Goal: Use online tool/utility: Utilize a website feature to perform a specific function

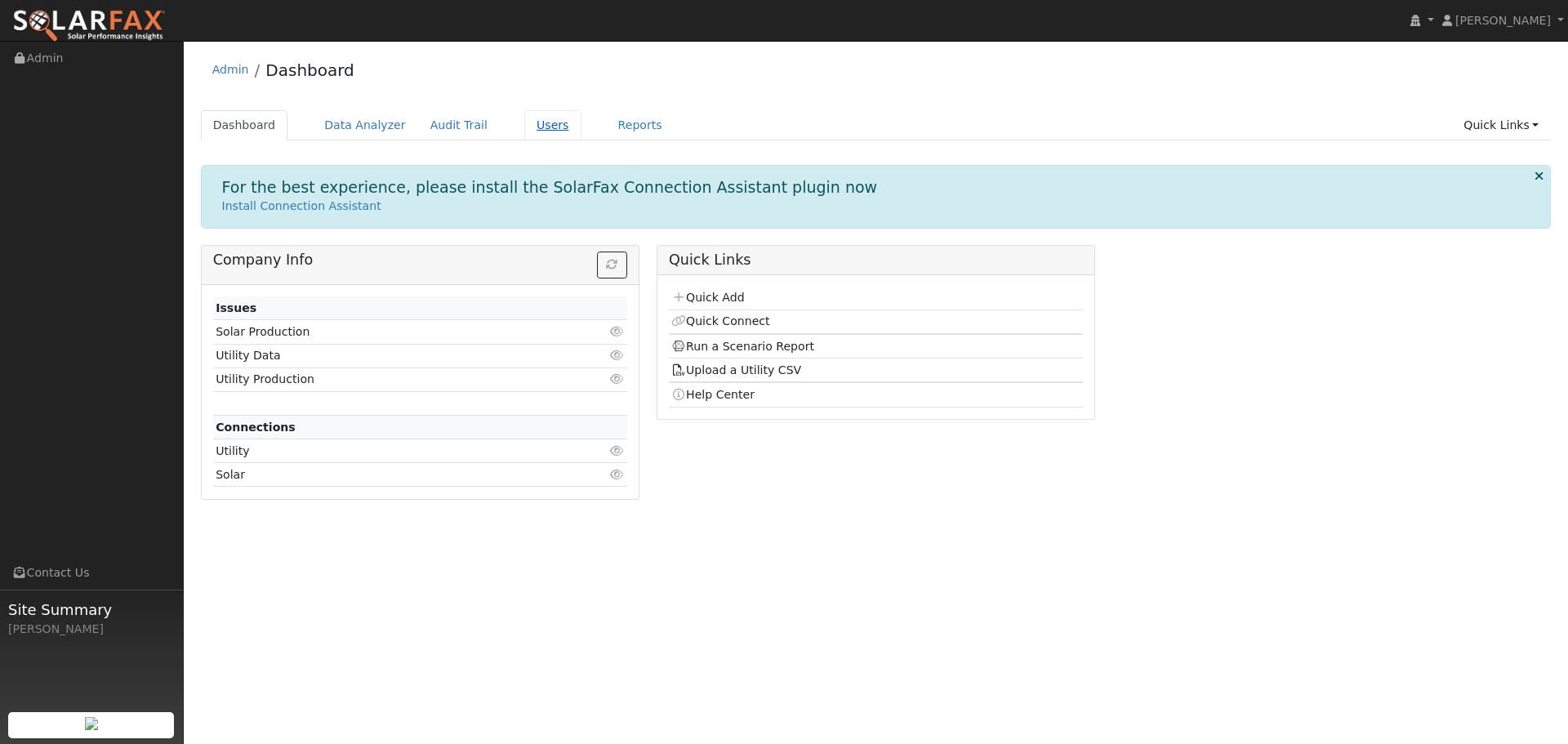
click at [525, 124] on link "Users" at bounding box center [553, 125] width 57 height 30
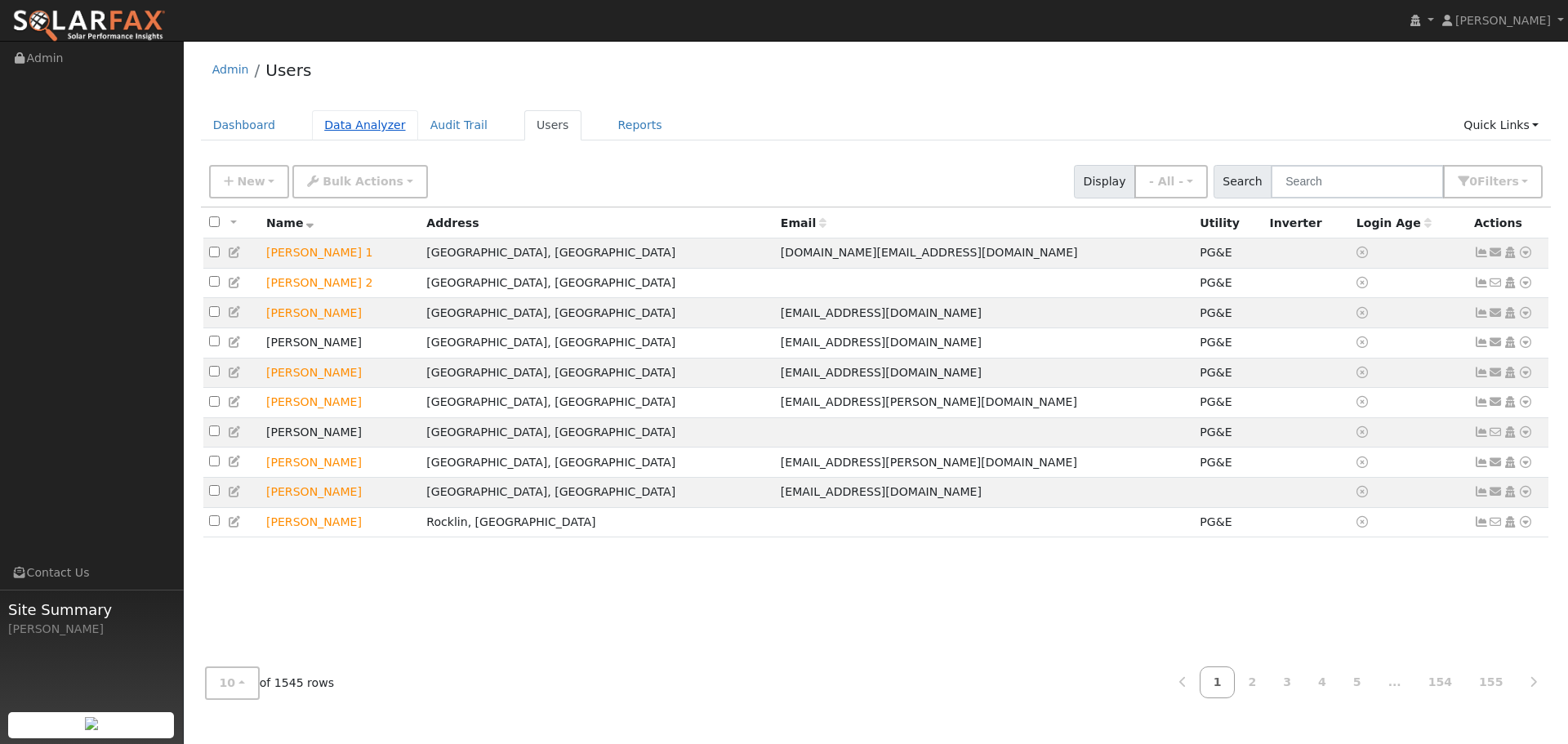
click at [373, 134] on link "Data Analyzer" at bounding box center [365, 125] width 106 height 30
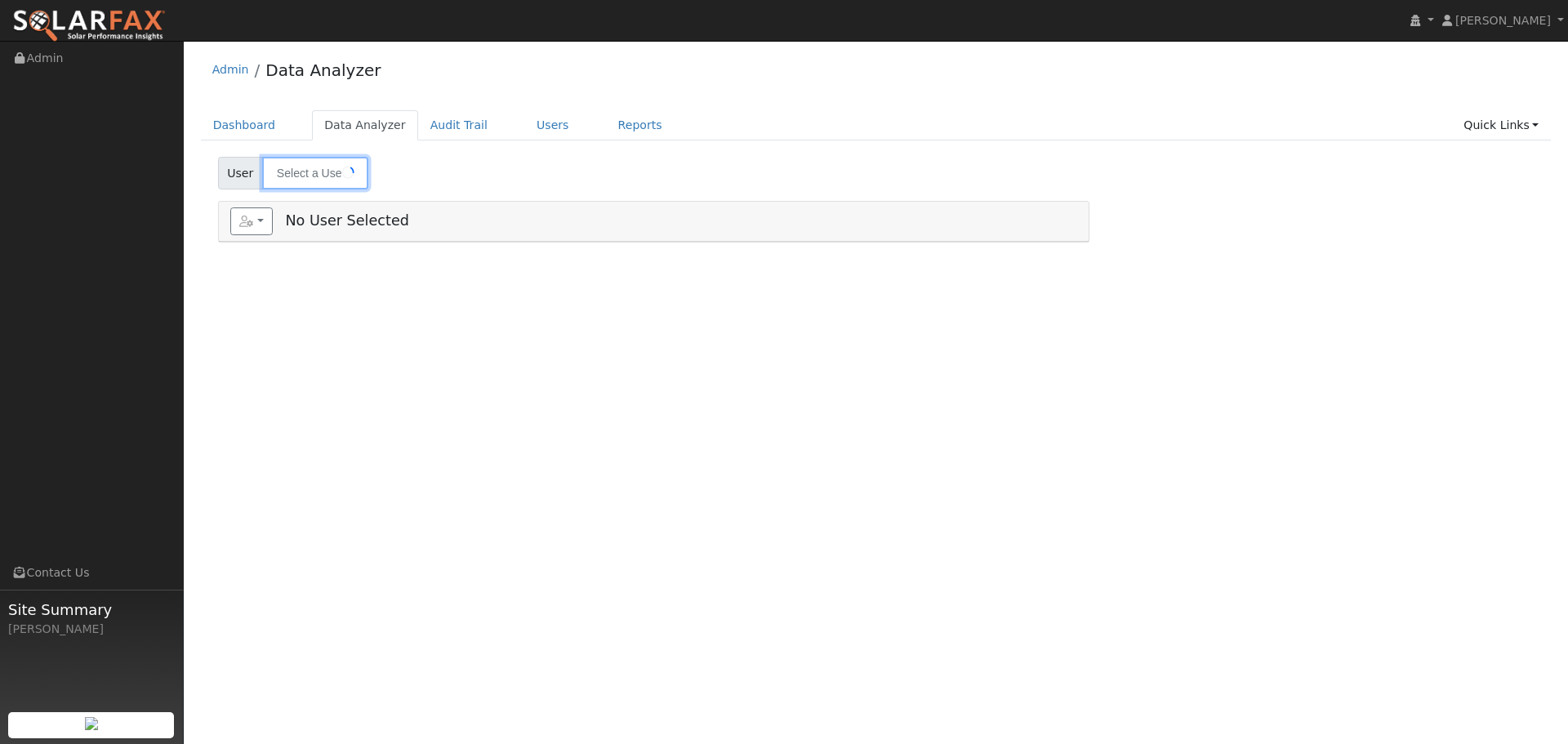
type input "[PERSON_NAME]"
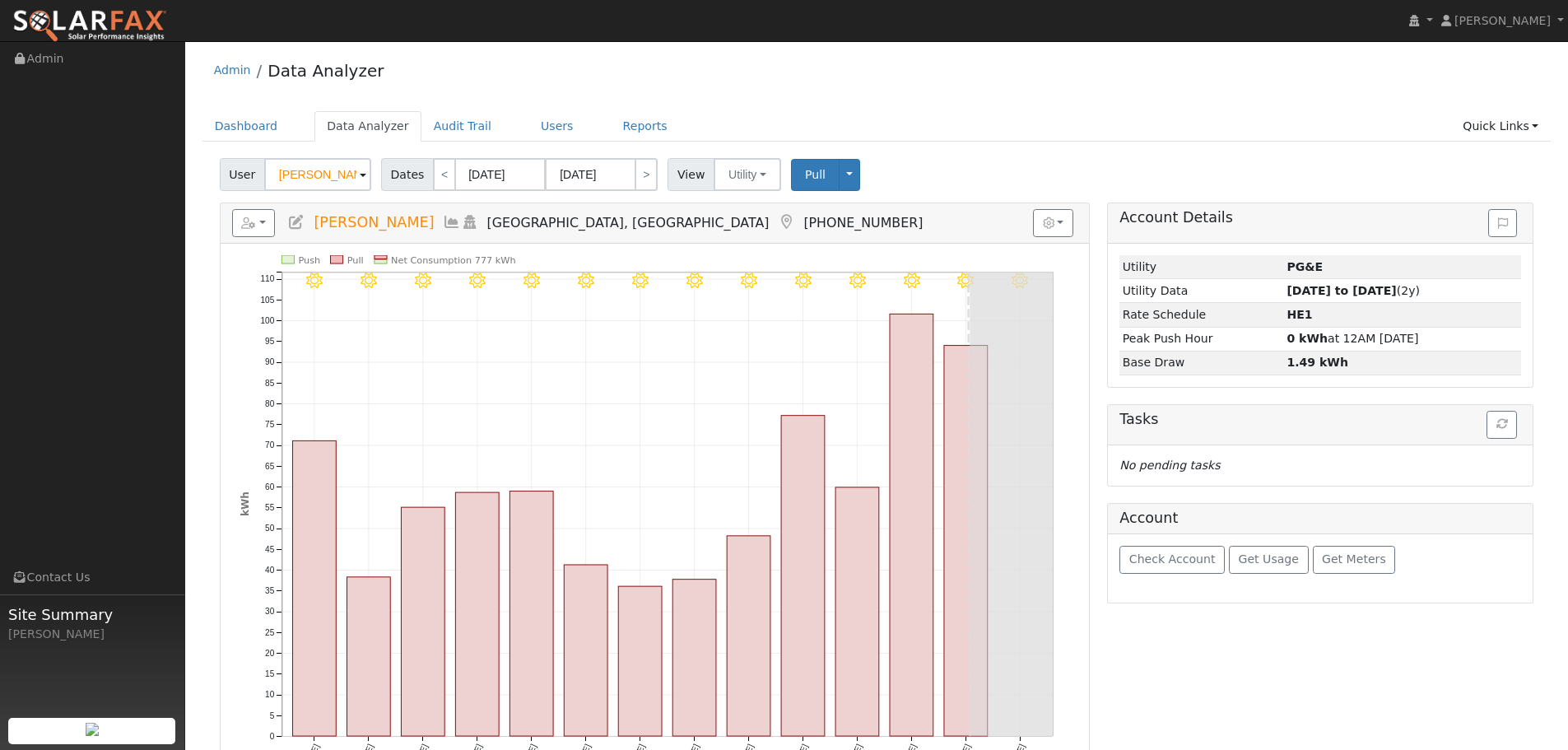
drag, startPoint x: 441, startPoint y: 178, endPoint x: 455, endPoint y: 178, distance: 14.0
click at [441, 178] on link "<" at bounding box center [444, 174] width 23 height 33
type input "07/29/2025"
type input "08/11/2025"
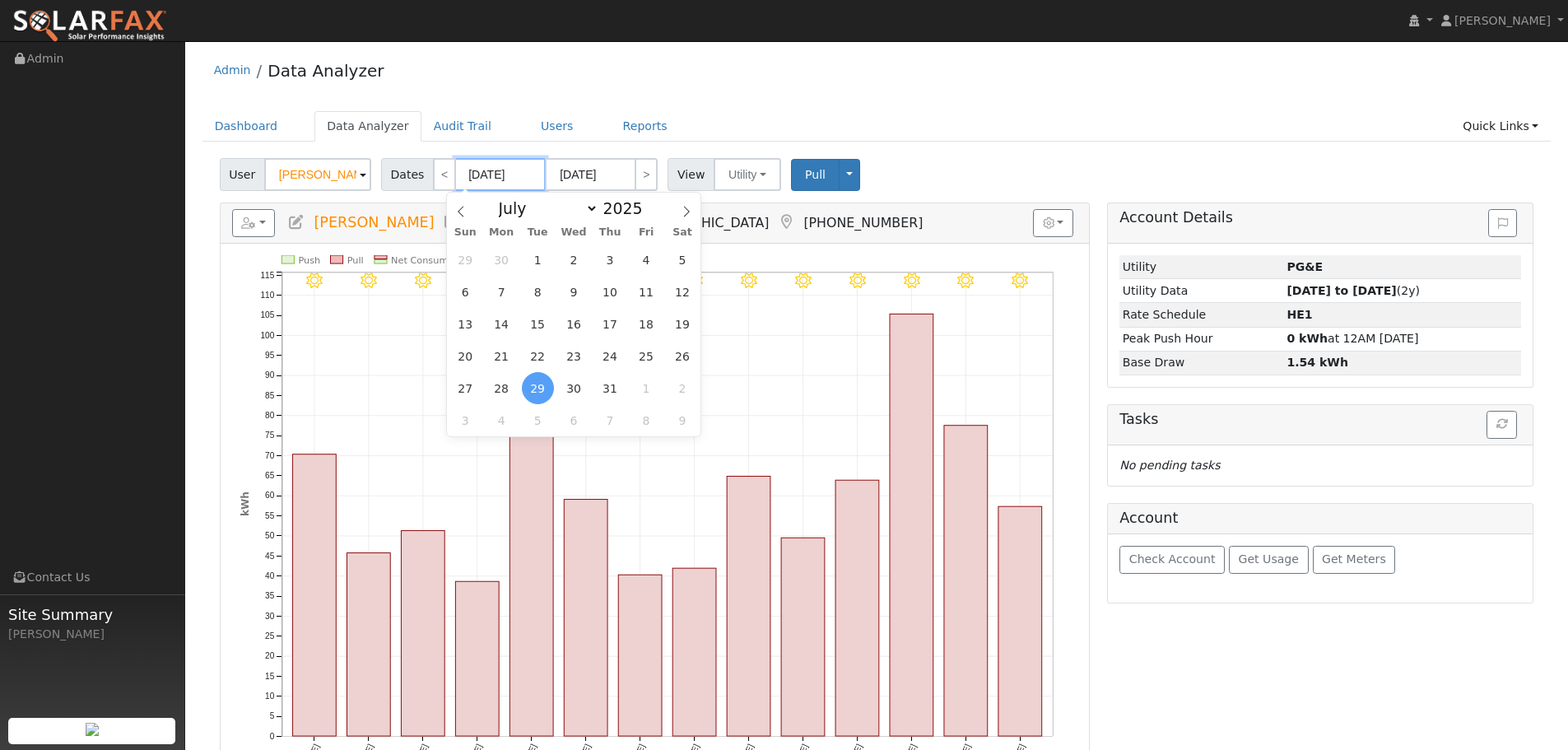
click at [495, 179] on input "07/29/2025" at bounding box center [500, 174] width 90 height 33
click at [517, 208] on select "January February March April May June July August September October November De…" at bounding box center [545, 208] width 108 height 20
click at [503, 198] on select "January February March April May June July August September October November De…" at bounding box center [545, 208] width 108 height 20
click at [678, 214] on span at bounding box center [686, 206] width 28 height 28
click at [693, 214] on span at bounding box center [686, 206] width 28 height 28
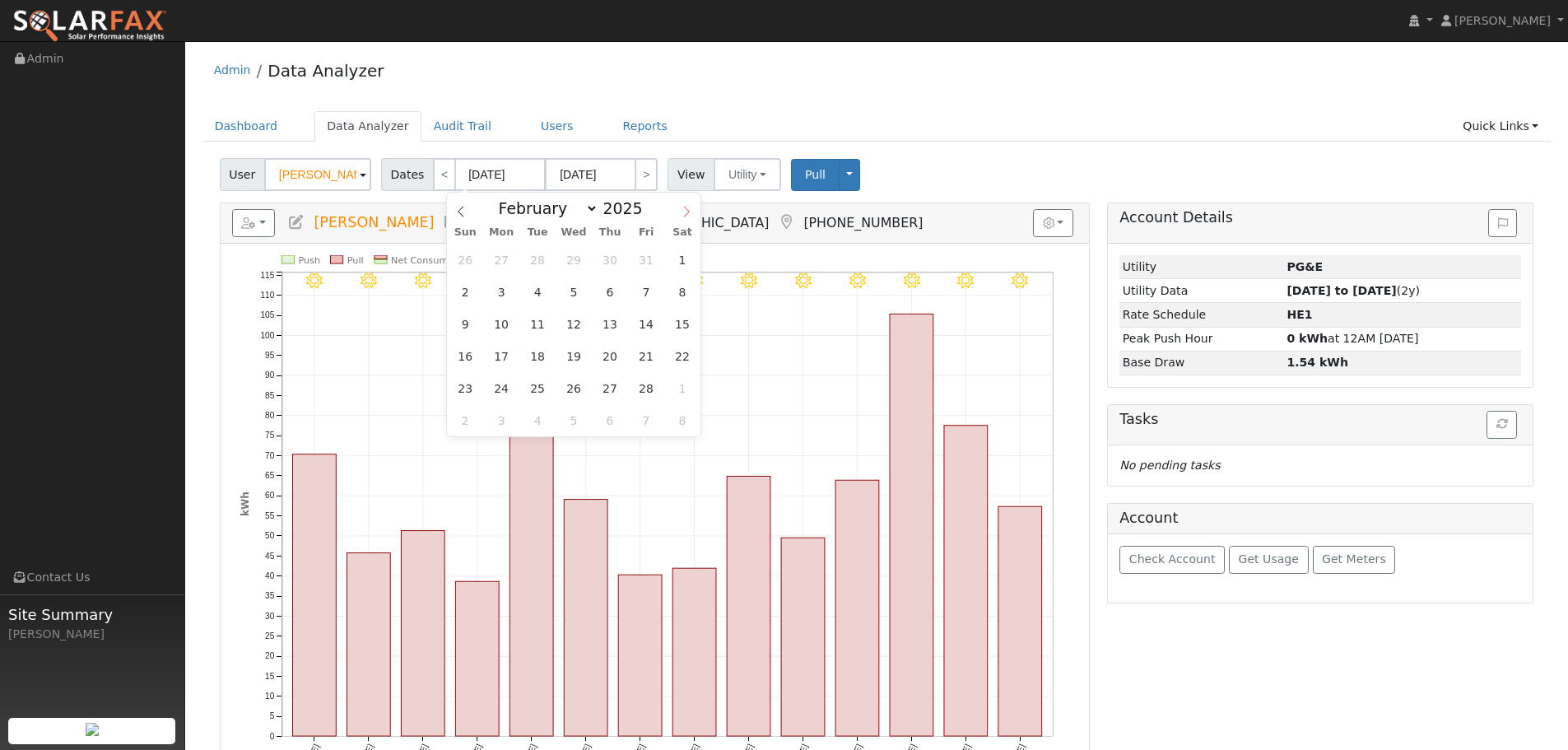
select select "2"
click at [761, 213] on h5 "Reports Scenario Health Check Energy Audit Account Timeline User Audit Trail In…" at bounding box center [654, 222] width 845 height 28
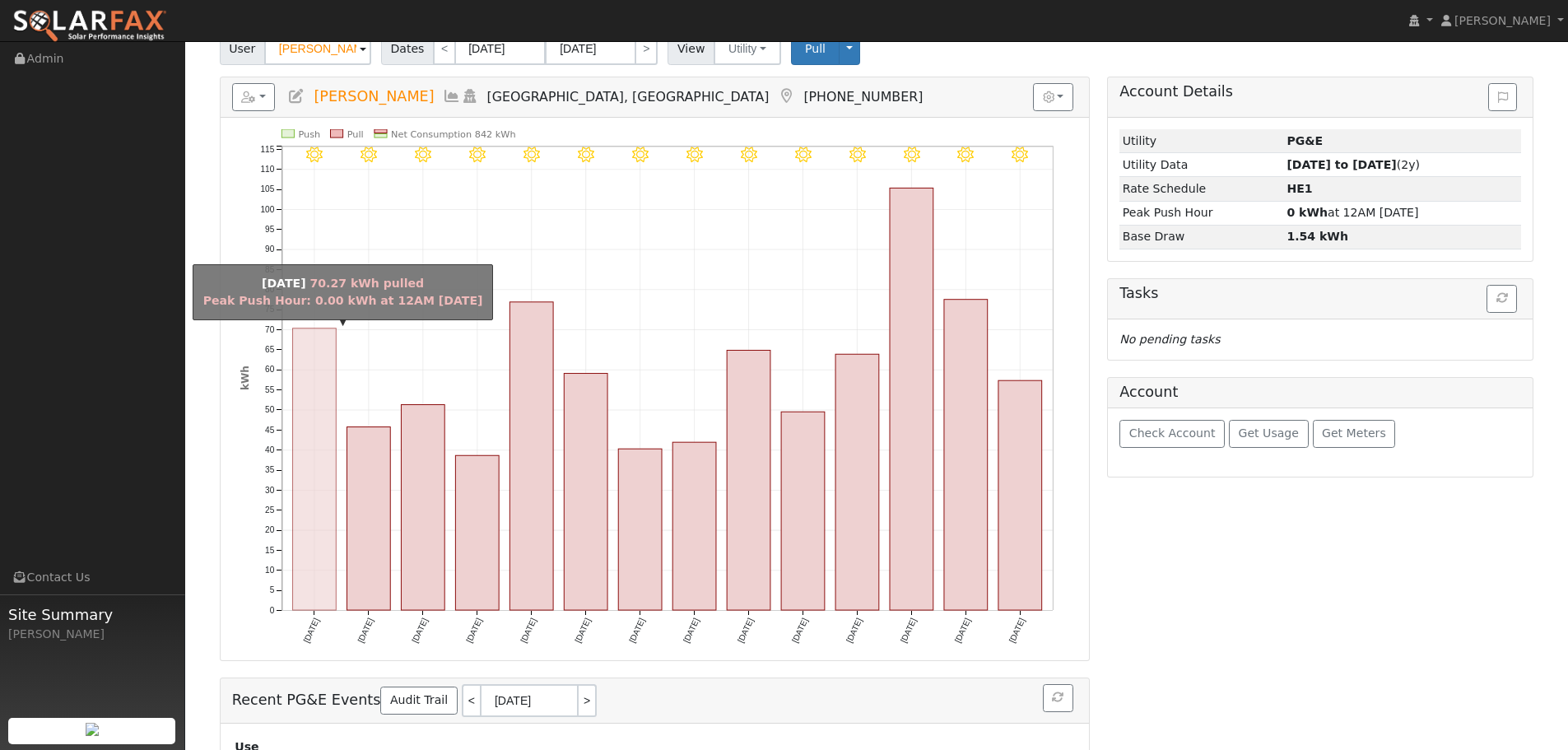
scroll to position [44, 0]
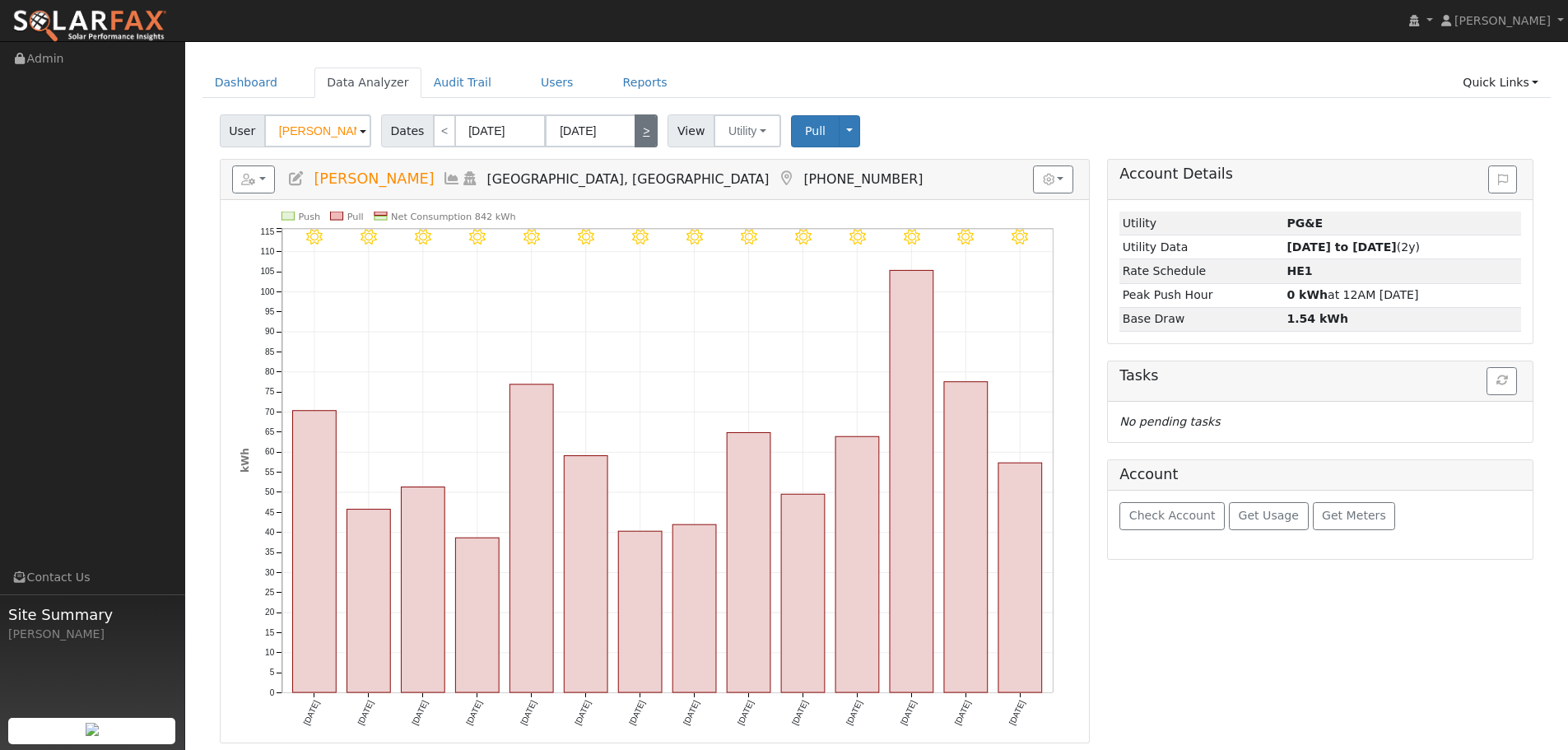
click at [643, 132] on link ">" at bounding box center [646, 130] width 23 height 33
type input "08/12/2025"
type input "08/25/2025"
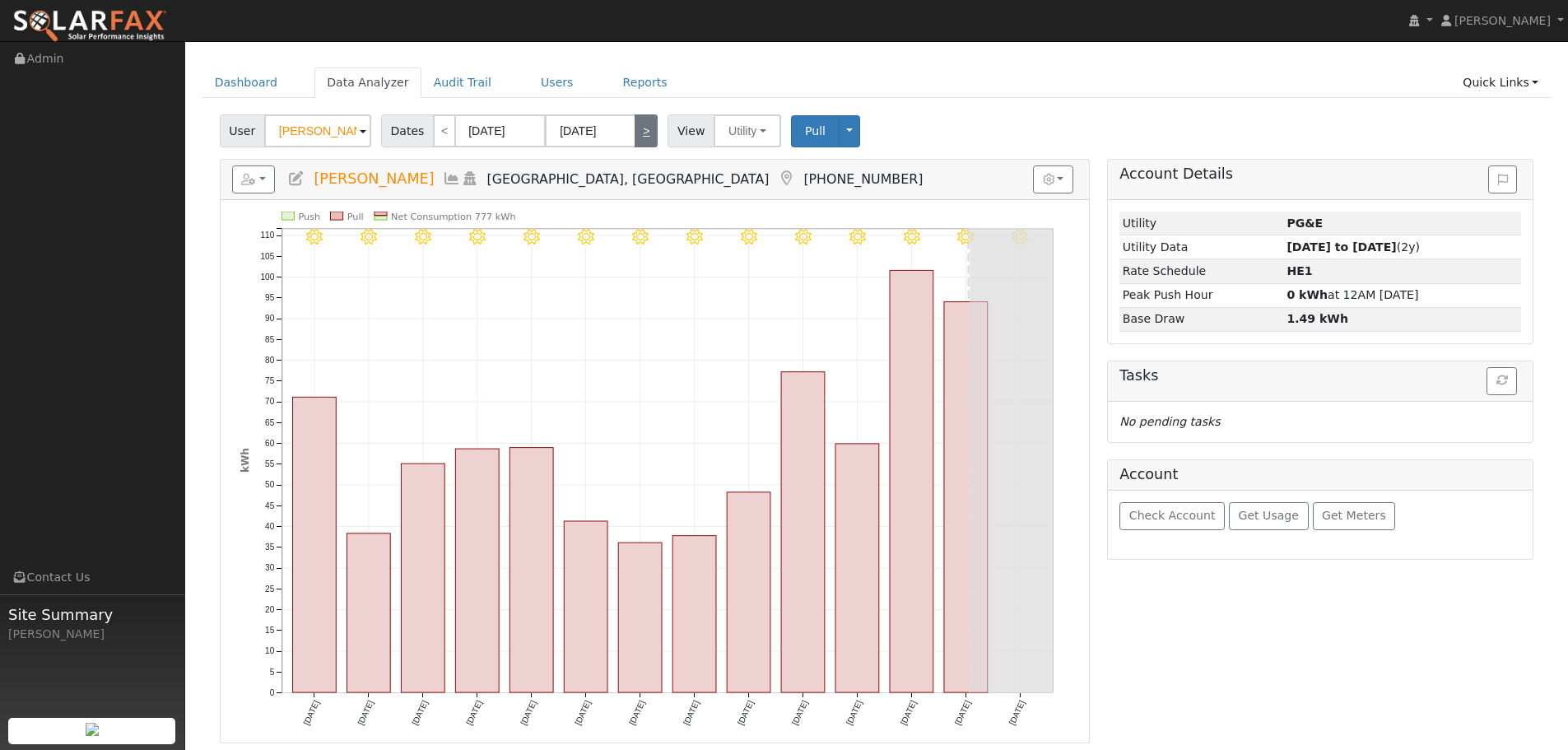
scroll to position [0, 0]
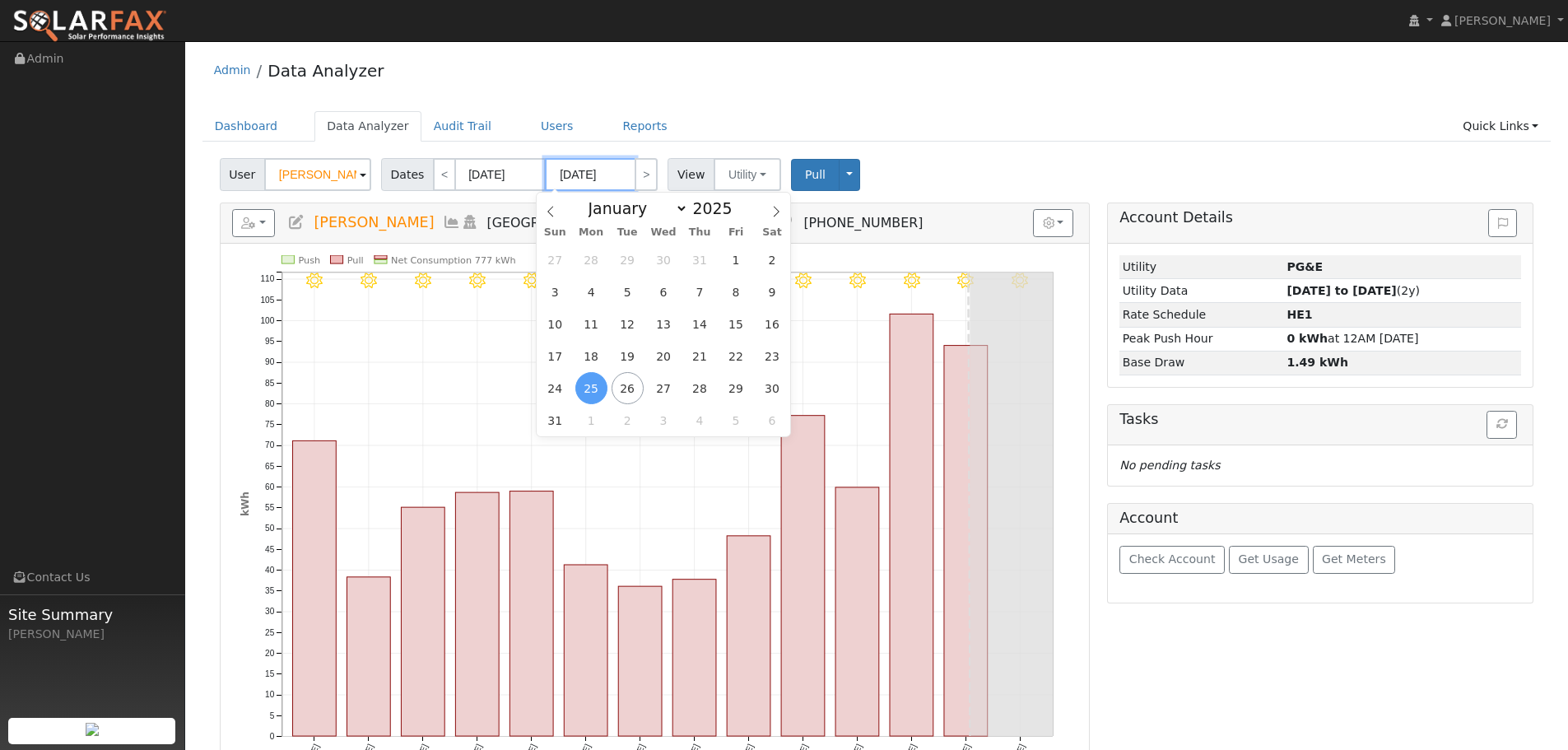
click at [594, 174] on input "08/25/2025" at bounding box center [590, 174] width 90 height 33
click at [770, 209] on span at bounding box center [776, 206] width 28 height 28
click at [771, 217] on icon at bounding box center [776, 212] width 11 height 11
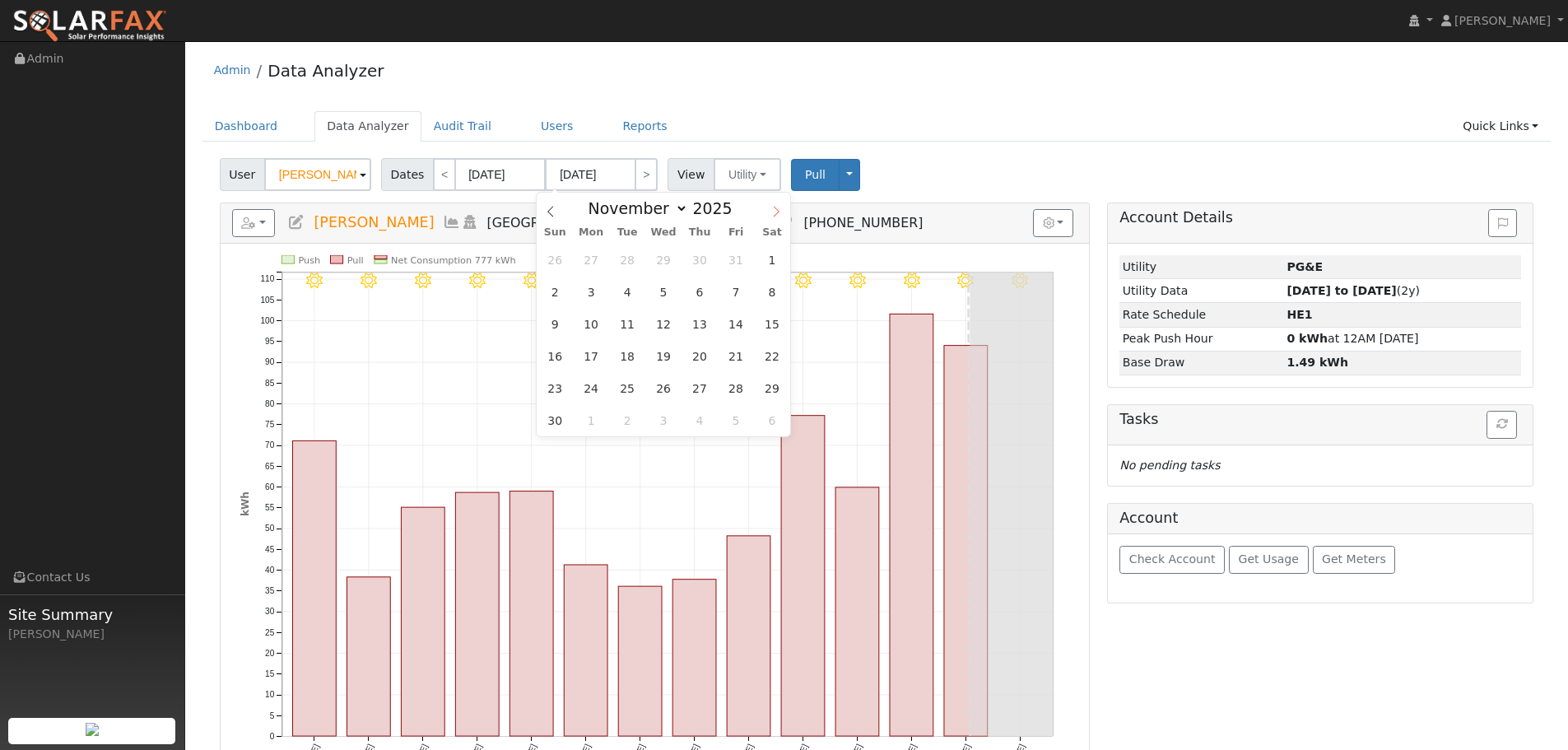
select select "11"
click at [674, 388] on span "31" at bounding box center [664, 388] width 32 height 32
type input "12/31/2025"
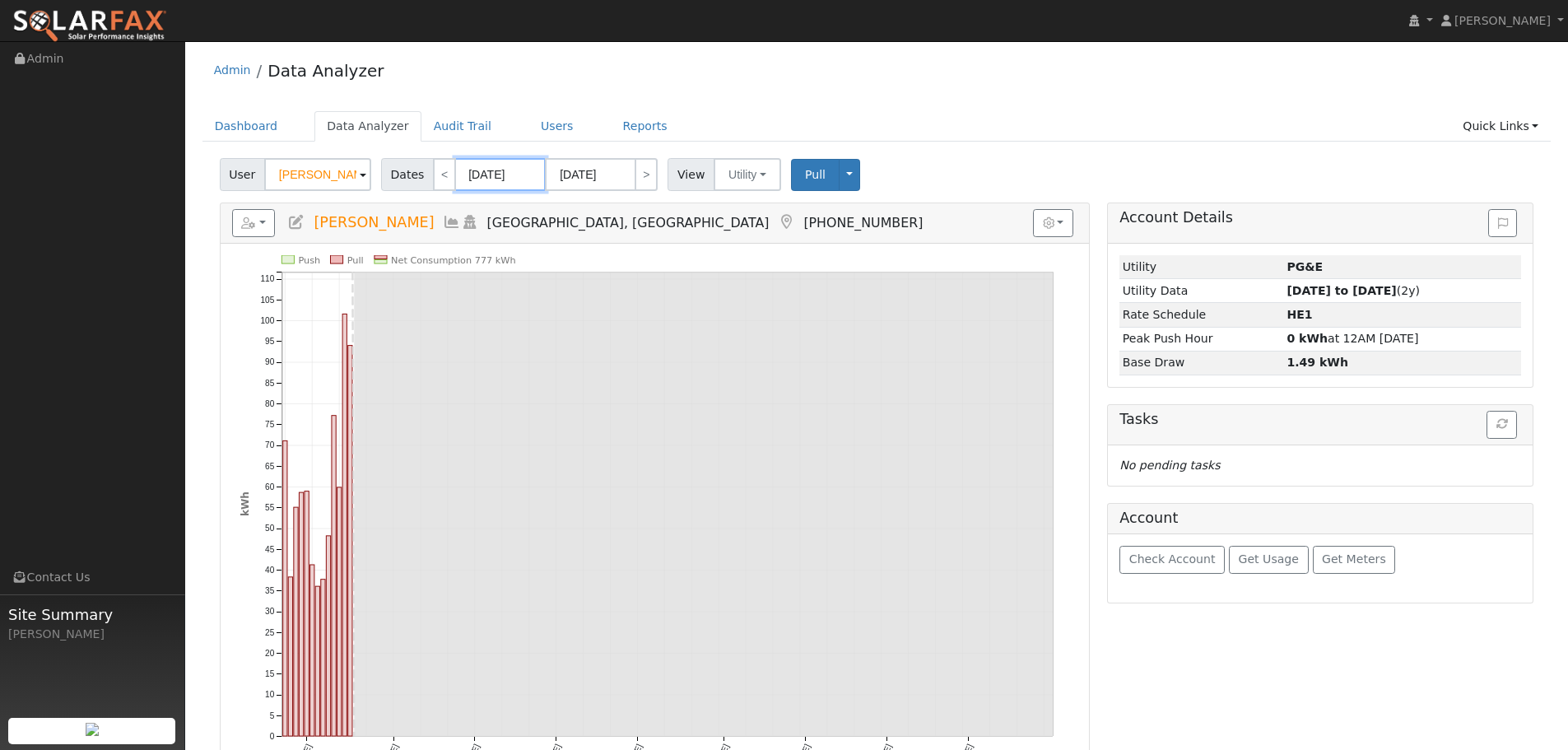
click at [472, 177] on input "[DATE]" at bounding box center [500, 174] width 90 height 33
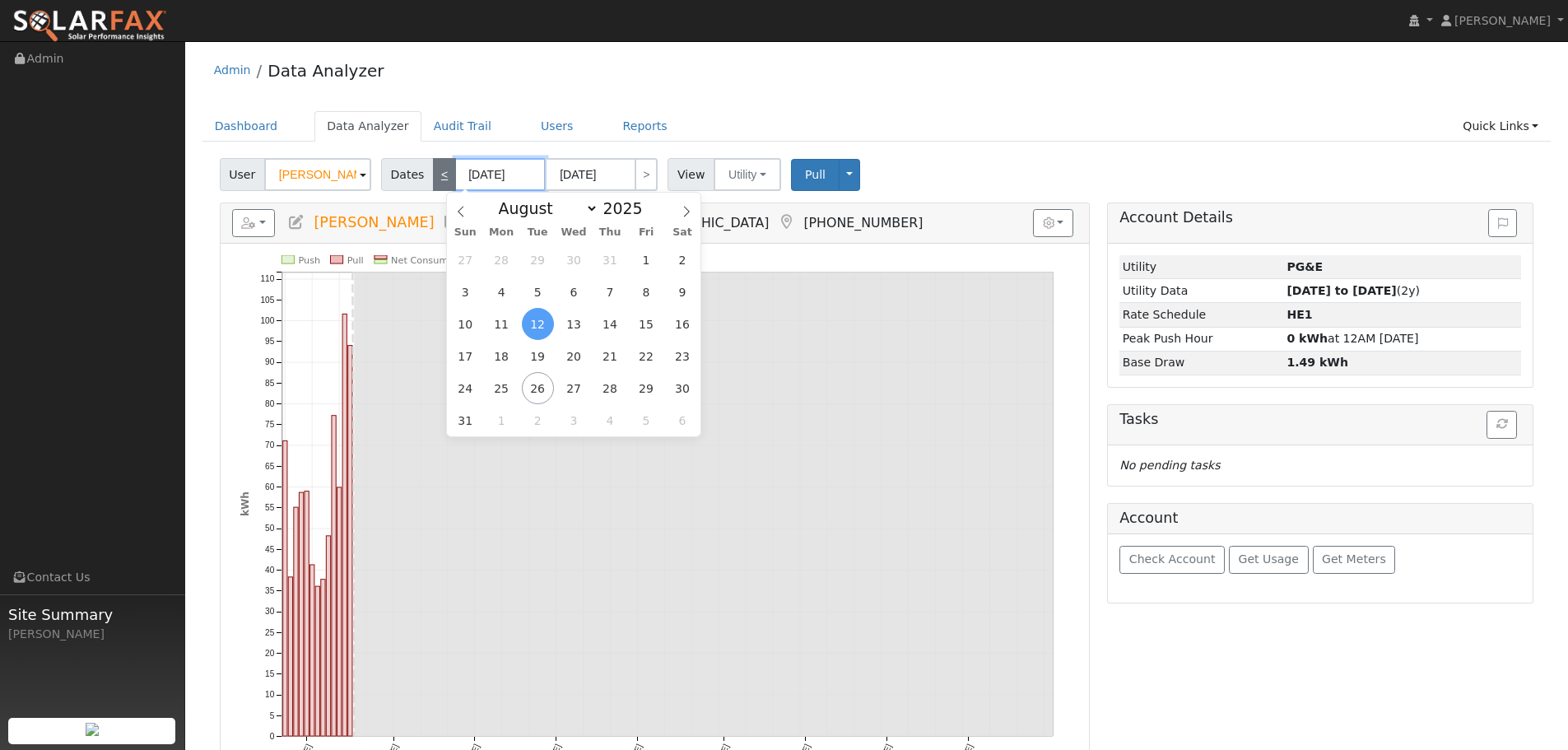
click at [455, 178] on input "[DATE]" at bounding box center [500, 174] width 90 height 33
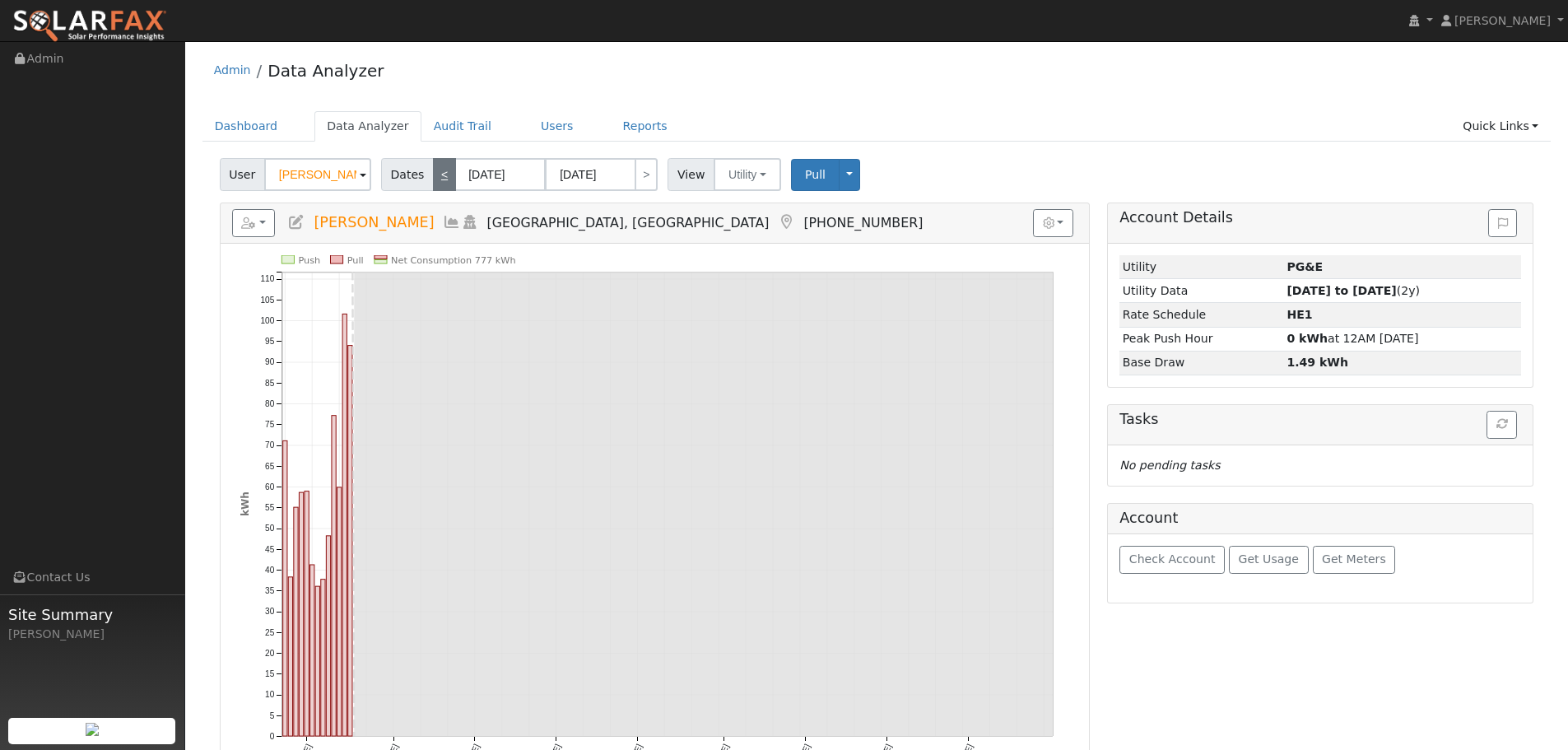
click at [439, 179] on link "<" at bounding box center [444, 174] width 23 height 33
type input "03/23/2025"
type input "08/11/2025"
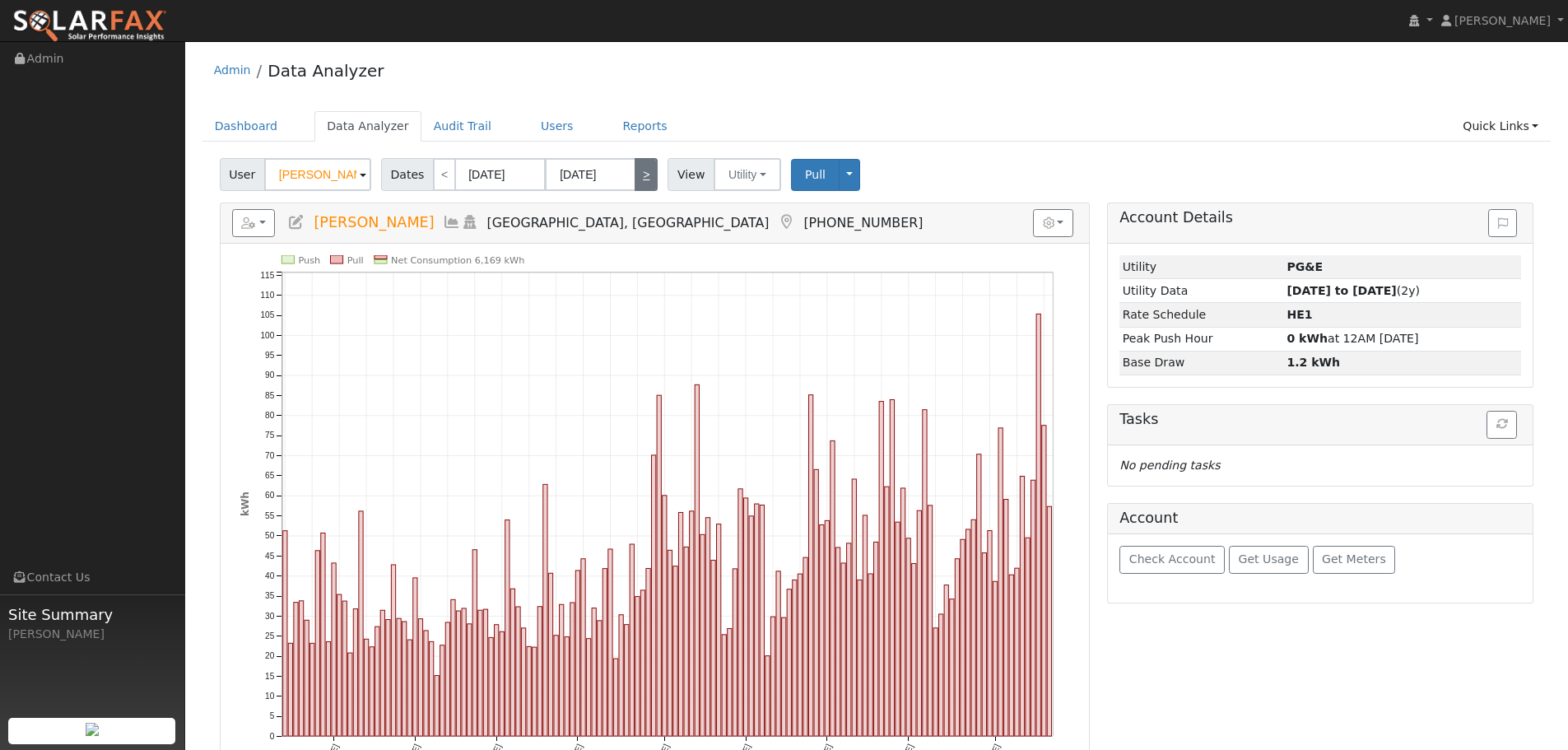
click at [643, 176] on link ">" at bounding box center [646, 174] width 23 height 33
type input "[DATE]"
type input "12/31/2025"
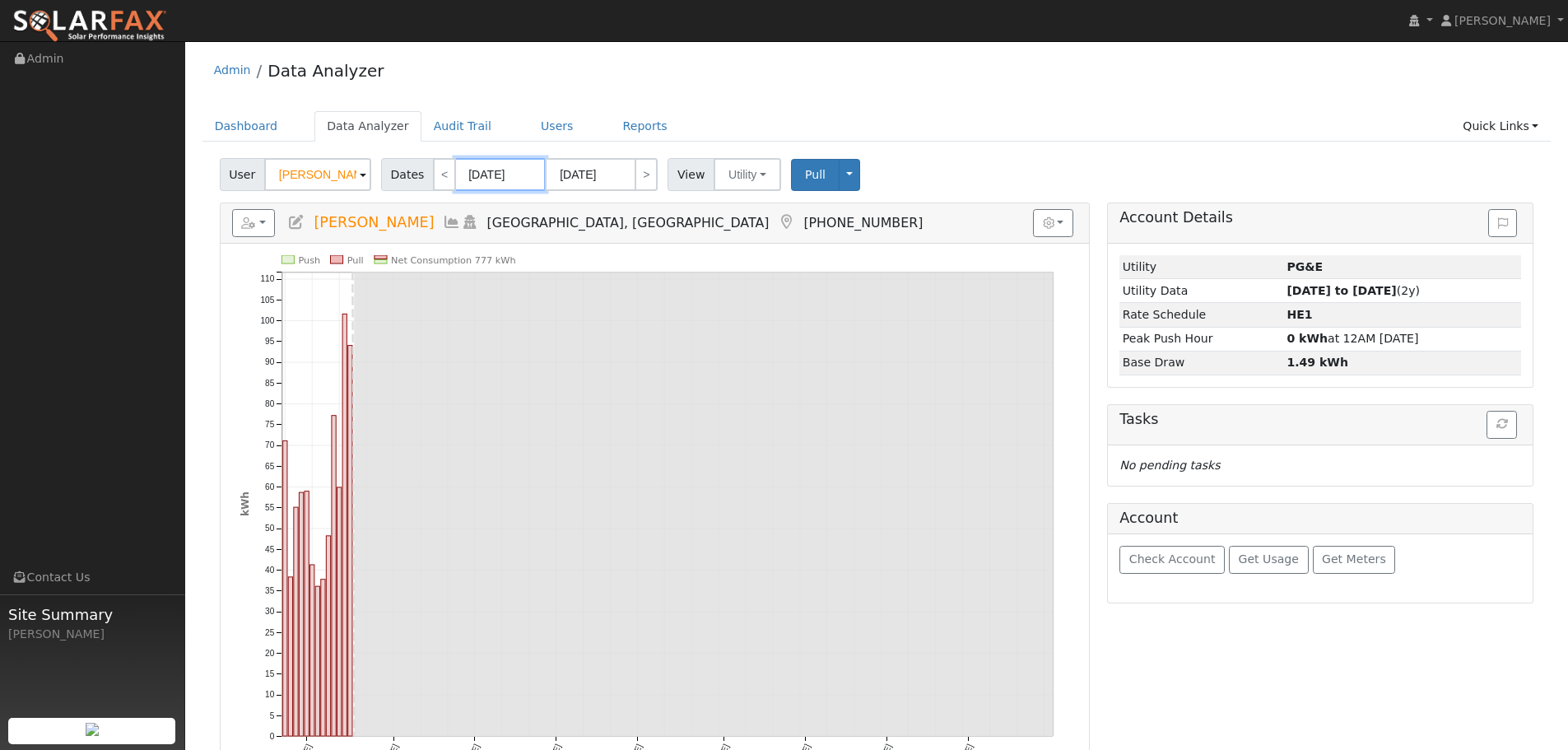
click at [509, 172] on input "[DATE]" at bounding box center [500, 174] width 90 height 33
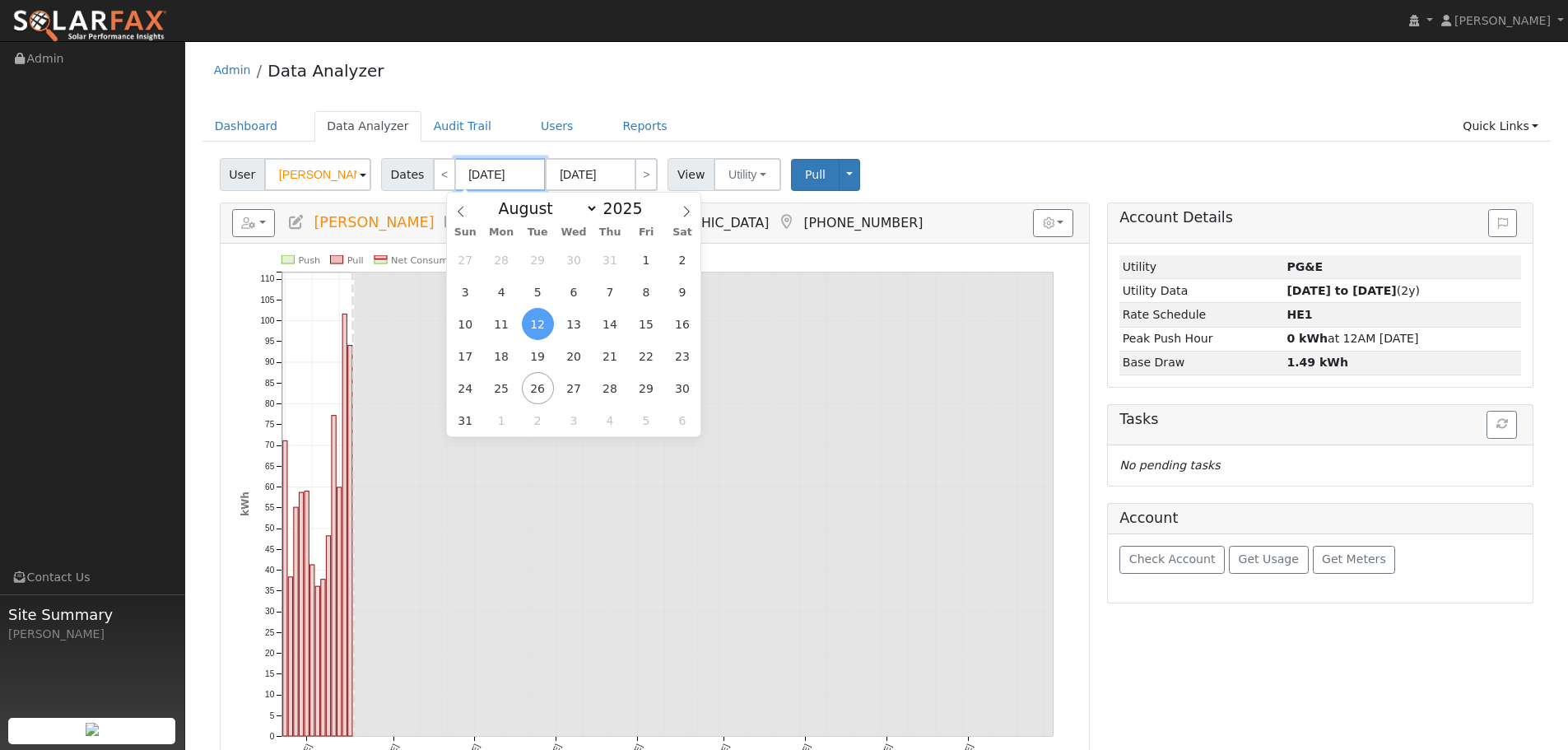
click at [480, 173] on input "[DATE]" at bounding box center [500, 174] width 90 height 33
click at [465, 212] on icon at bounding box center [461, 212] width 11 height 11
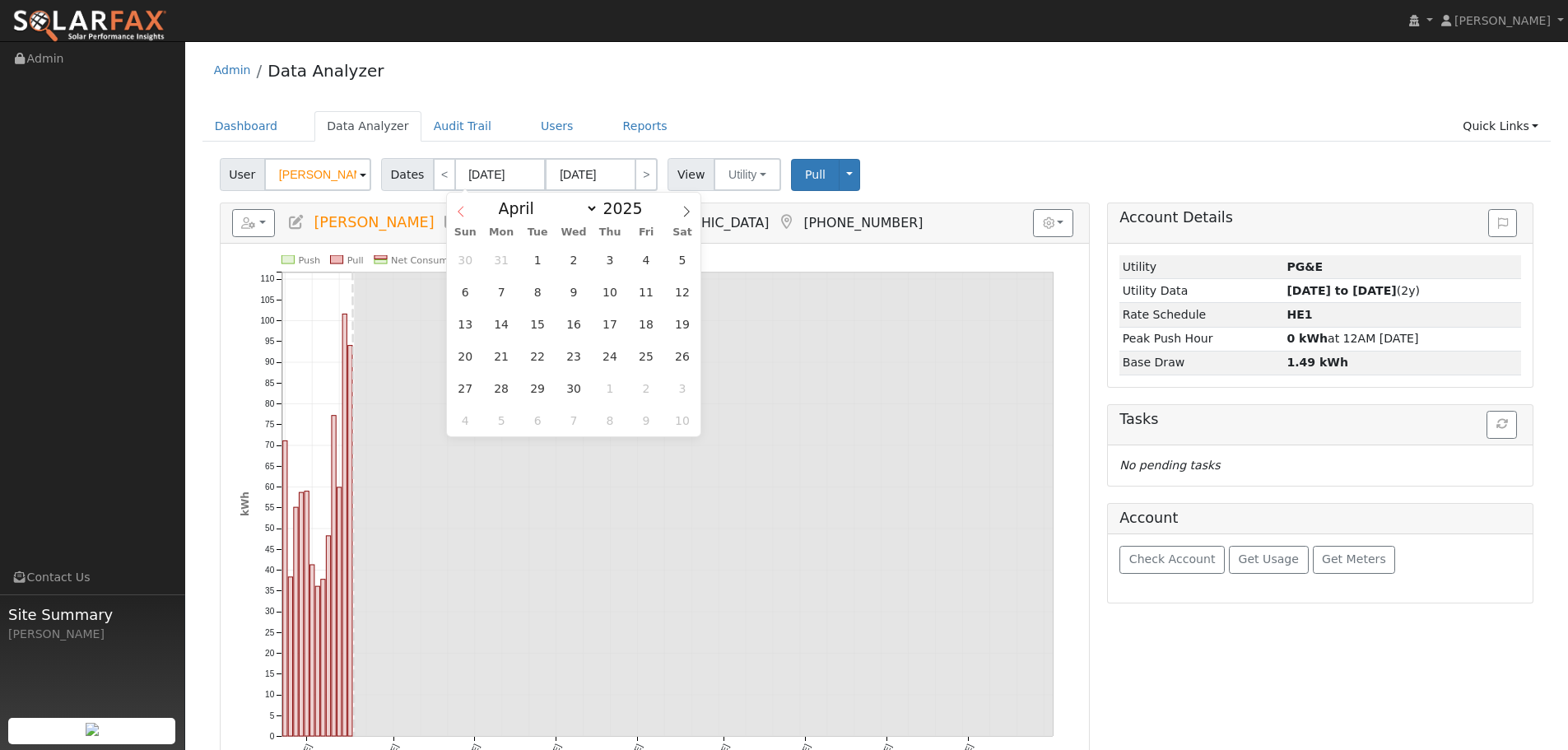
click at [465, 212] on icon at bounding box center [461, 212] width 11 height 11
select select "0"
click at [575, 264] on span "1" at bounding box center [575, 260] width 32 height 32
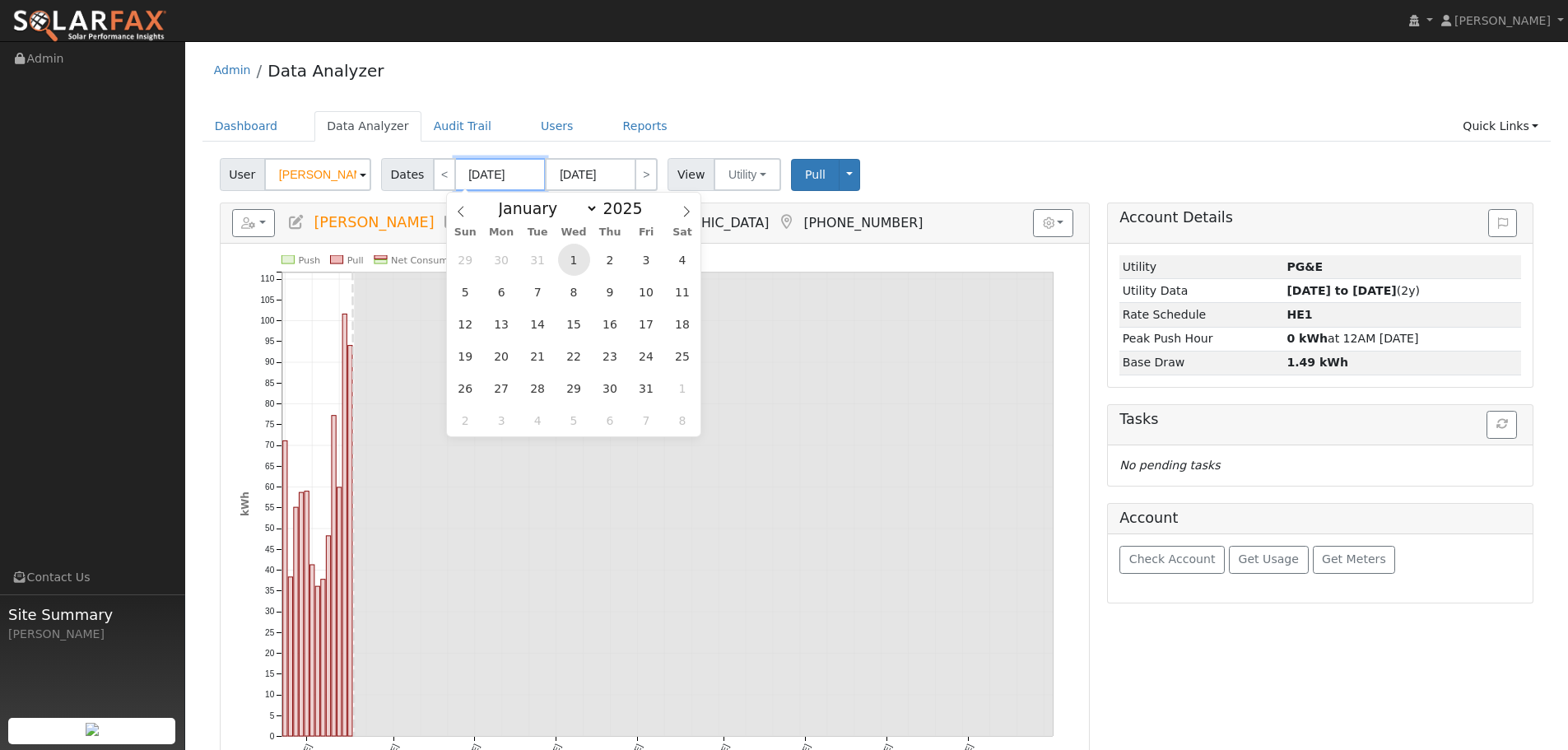
type input "[DATE]"
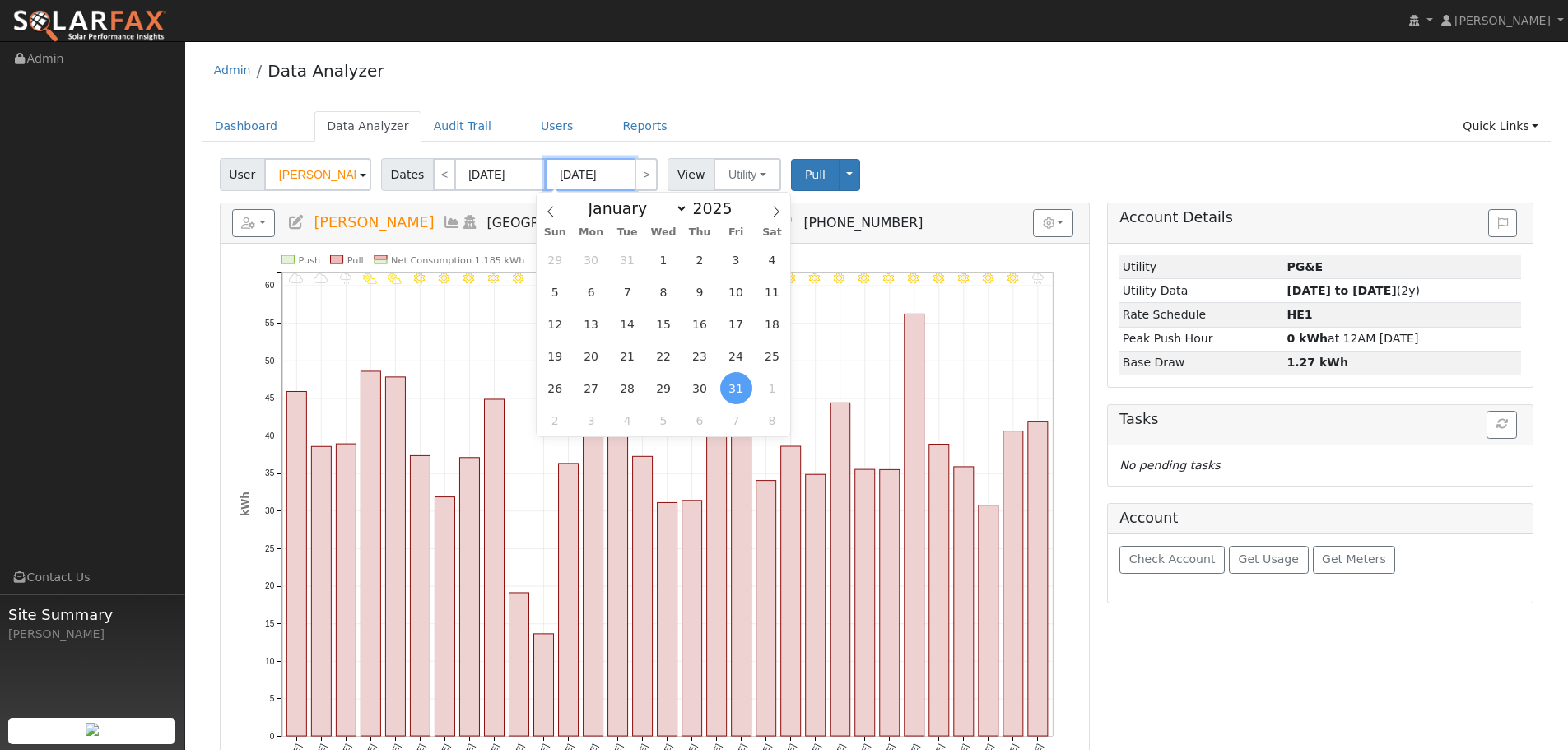
click at [590, 172] on input "[DATE]" at bounding box center [590, 174] width 90 height 33
click at [775, 208] on icon at bounding box center [777, 212] width 6 height 10
click at [777, 208] on icon at bounding box center [776, 212] width 11 height 11
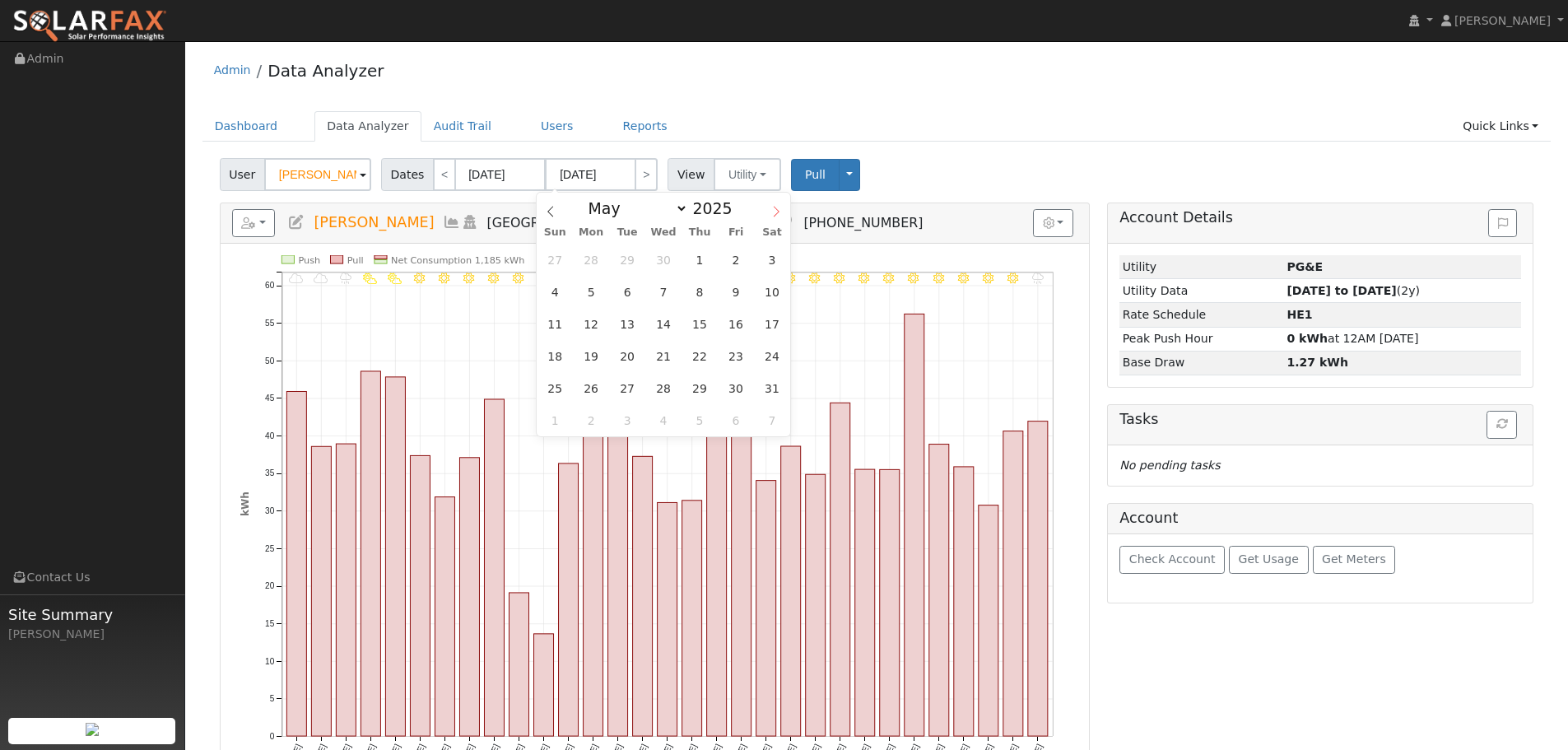
click at [777, 208] on icon at bounding box center [776, 212] width 11 height 11
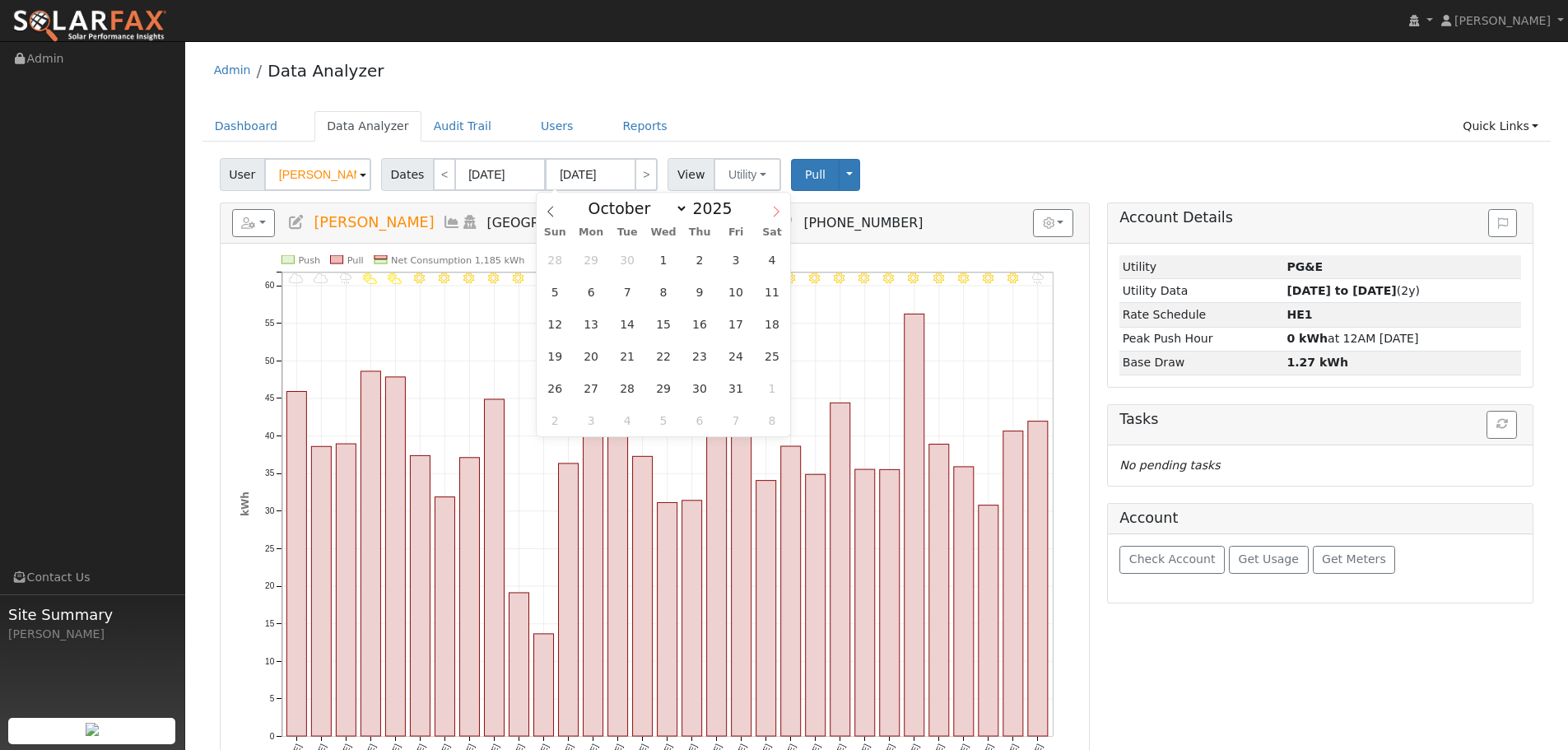
click at [777, 208] on icon at bounding box center [776, 212] width 11 height 11
select select "11"
click at [666, 388] on span "31" at bounding box center [664, 388] width 32 height 32
type input "12/31/2025"
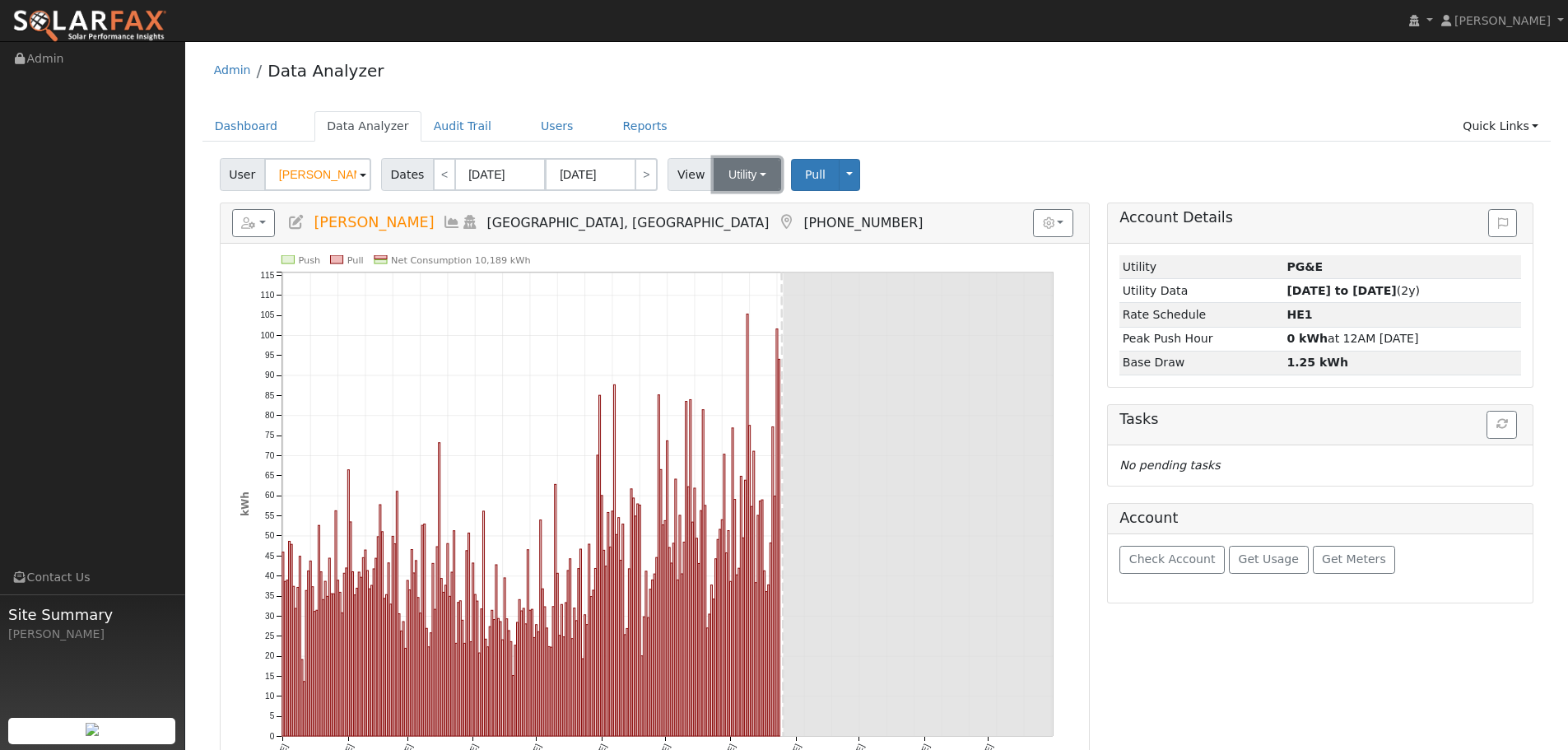
click at [726, 172] on button "Utility" at bounding box center [747, 174] width 67 height 33
click at [744, 209] on link "Utility" at bounding box center [768, 211] width 114 height 23
click at [443, 179] on link "<" at bounding box center [444, 174] width 23 height 33
type input "01/02/2024"
type input "[DATE]"
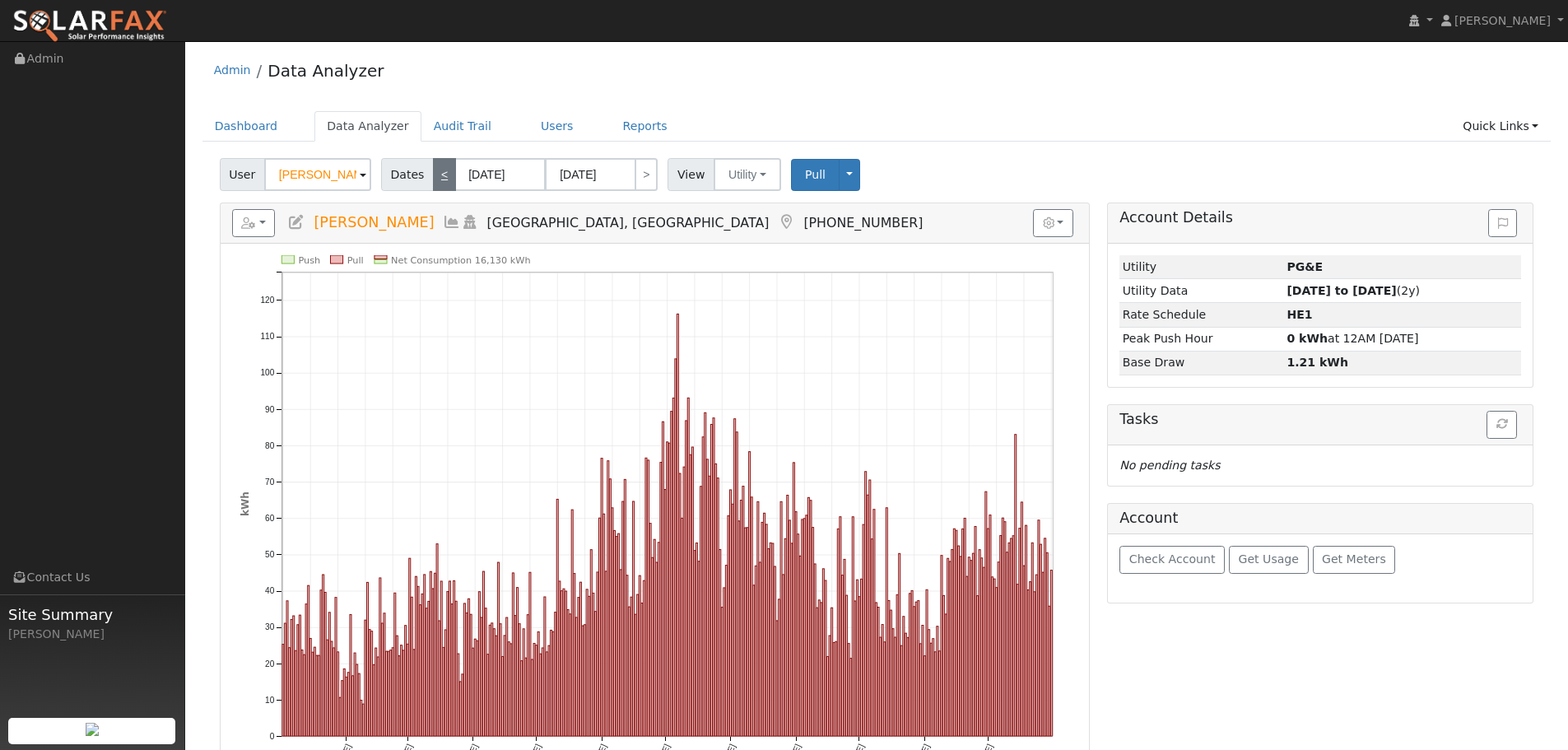
click at [437, 177] on link "<" at bounding box center [444, 174] width 23 height 33
type input "01/02/2023"
type input "01/01/2024"
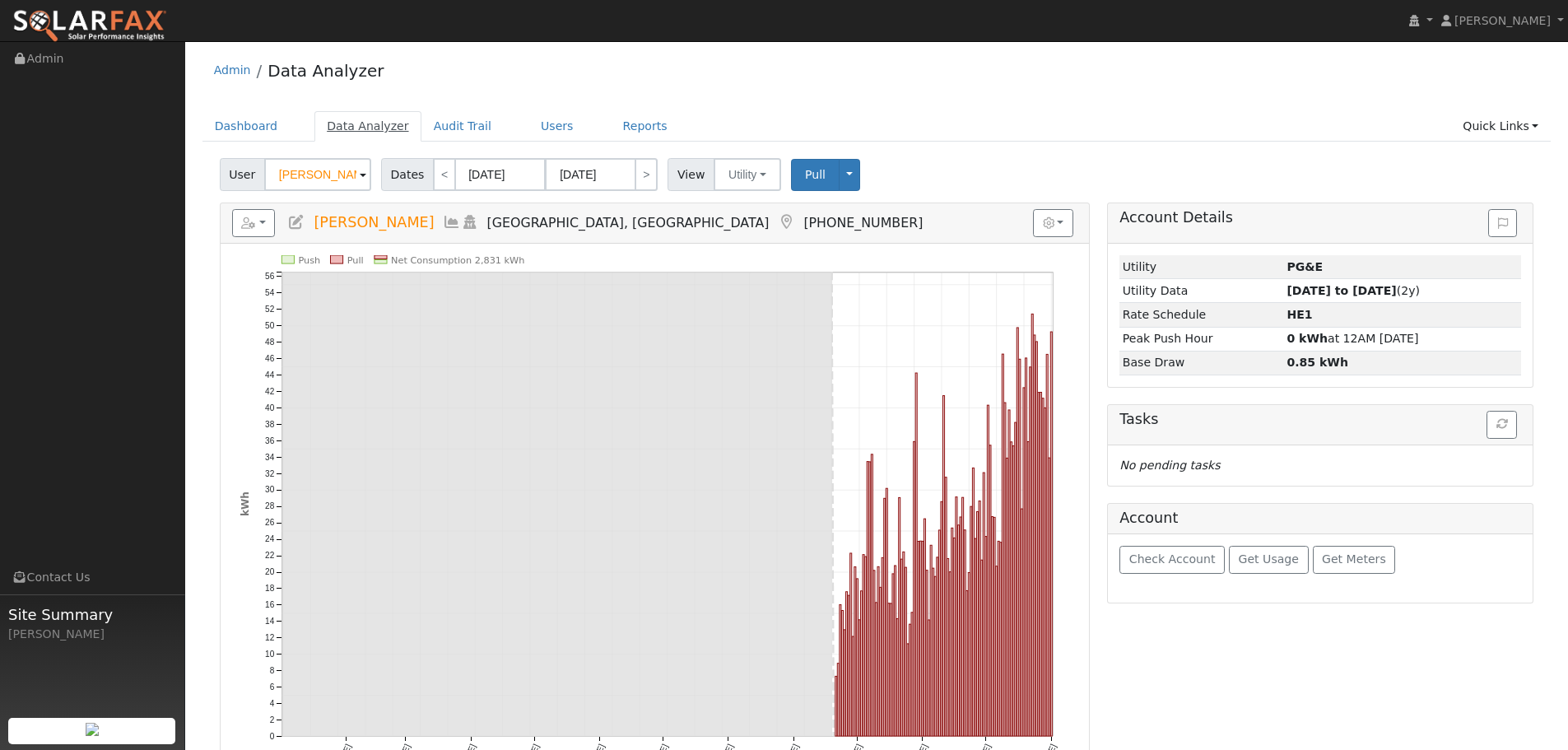
click at [355, 122] on link "Data Analyzer" at bounding box center [368, 126] width 107 height 30
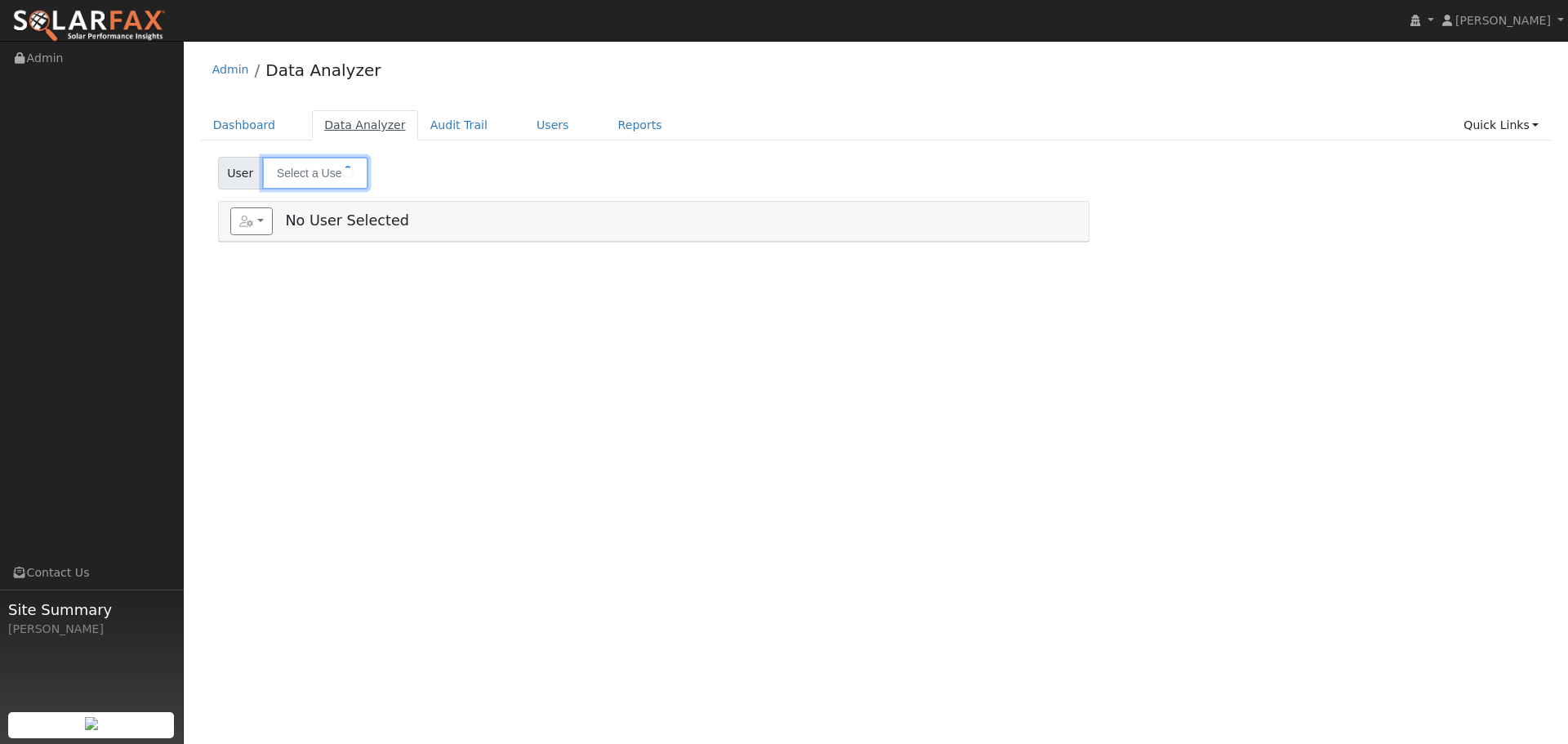
type input "[PERSON_NAME]"
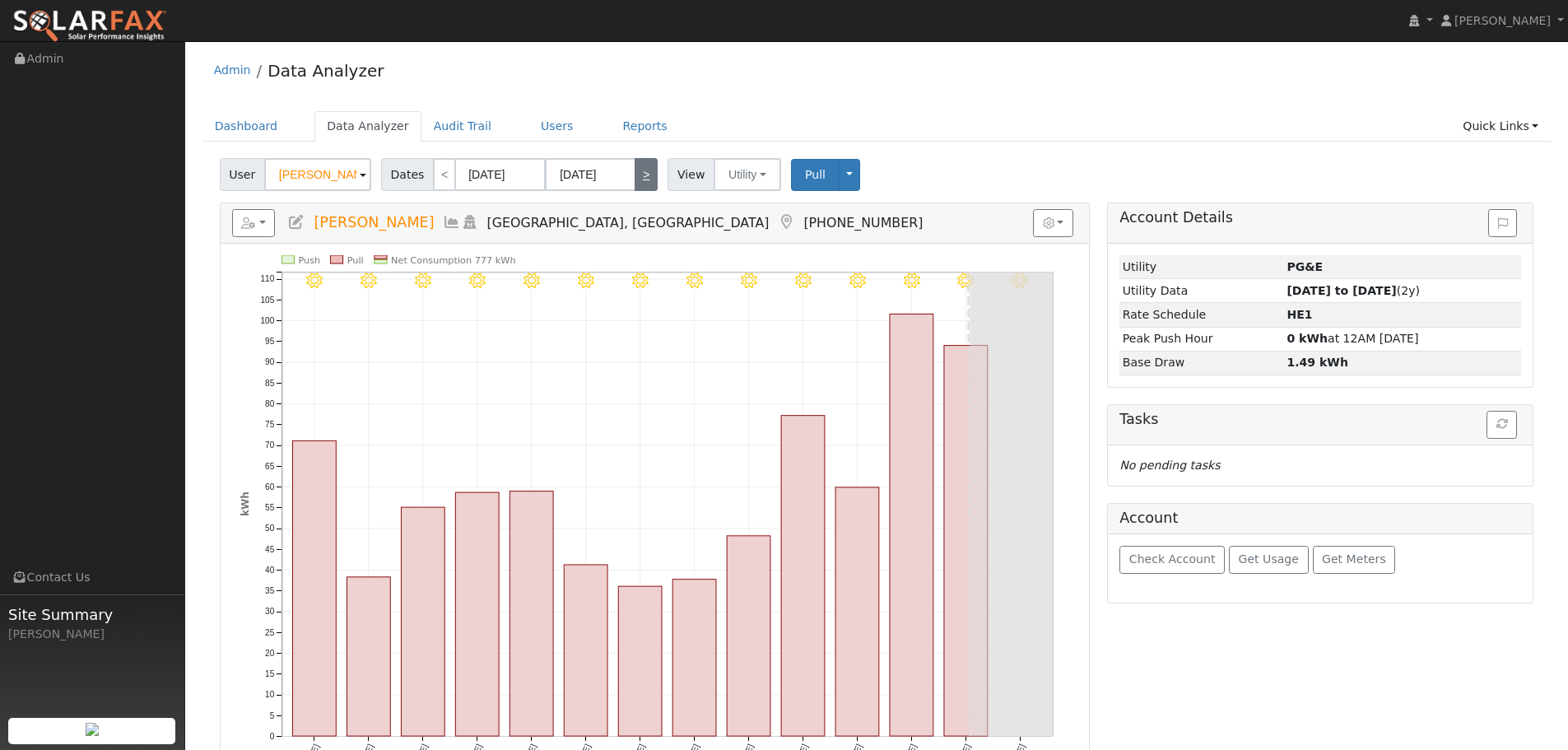
click at [634, 180] on link ">" at bounding box center [646, 174] width 23 height 33
type input "[DATE]"
type input "09/08/2025"
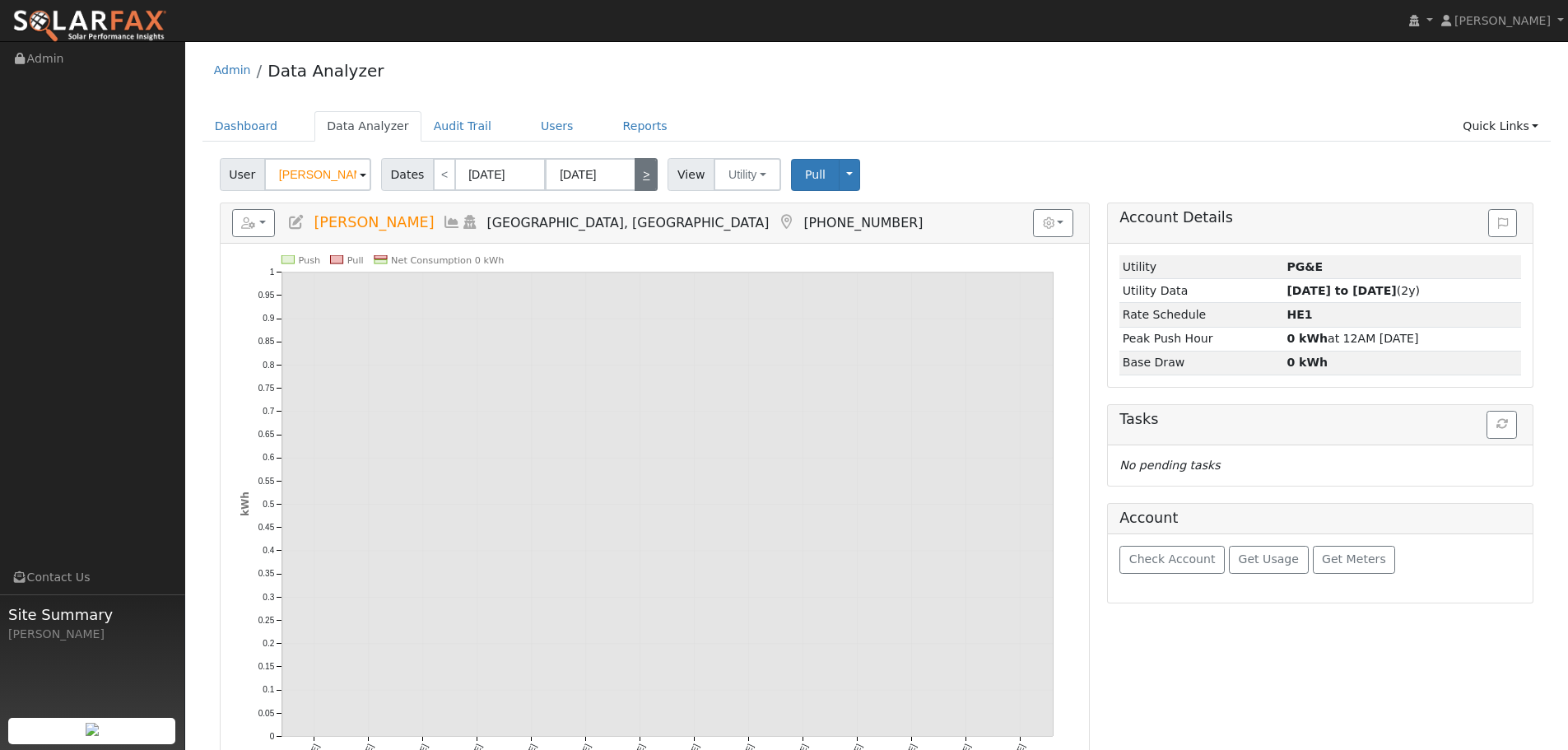
click at [634, 180] on link ">" at bounding box center [646, 174] width 23 height 33
type input "09/09/2025"
type input "09/22/2025"
click at [634, 180] on link ">" at bounding box center [646, 174] width 23 height 33
type input "09/23/2025"
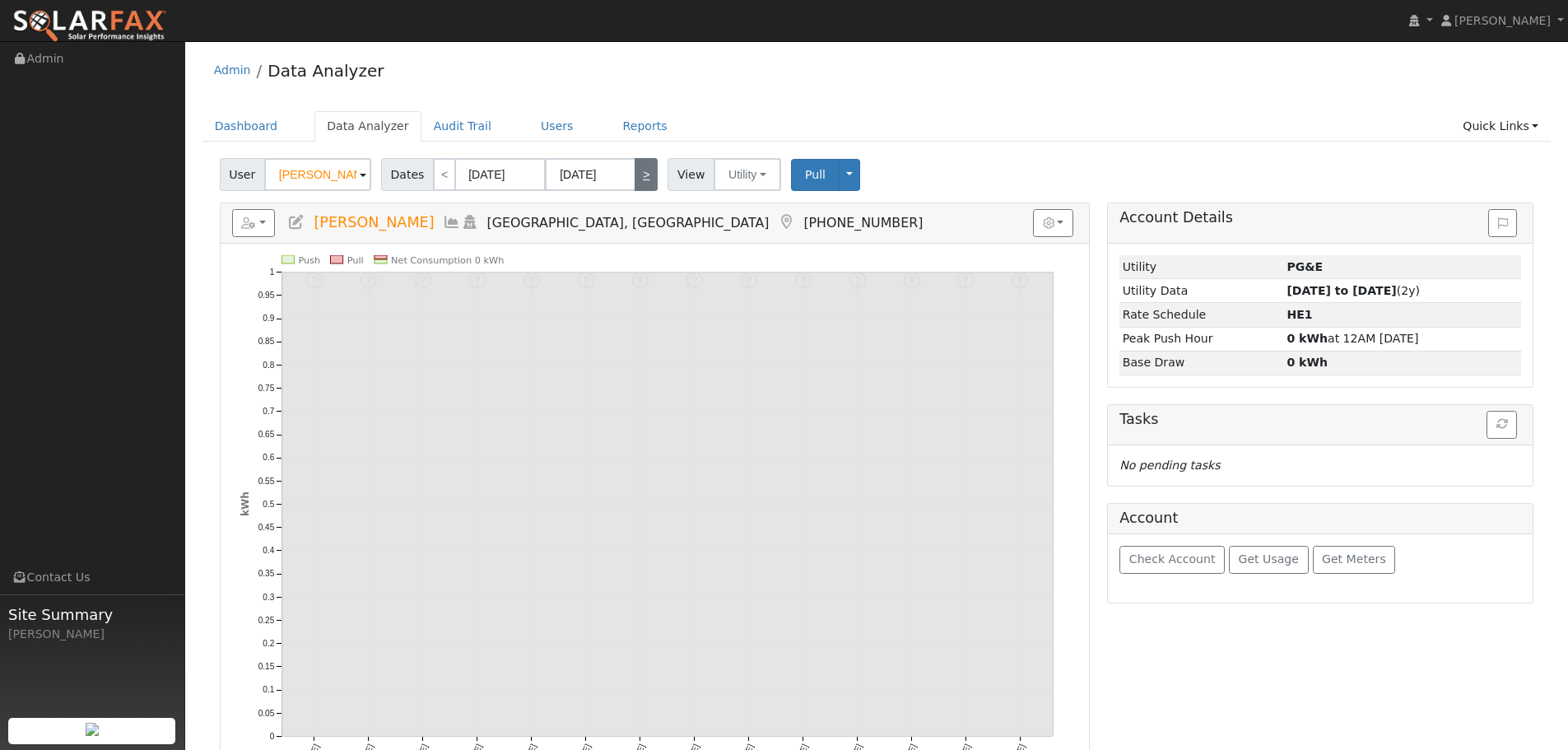
type input "10/06/2025"
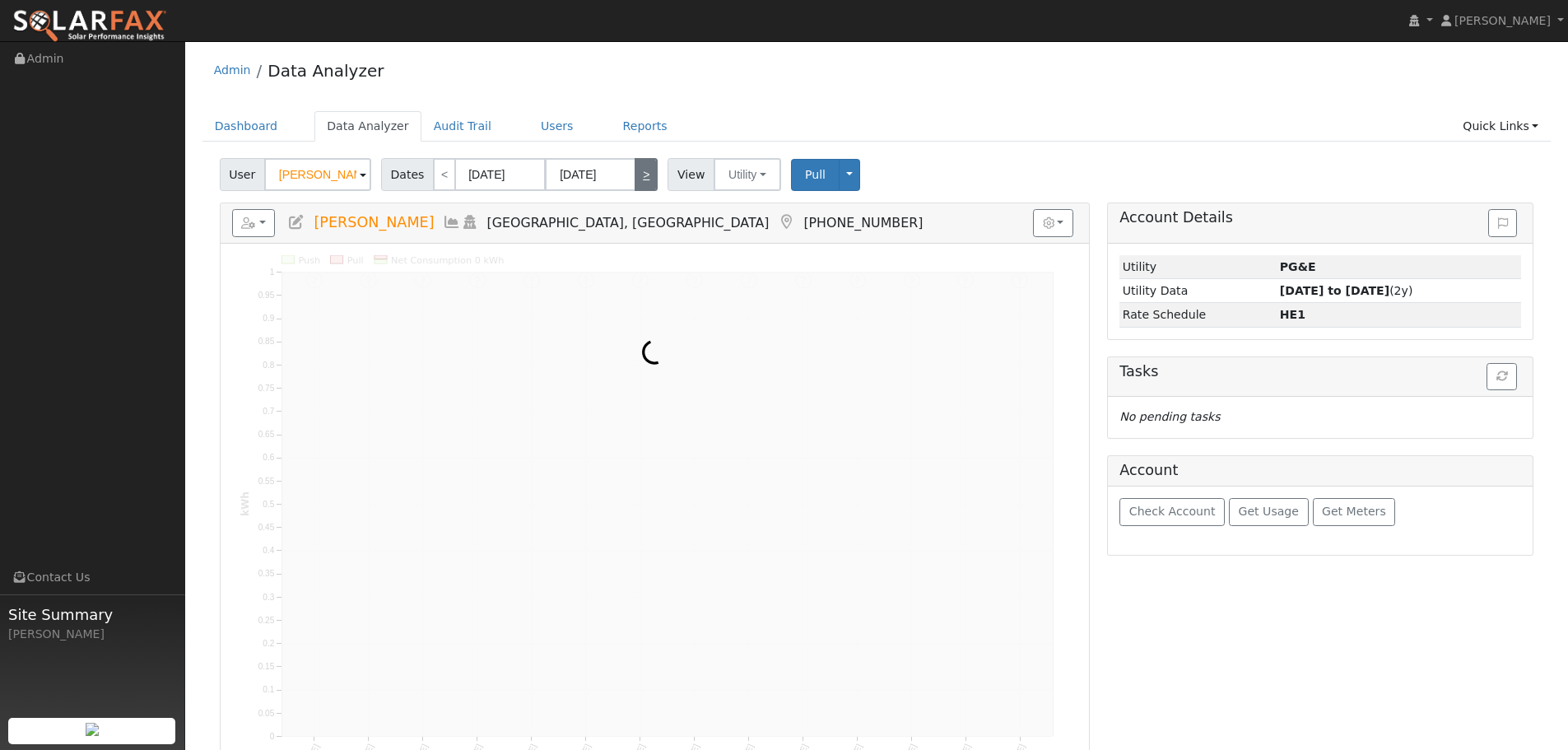
click at [634, 180] on link ">" at bounding box center [646, 174] width 23 height 33
type input "10/07/2025"
type input "10/20/2025"
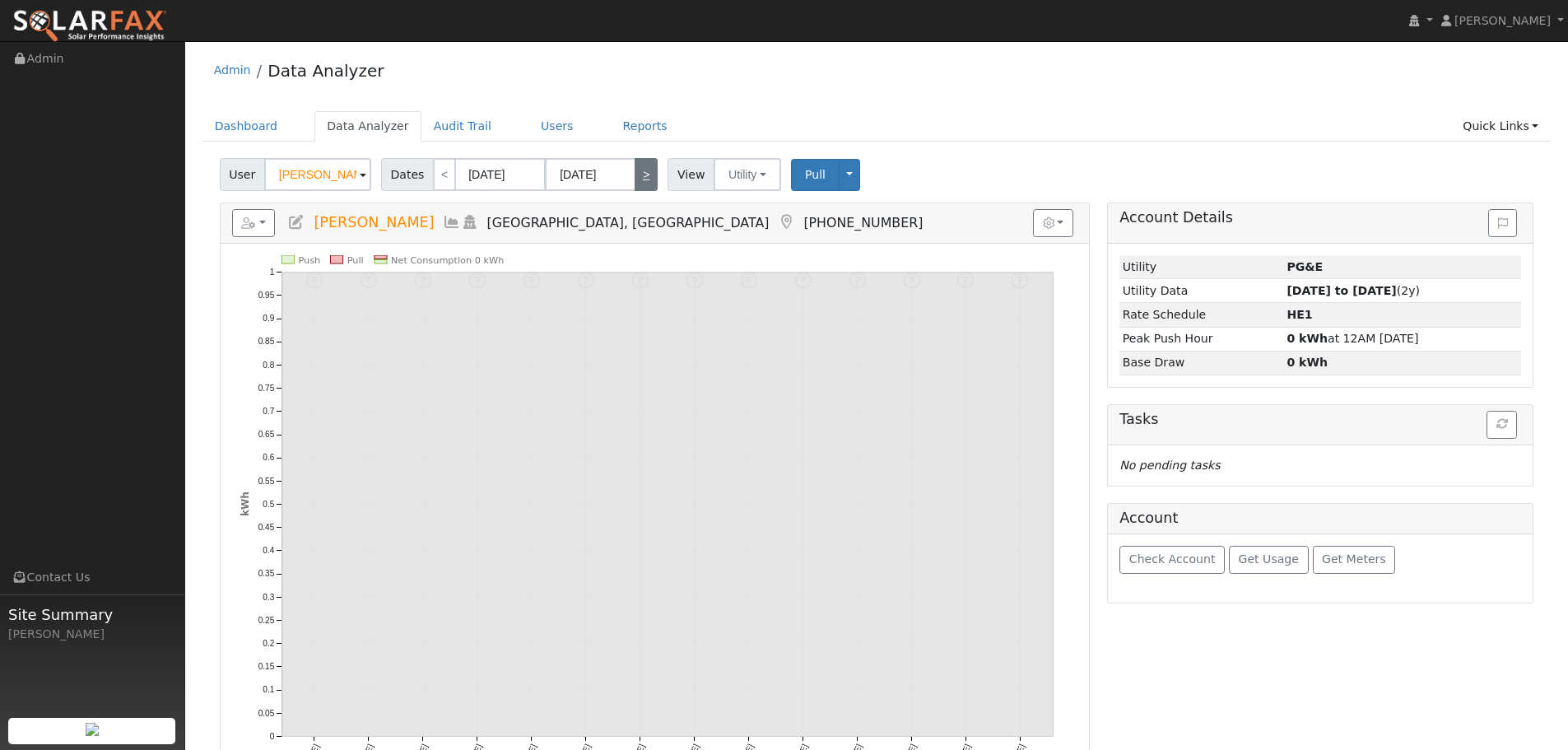
click at [634, 180] on link ">" at bounding box center [646, 174] width 23 height 33
type input "10/21/2025"
type input "11/03/2025"
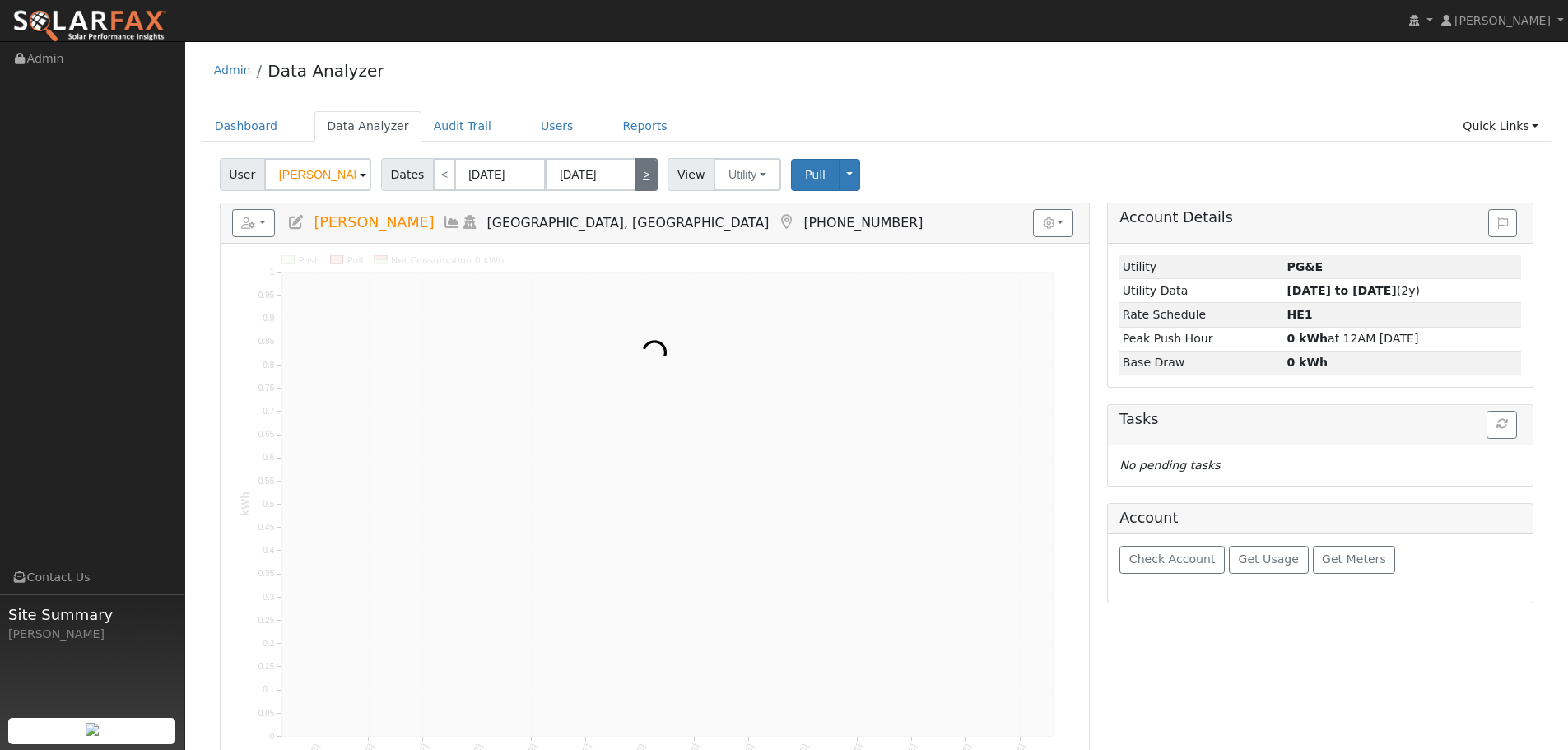
click at [634, 180] on link ">" at bounding box center [646, 174] width 23 height 33
type input "11/04/2025"
type input "11/17/2025"
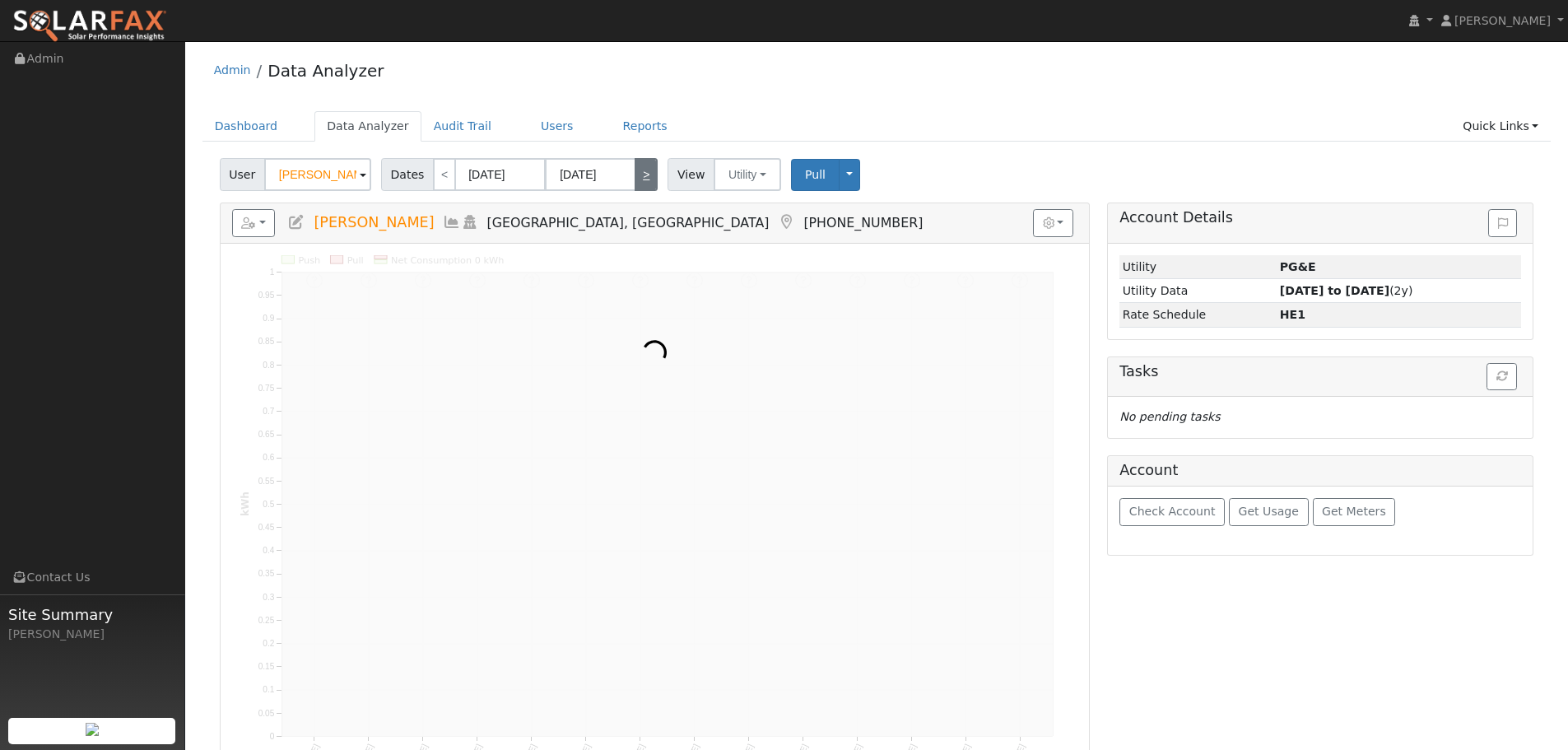
click at [634, 180] on link ">" at bounding box center [646, 174] width 23 height 33
type input "11/18/2025"
type input "12/01/2025"
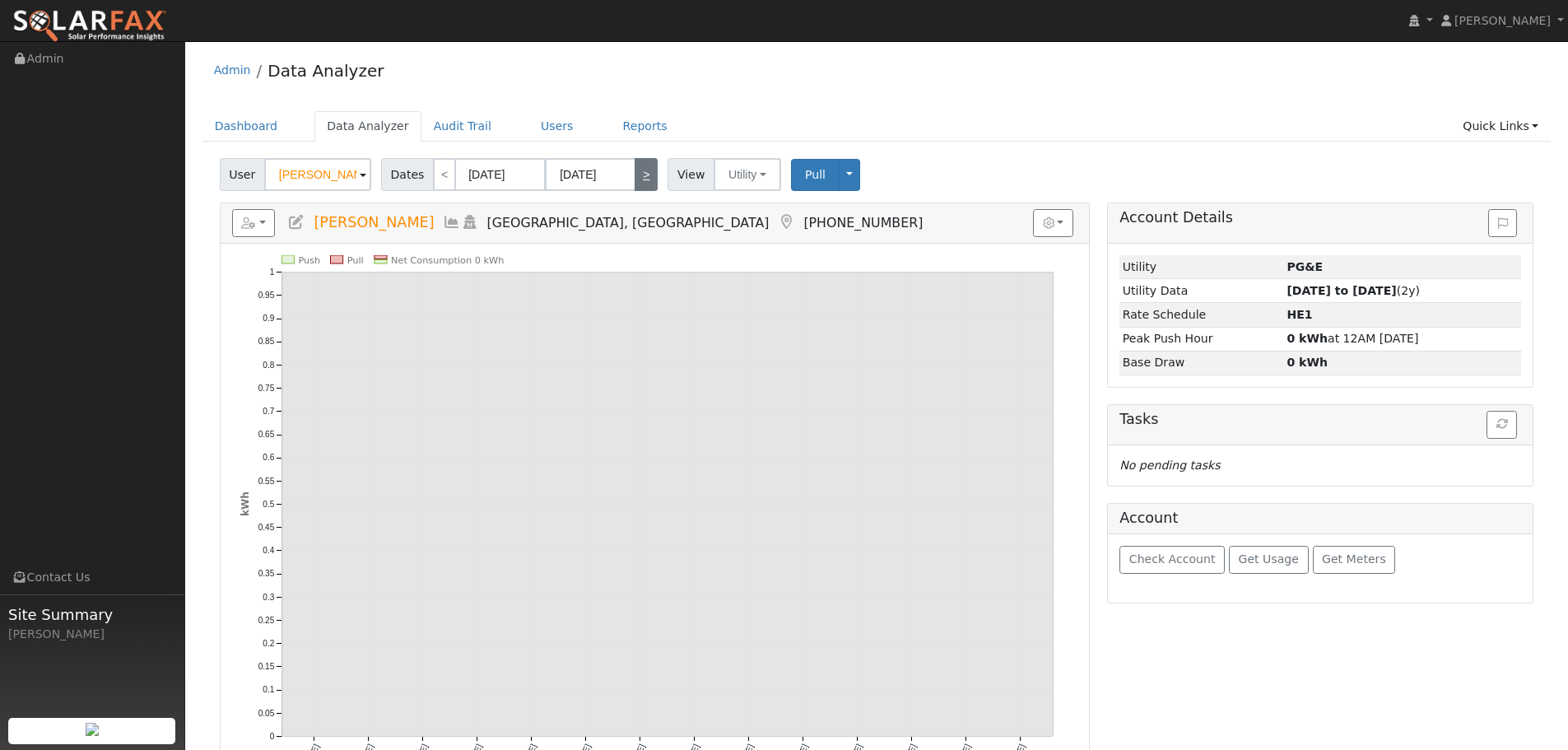
click at [634, 180] on link ">" at bounding box center [646, 174] width 23 height 33
type input "12/02/2025"
type input "12/15/2025"
click at [634, 180] on link ">" at bounding box center [646, 174] width 23 height 33
type input "12/16/2025"
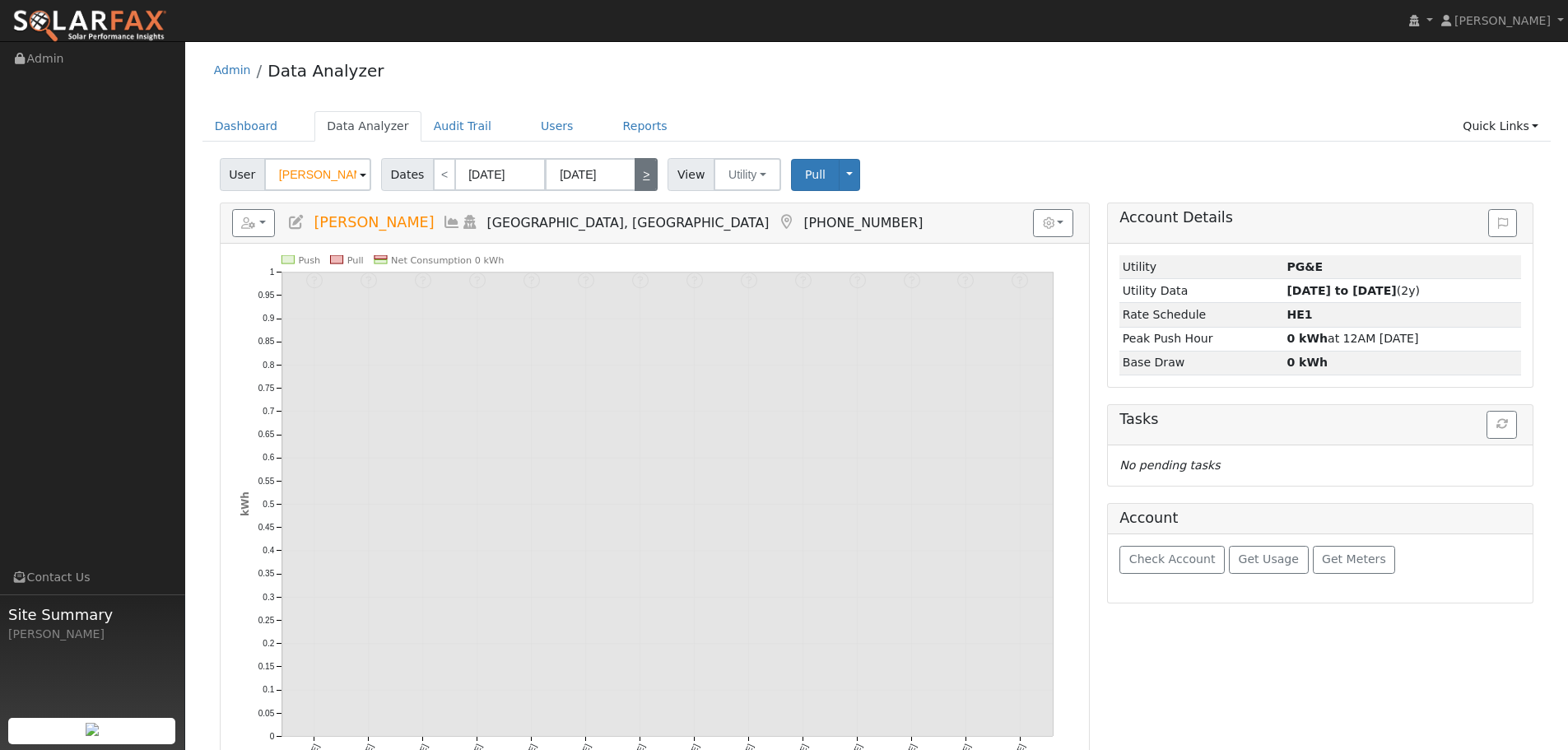
type input "12/29/2025"
click at [411, 175] on span "Dates" at bounding box center [406, 174] width 52 height 33
click at [433, 175] on link "<" at bounding box center [444, 174] width 23 height 33
type input "12/02/2025"
type input "12/15/2025"
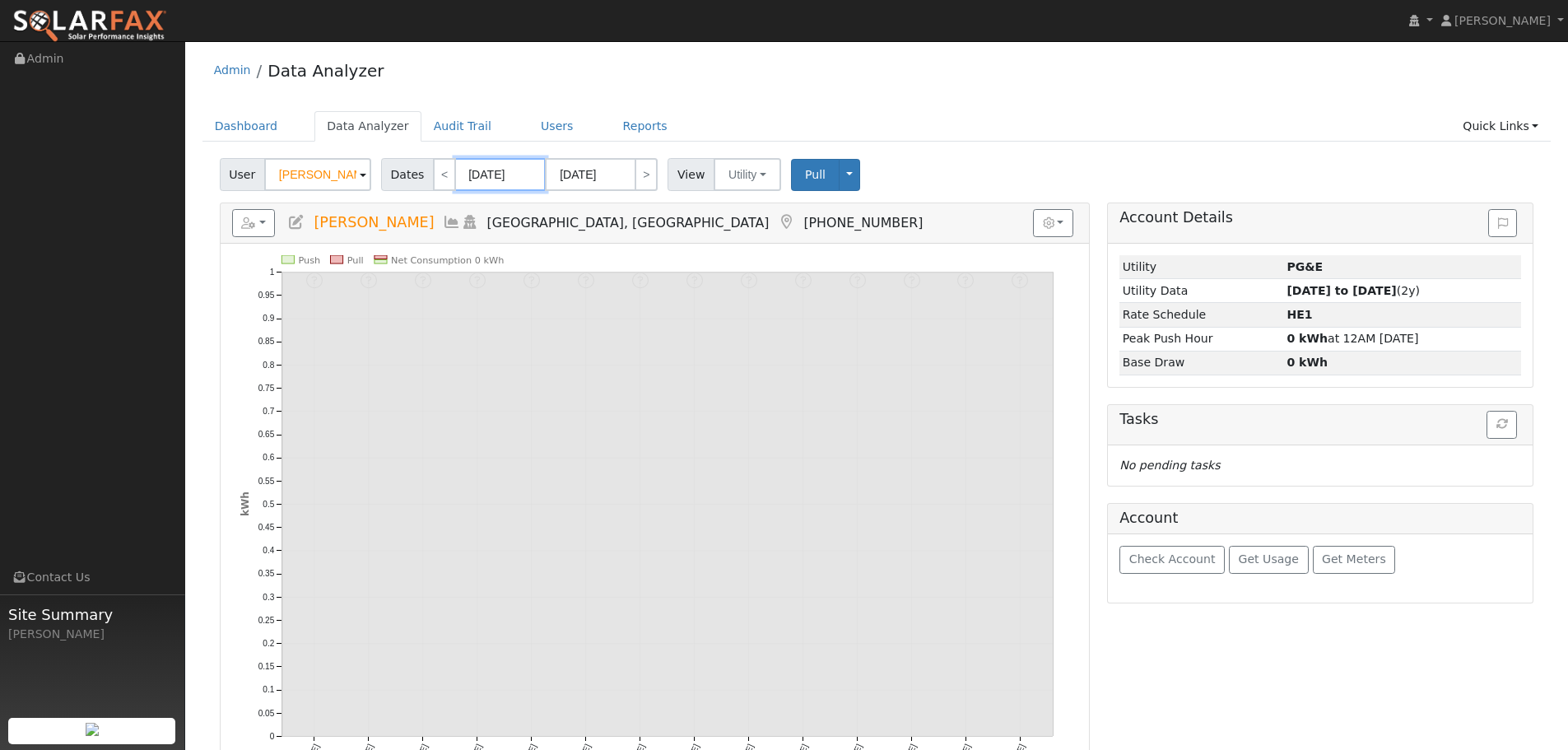
click at [487, 175] on input "12/02/2025" at bounding box center [500, 174] width 90 height 33
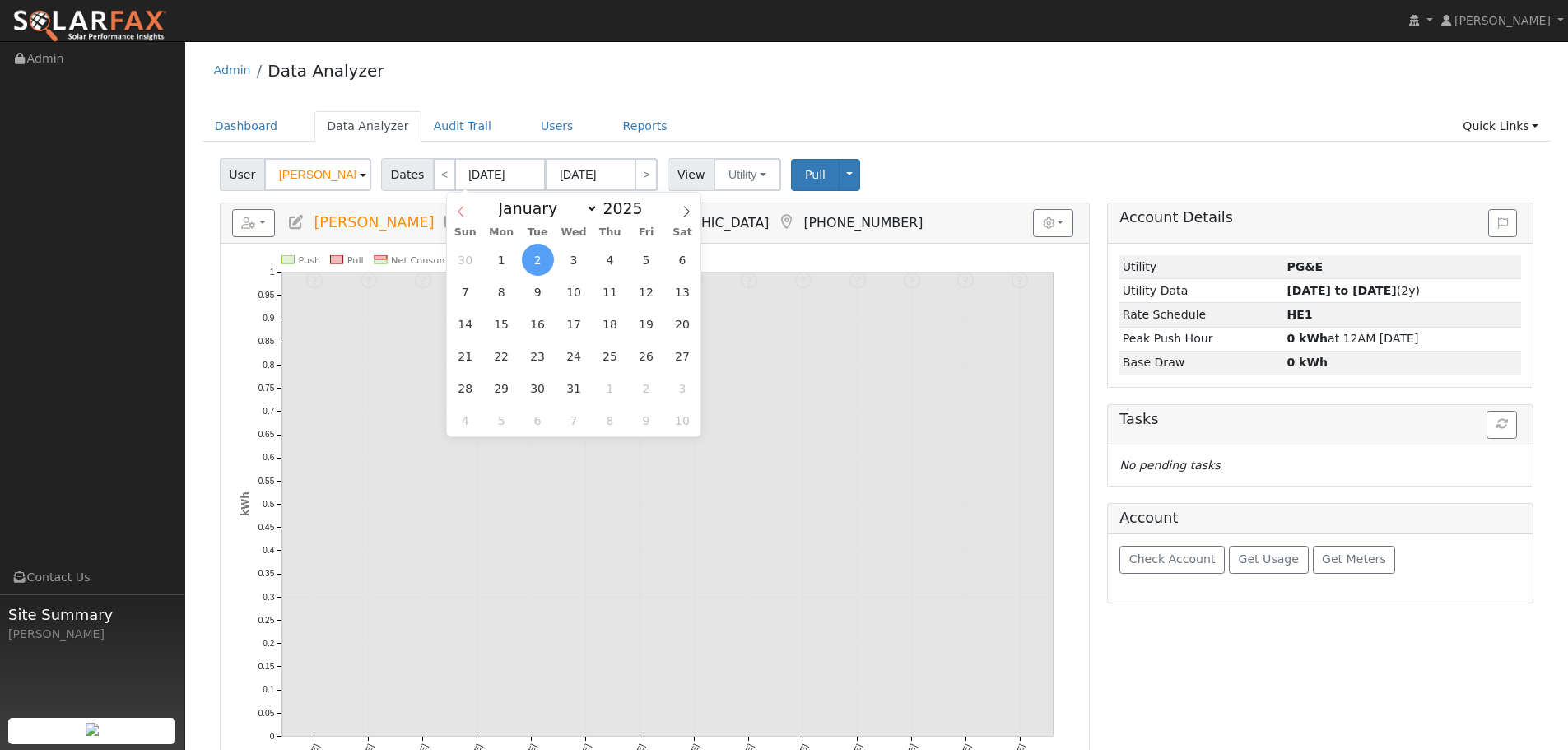
click at [464, 213] on icon at bounding box center [461, 212] width 11 height 11
click at [470, 213] on span at bounding box center [461, 206] width 28 height 28
click at [462, 209] on icon at bounding box center [461, 212] width 6 height 10
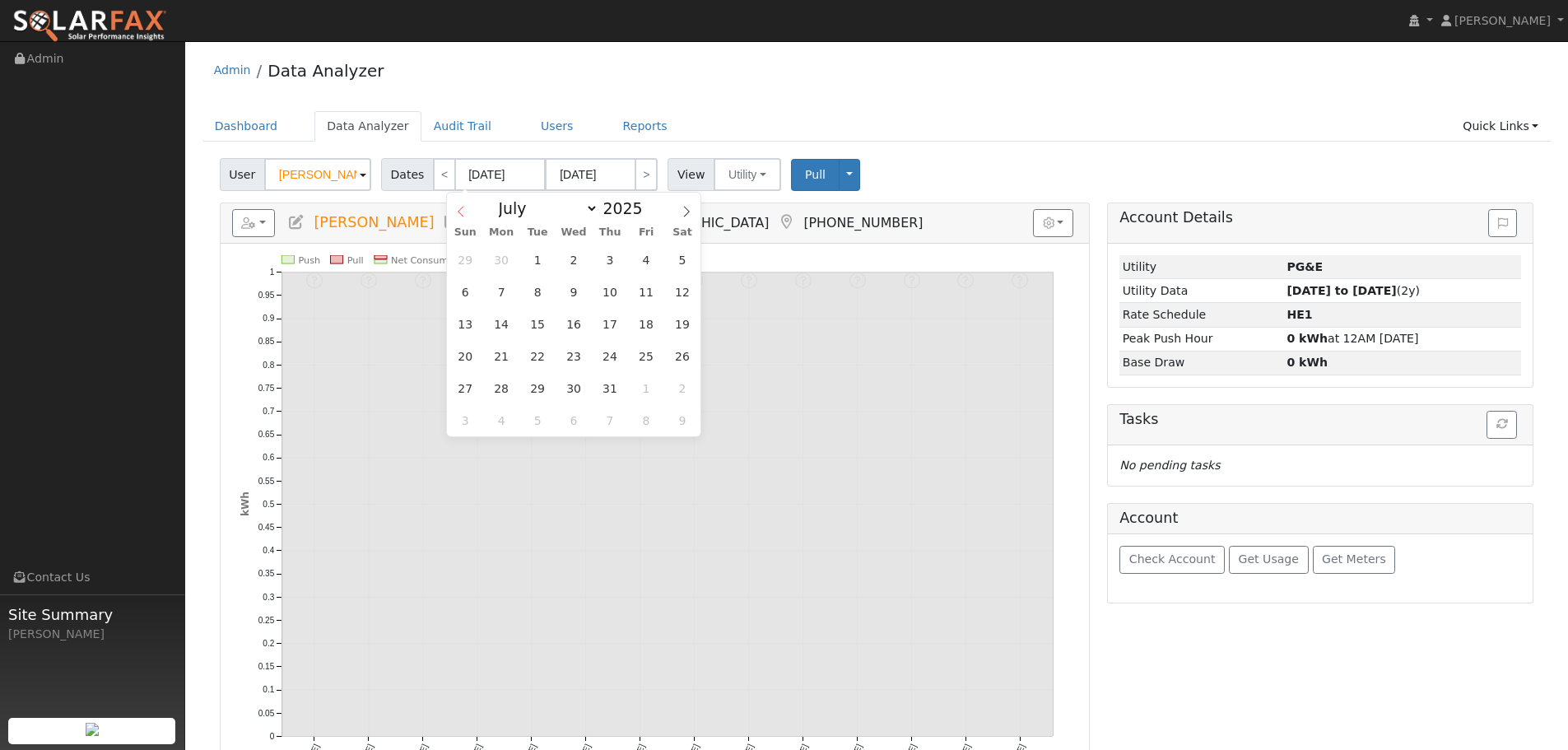
click at [462, 209] on icon at bounding box center [461, 212] width 6 height 10
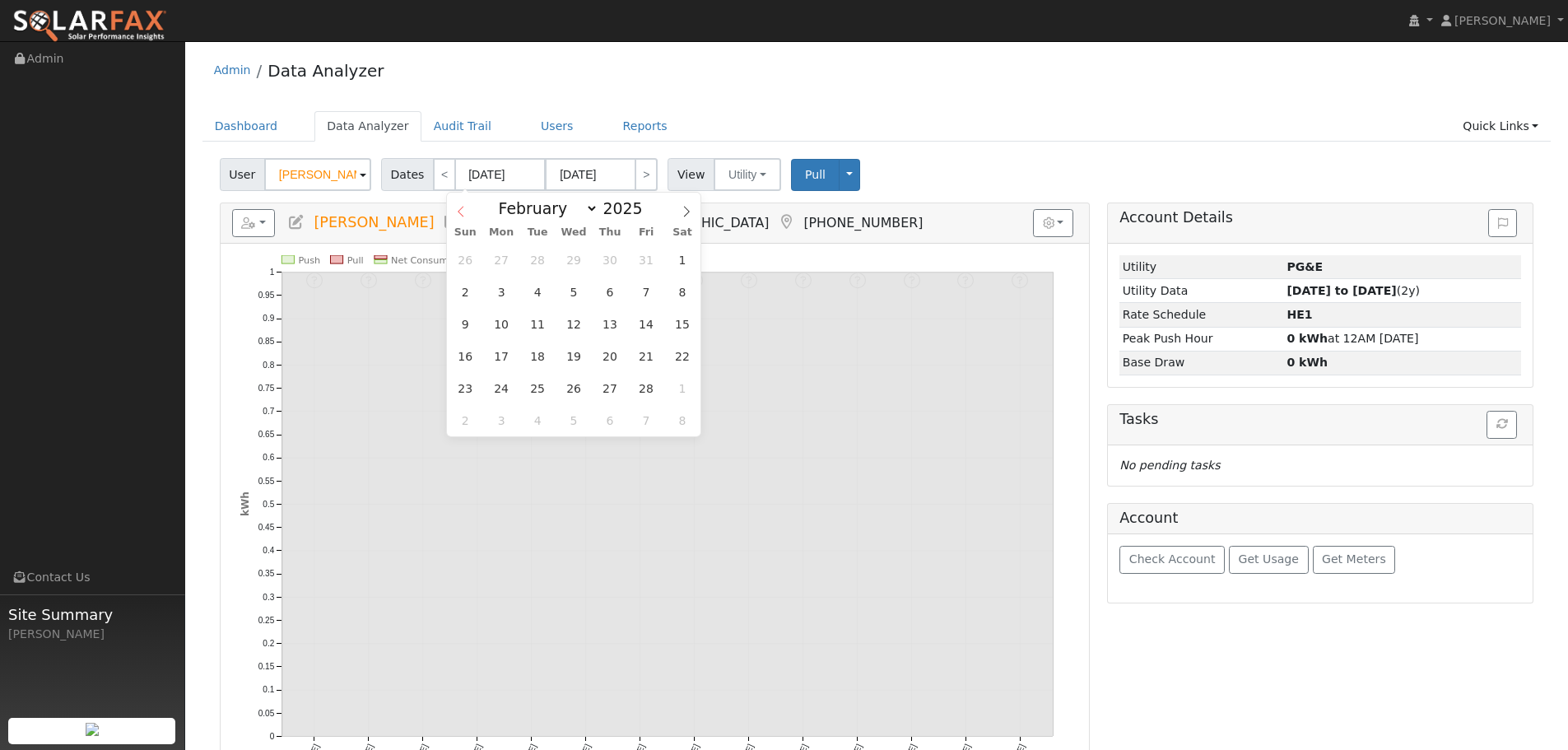
click at [462, 209] on icon at bounding box center [461, 212] width 6 height 10
select select "0"
click at [593, 210] on select "January February March April May June July August September October November De…" at bounding box center [545, 208] width 108 height 20
click at [626, 214] on input "2025" at bounding box center [628, 208] width 59 height 18
click at [646, 214] on span at bounding box center [652, 213] width 11 height 9
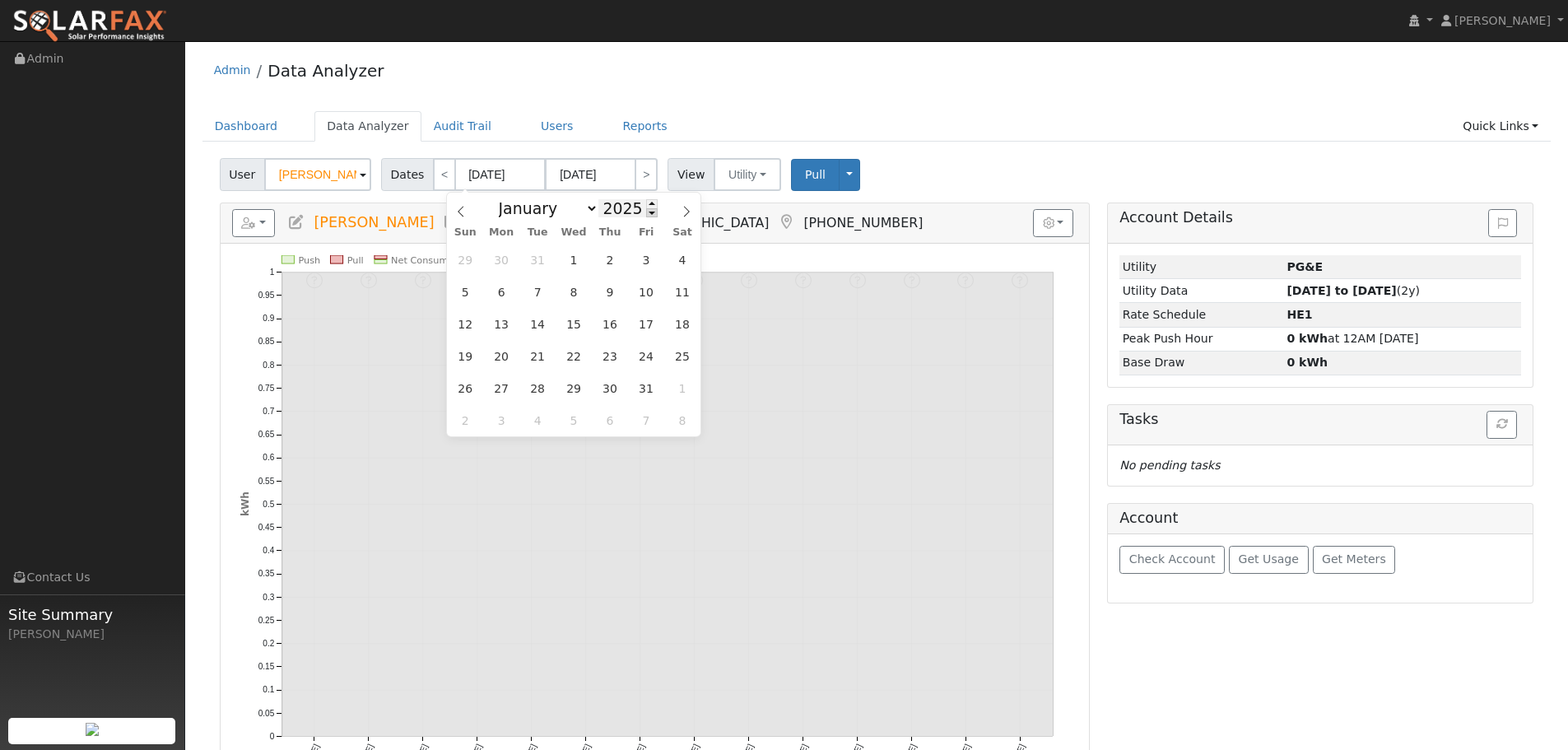
type input "2024"
click at [501, 266] on span "1" at bounding box center [501, 260] width 32 height 32
type input "01/01/2024"
type input "01/31/2024"
type input "2024"
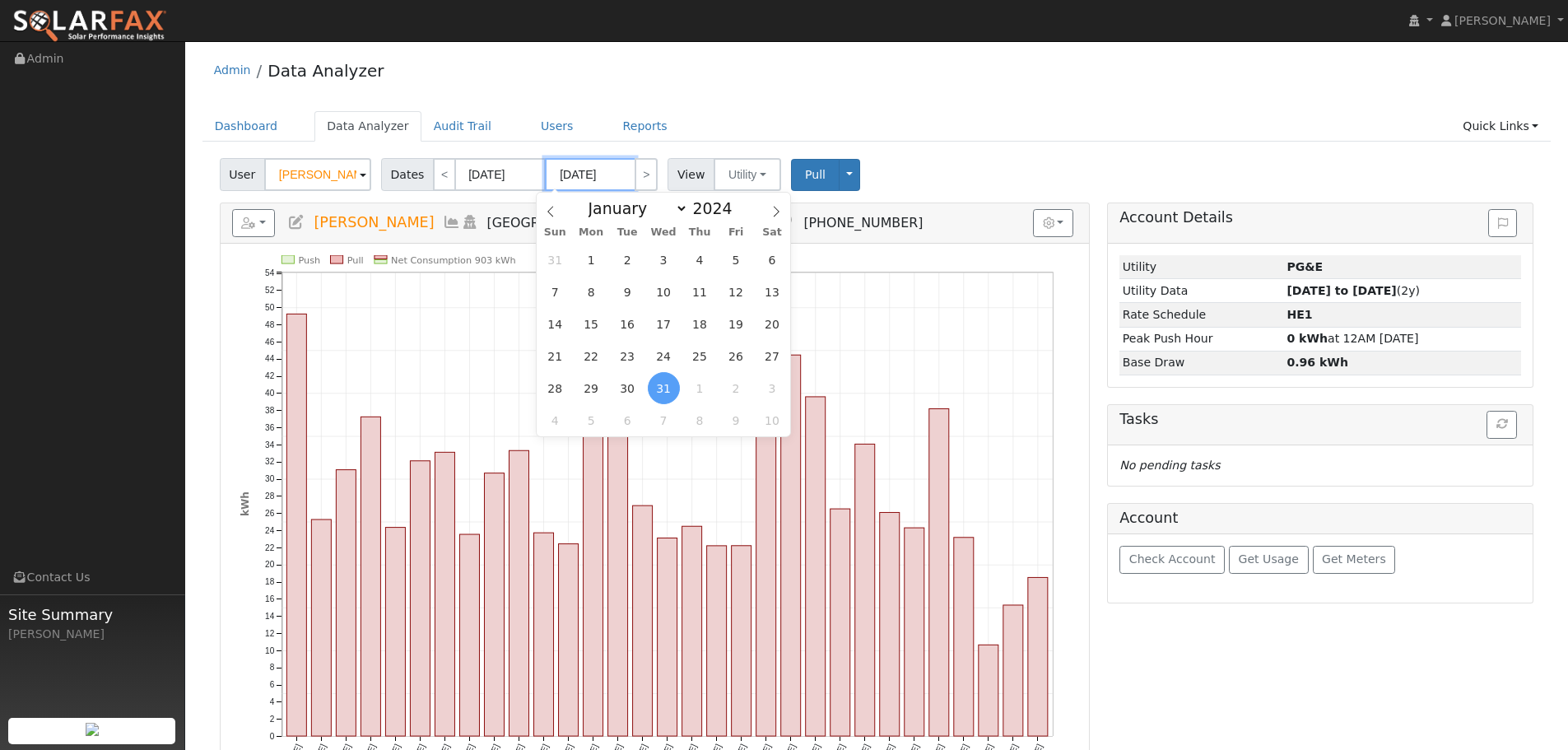
click at [597, 174] on input "01/31/2024" at bounding box center [590, 174] width 90 height 33
click at [615, 181] on input "01/31/2024" at bounding box center [590, 174] width 90 height 33
click at [769, 210] on span at bounding box center [776, 206] width 28 height 28
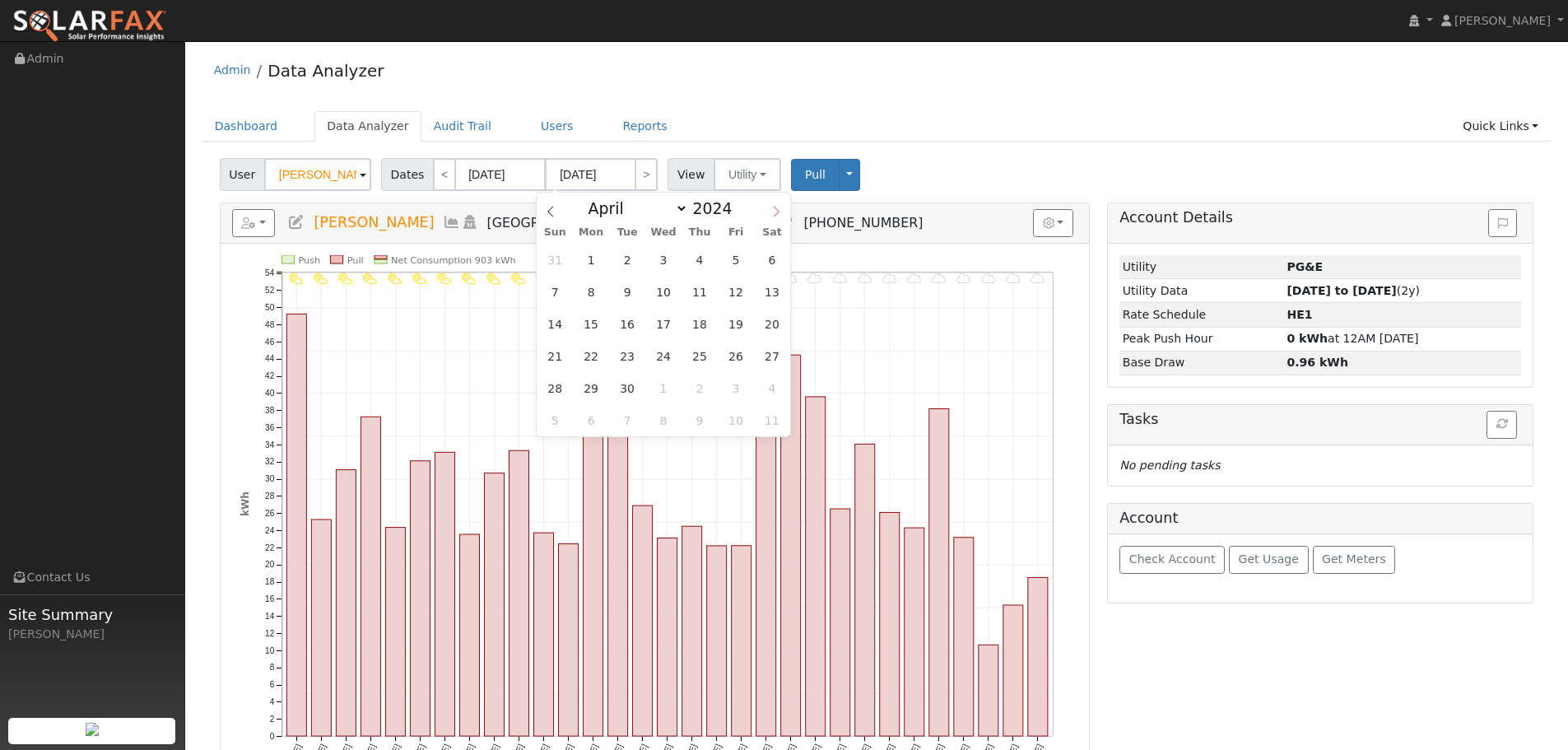
click at [769, 210] on span at bounding box center [776, 206] width 28 height 28
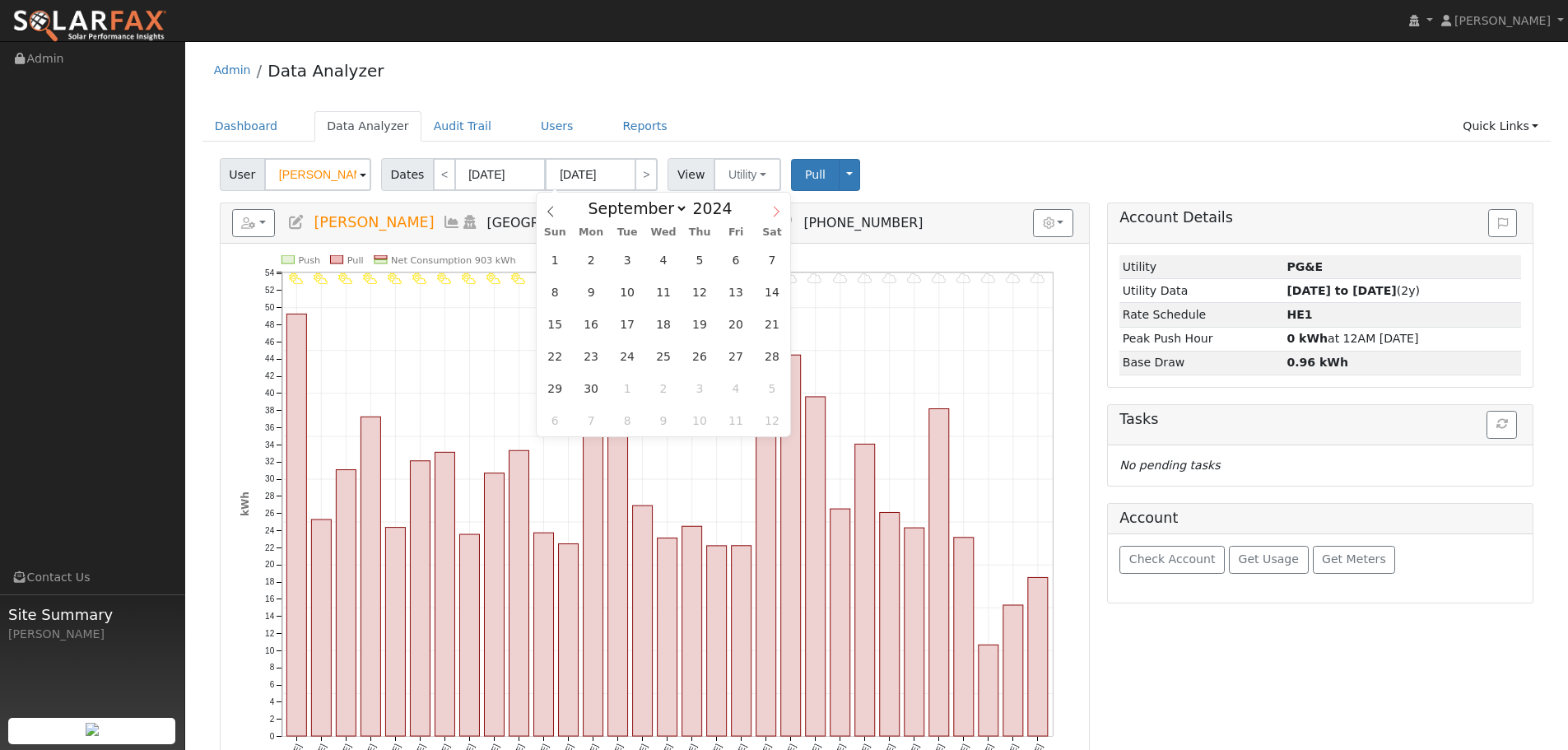
click at [769, 210] on span at bounding box center [776, 206] width 28 height 28
click at [770, 210] on span at bounding box center [776, 206] width 28 height 28
select select "11"
click at [770, 210] on span at bounding box center [776, 206] width 28 height 28
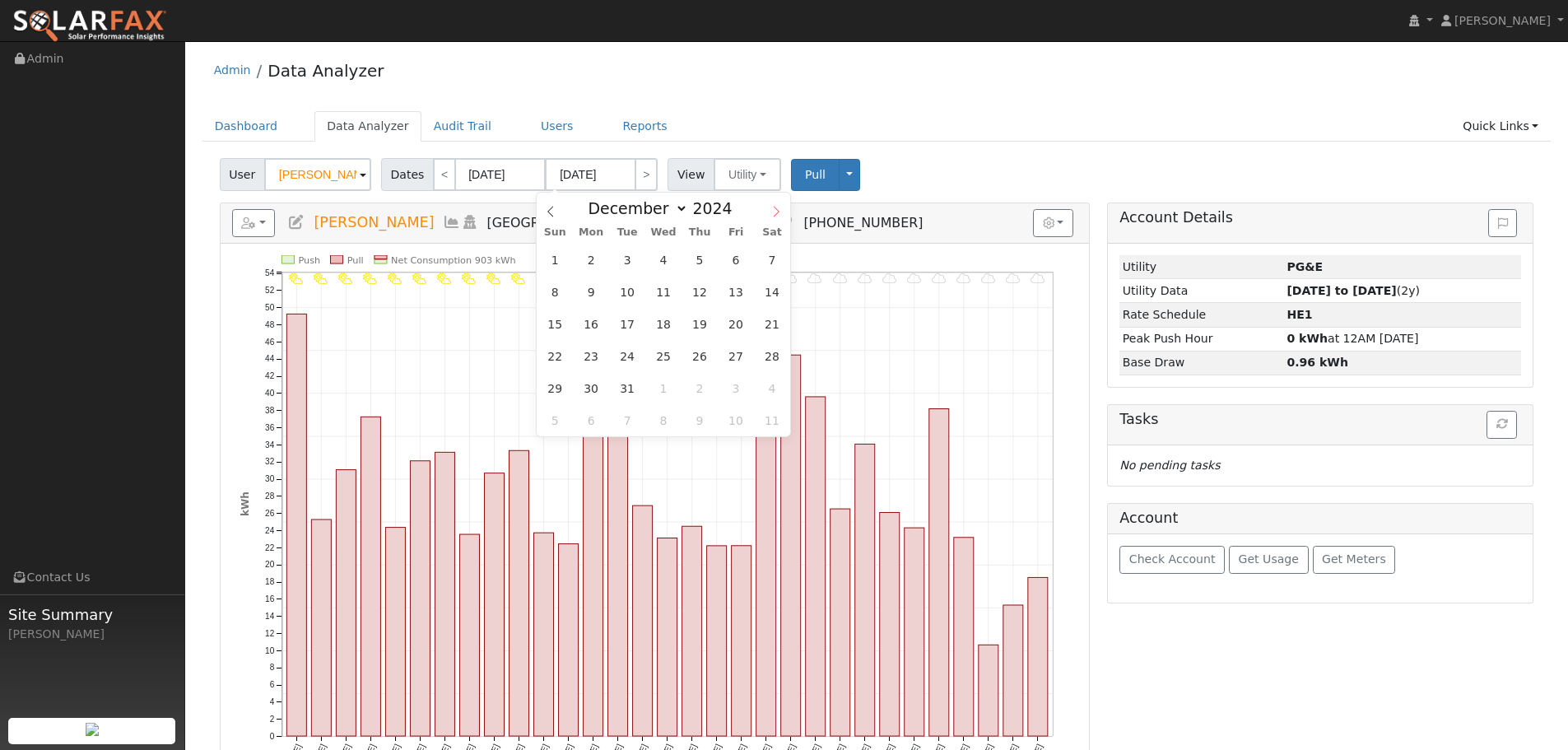
type input "2025"
select select "0"
click at [547, 211] on icon at bounding box center [551, 212] width 11 height 11
type input "2024"
select select "11"
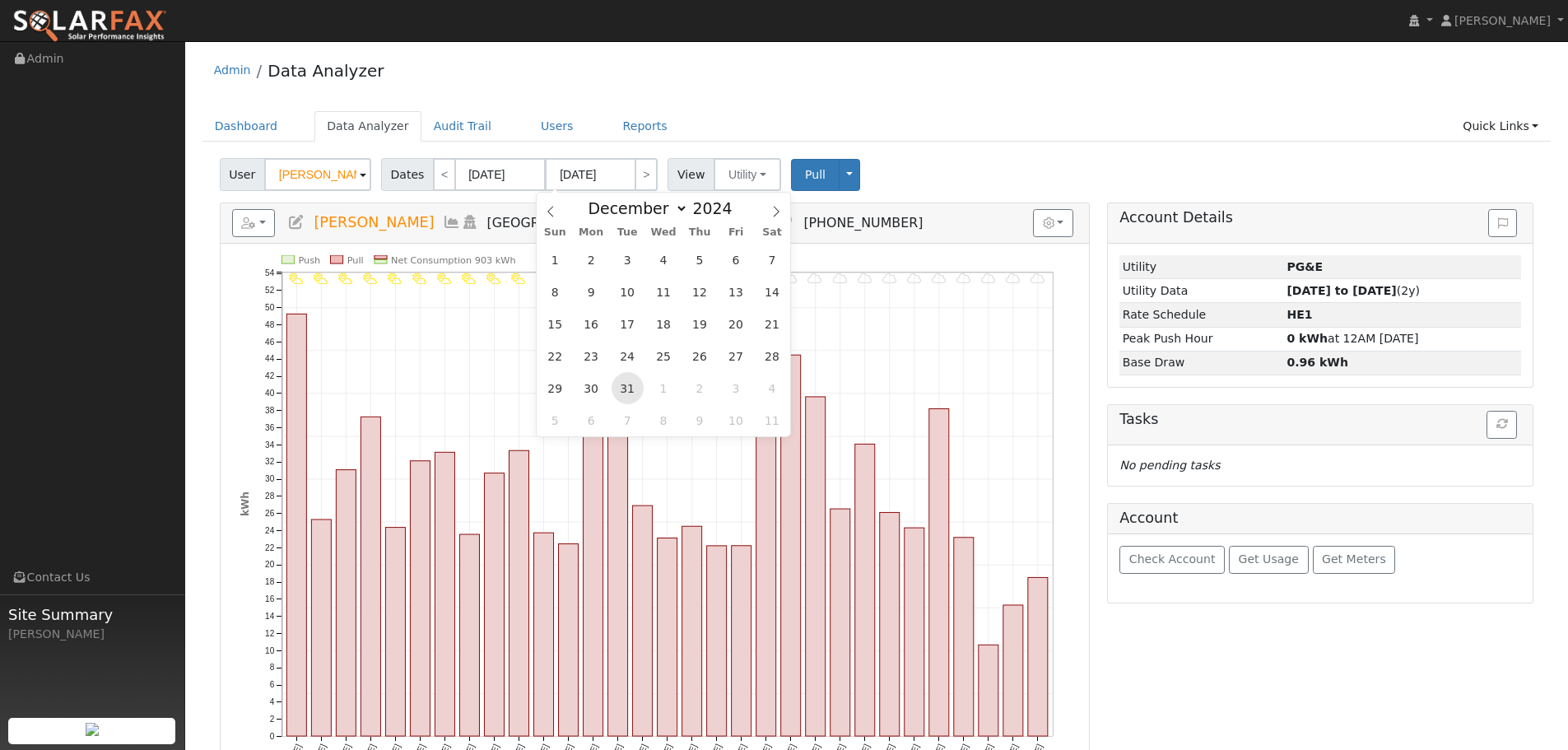
click at [625, 389] on span "31" at bounding box center [628, 388] width 32 height 32
type input "[DATE]"
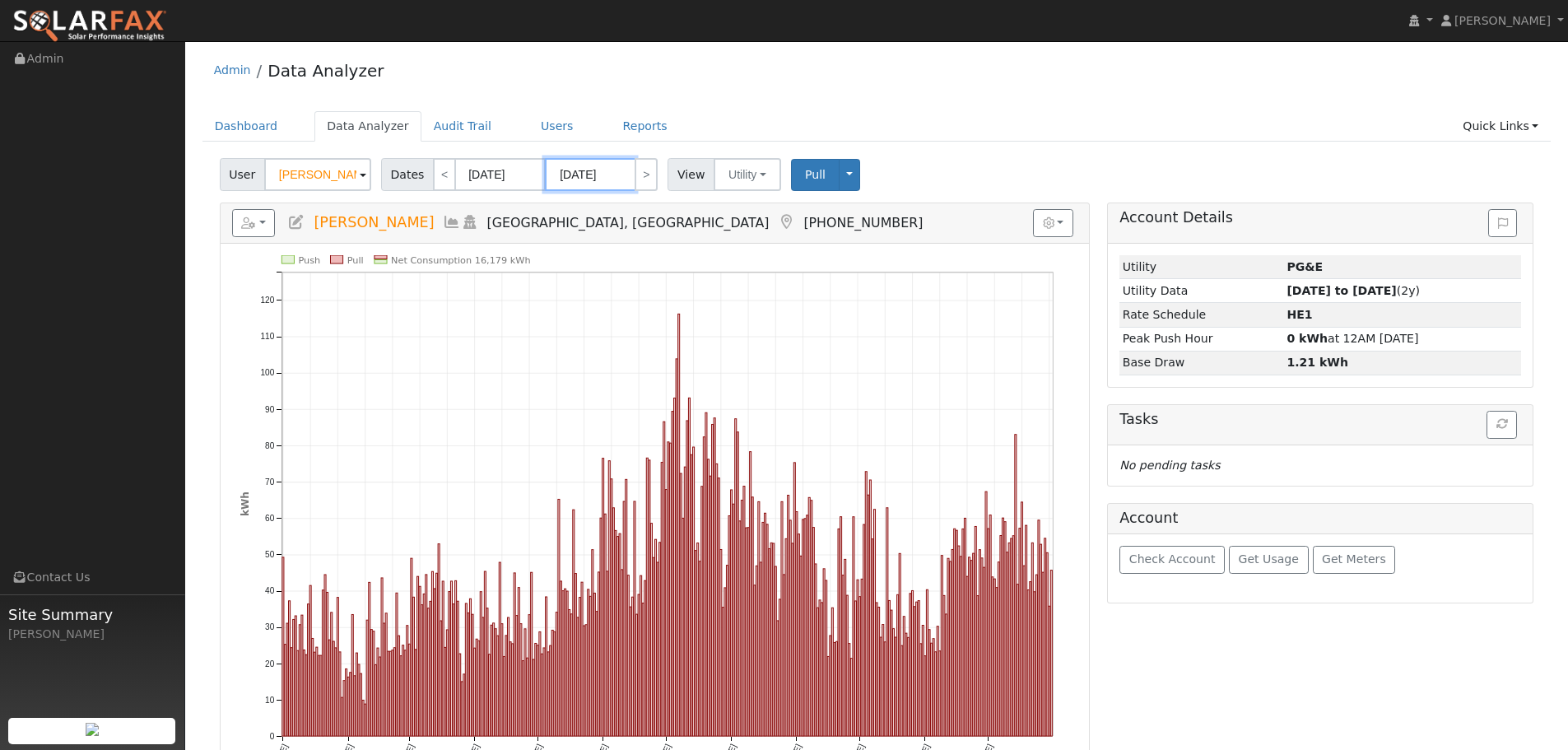
click at [613, 178] on input "[DATE]" at bounding box center [590, 174] width 90 height 33
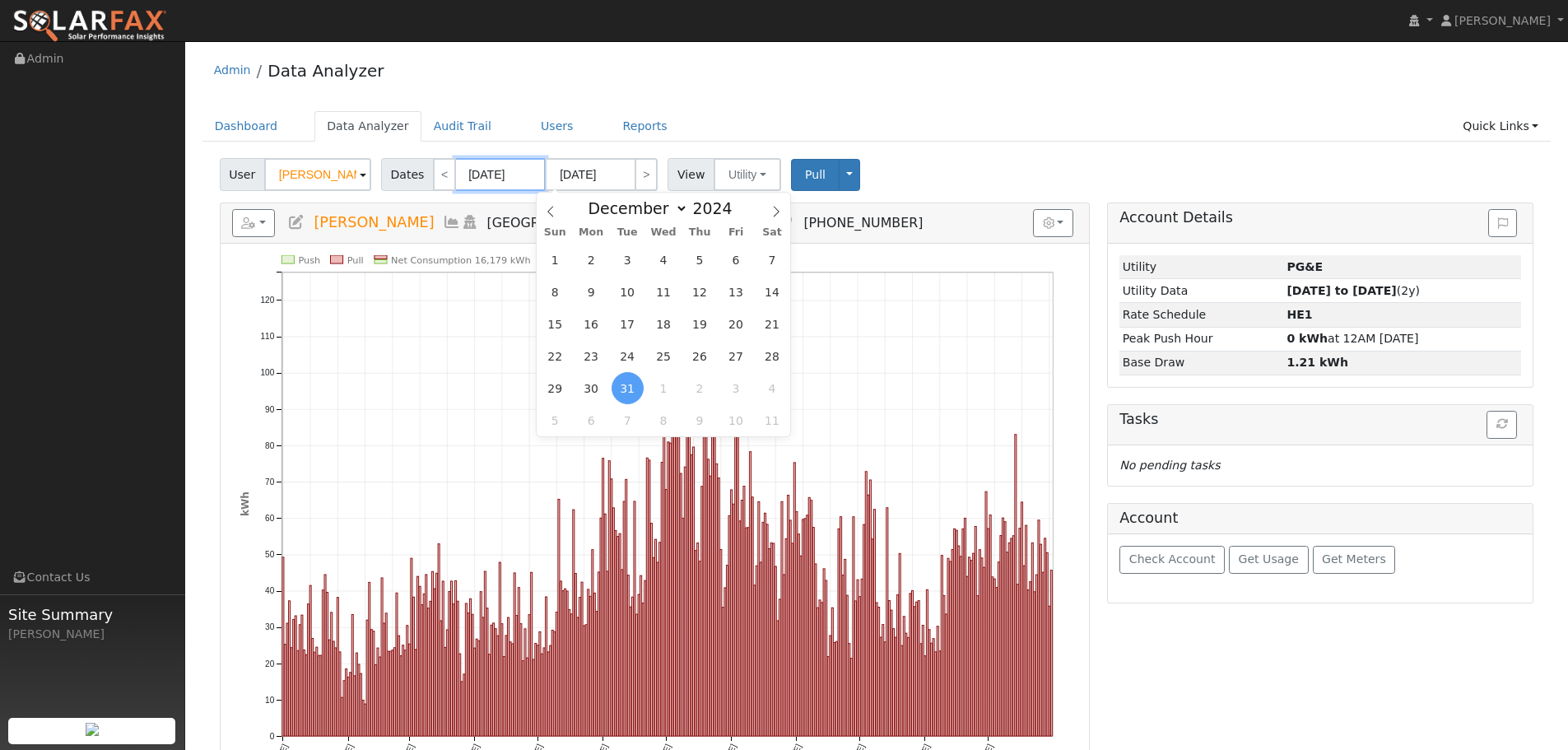
click at [494, 180] on input "01/01/2024" at bounding box center [500, 174] width 90 height 33
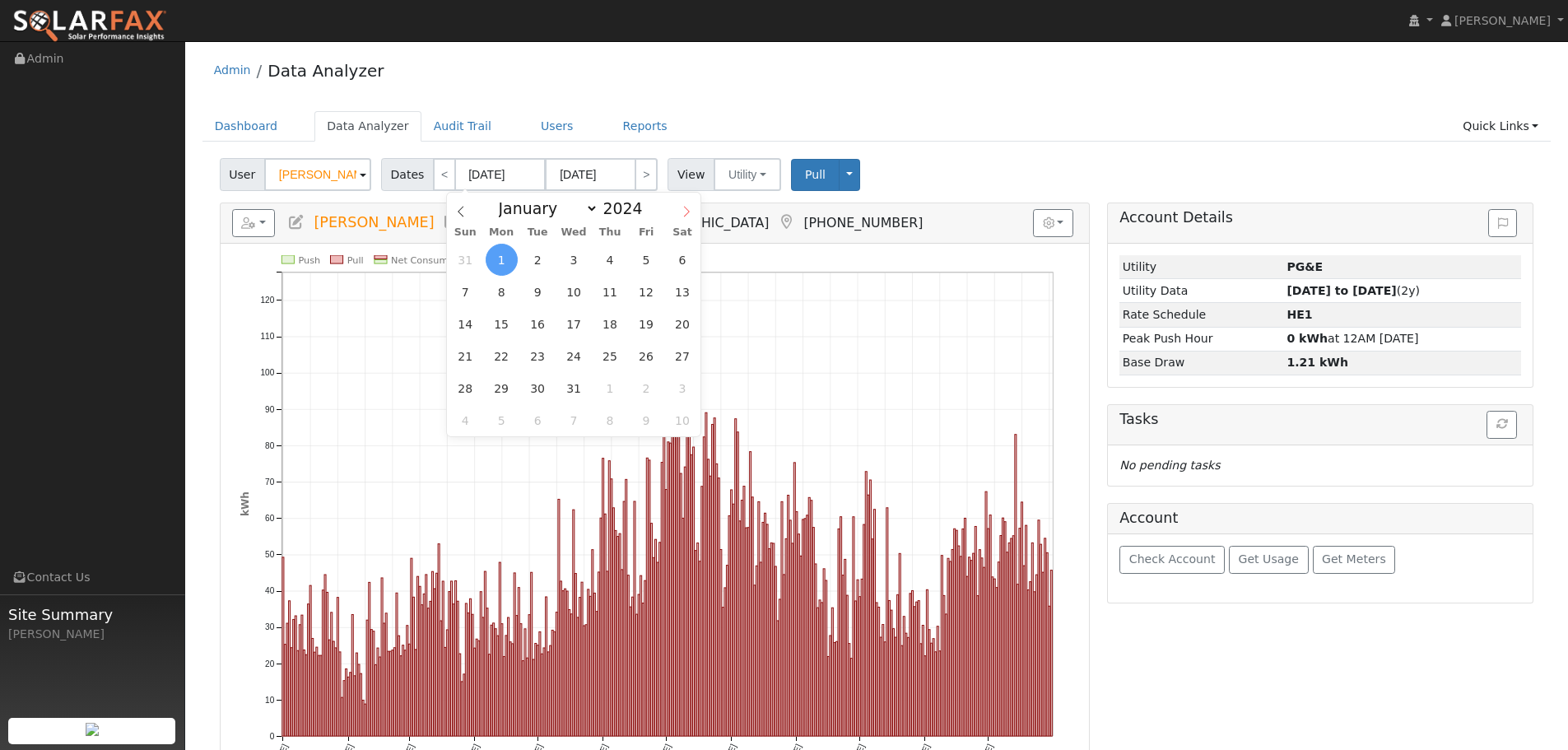
click at [685, 215] on icon at bounding box center [687, 212] width 11 height 11
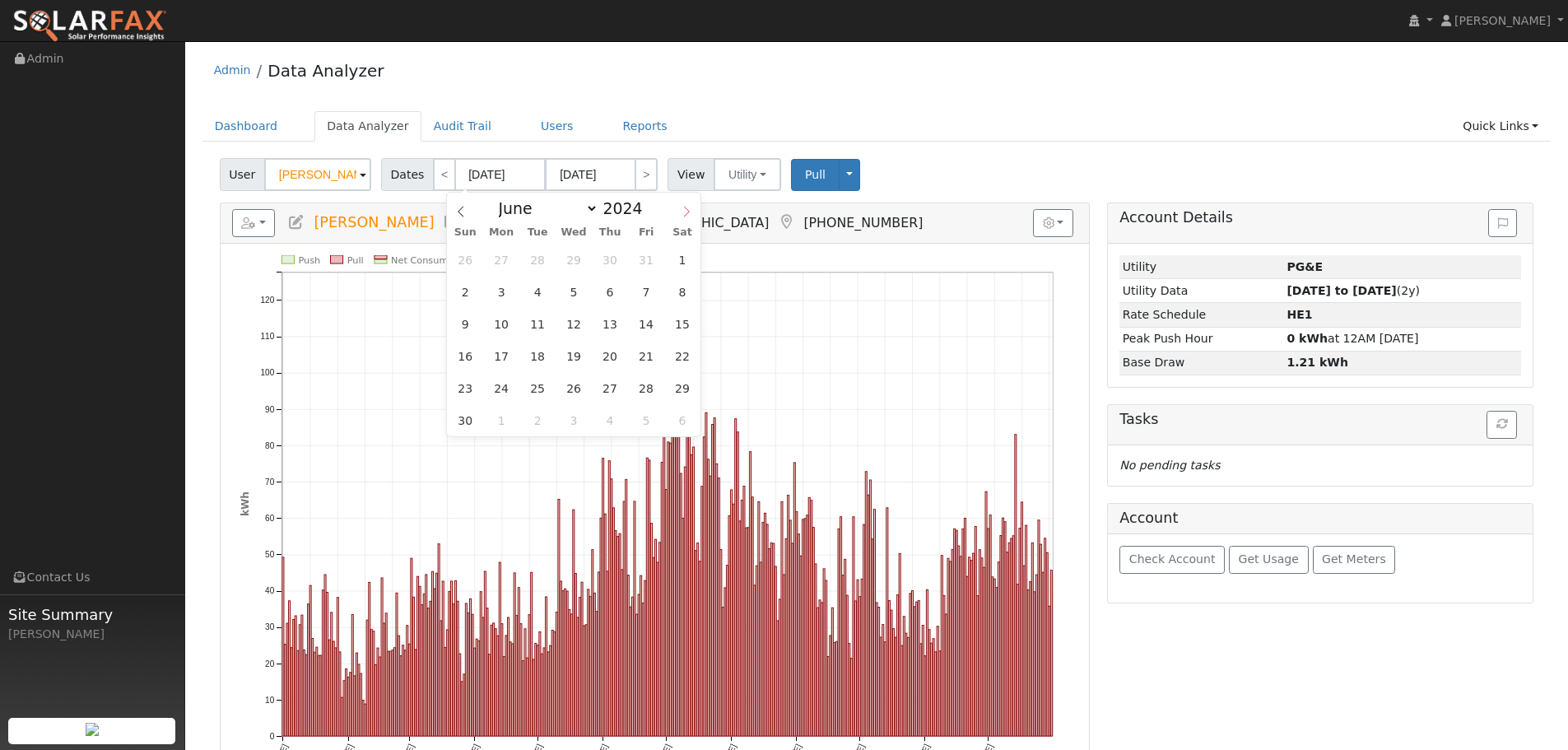
click at [685, 215] on icon at bounding box center [687, 212] width 11 height 11
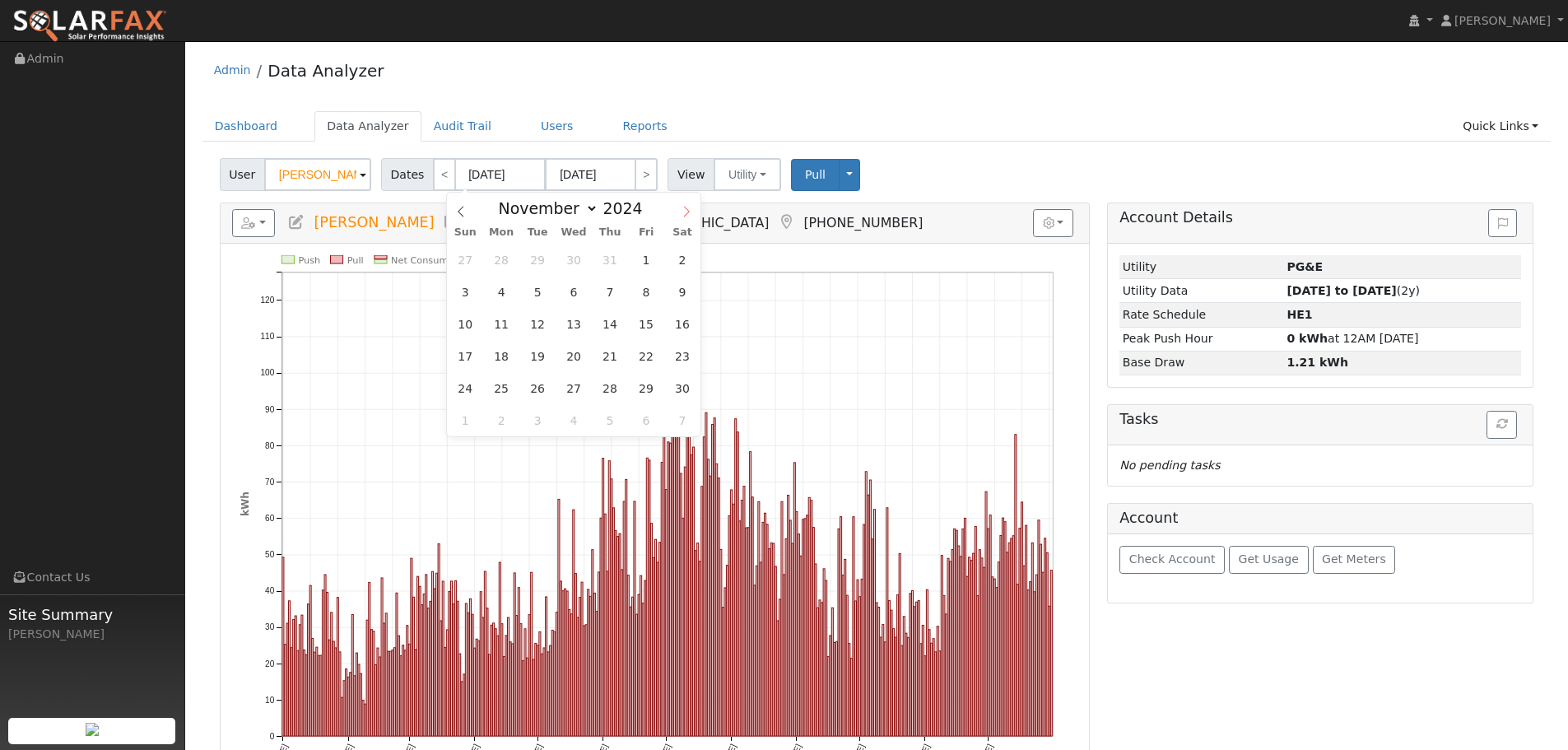
click at [685, 215] on icon at bounding box center [687, 212] width 11 height 11
select select "11"
click at [471, 264] on span "1" at bounding box center [465, 260] width 32 height 32
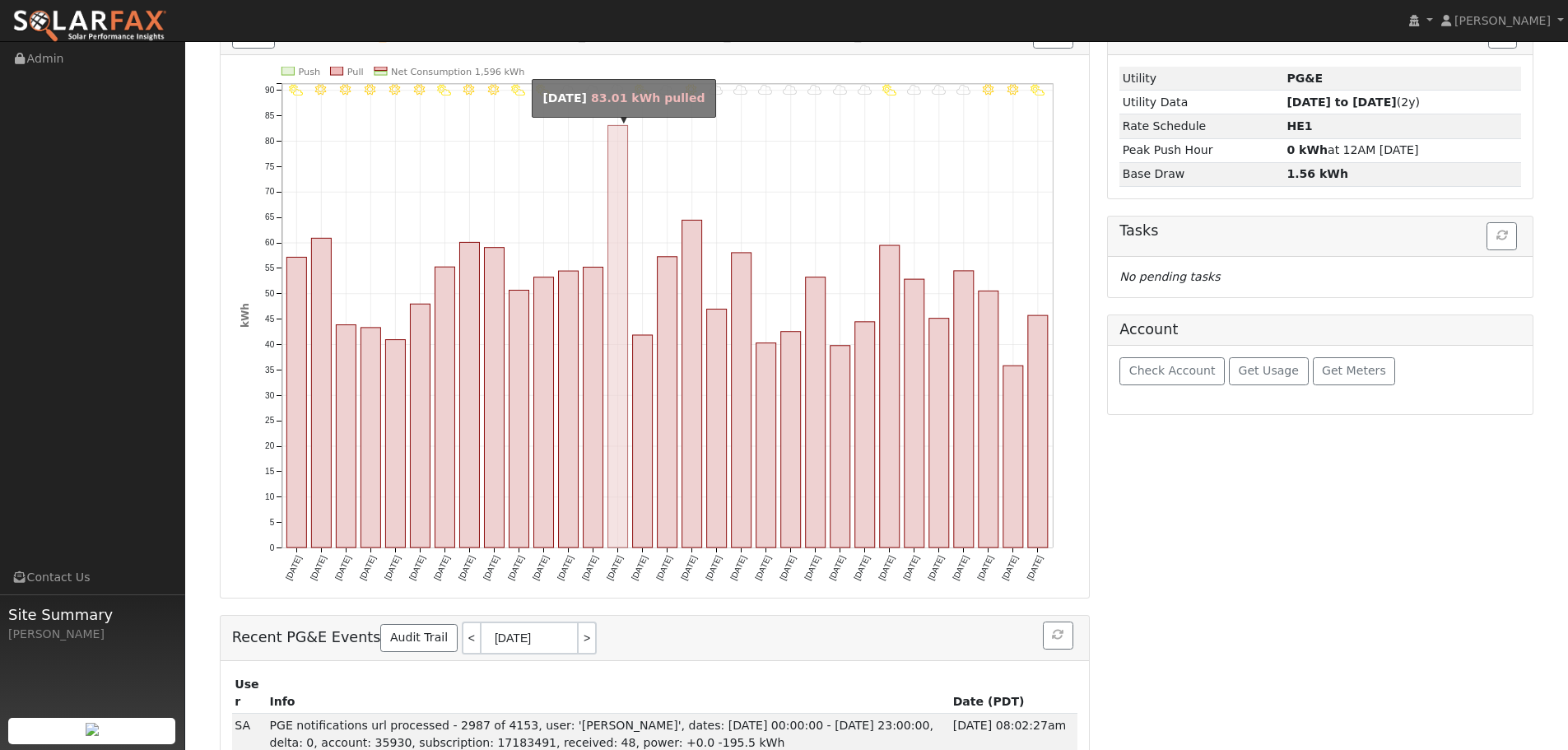
scroll to position [208, 0]
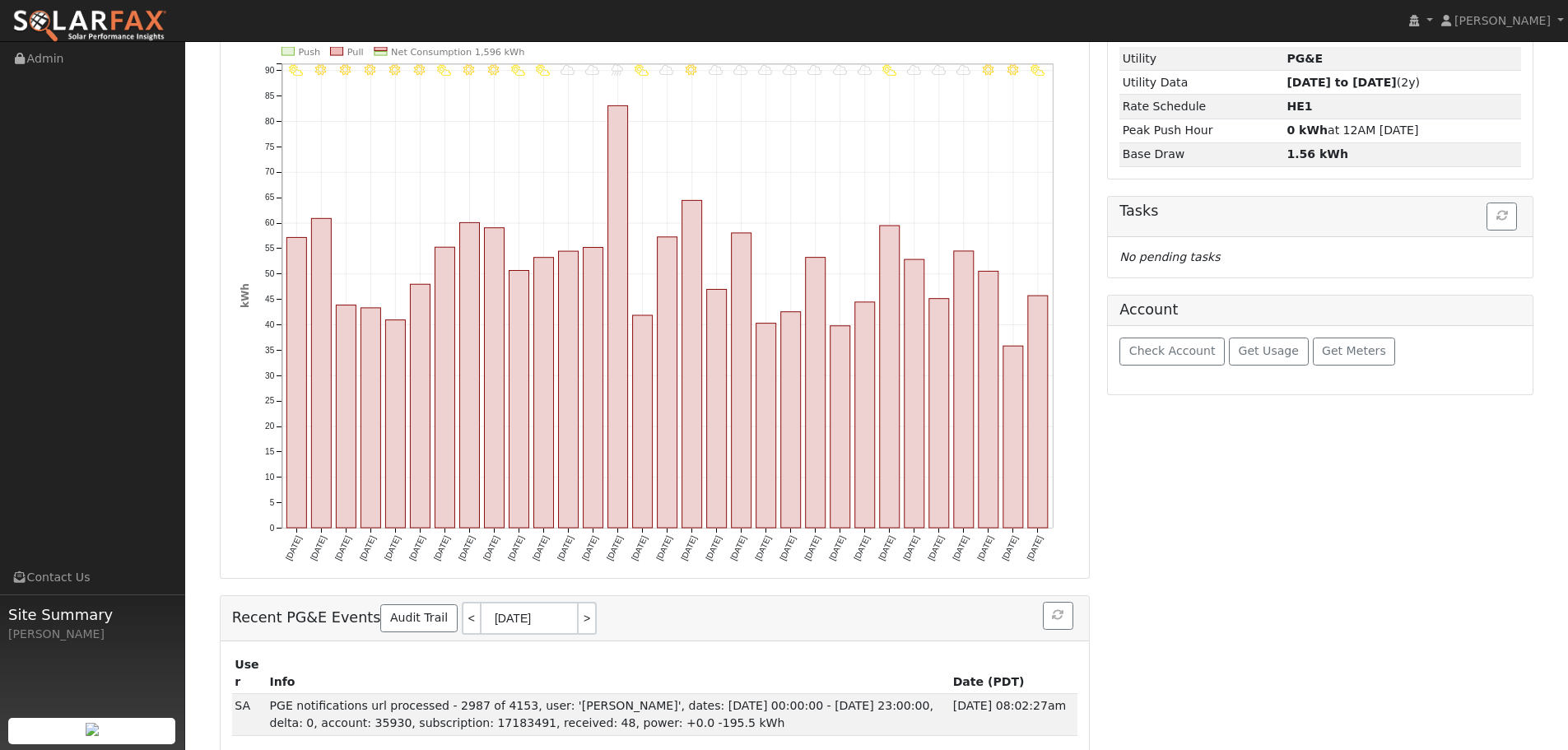
click at [1245, 478] on div "Account Details Issue History Date By Flag Comment Type No Issue History Loadin…" at bounding box center [1320, 376] width 444 height 764
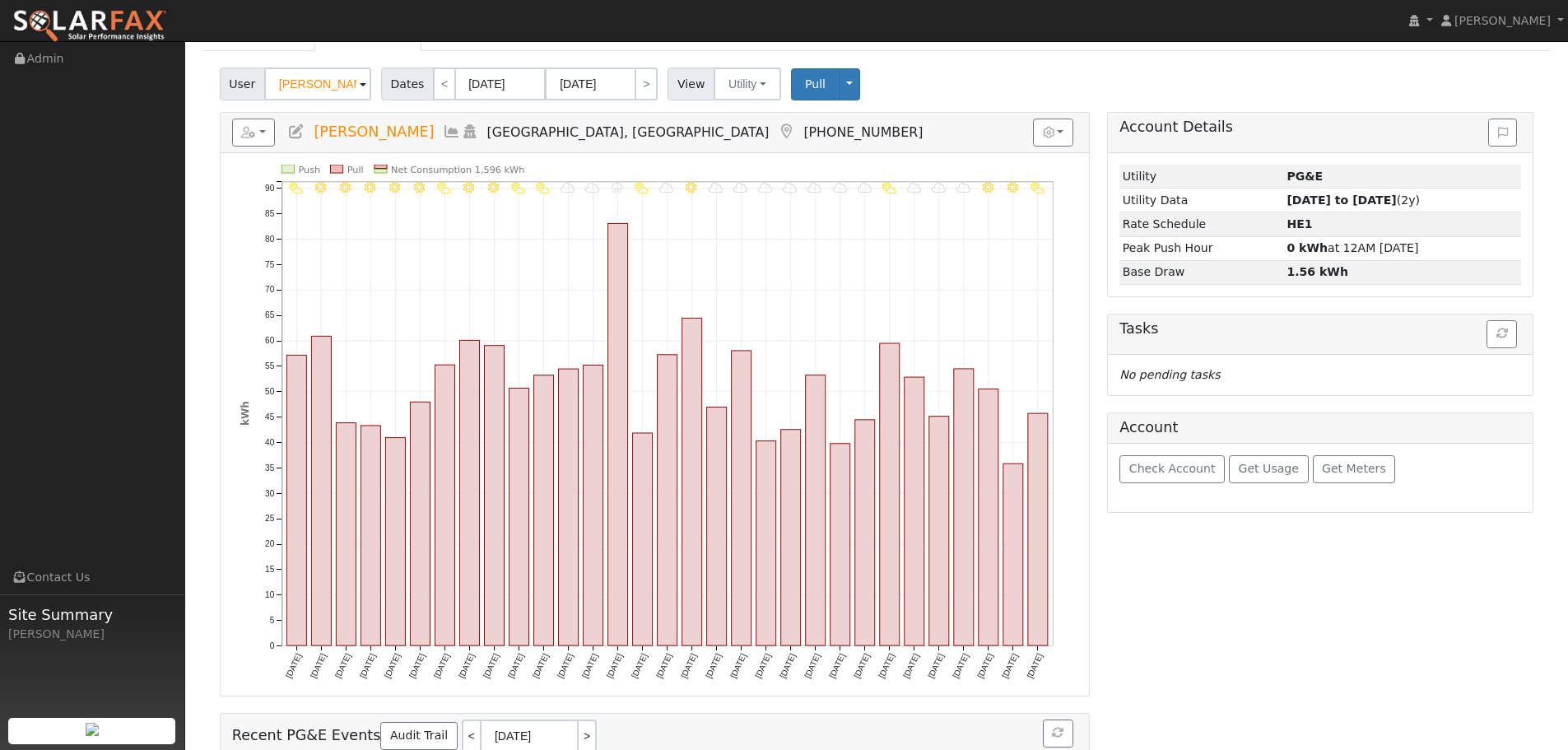
scroll to position [44, 0]
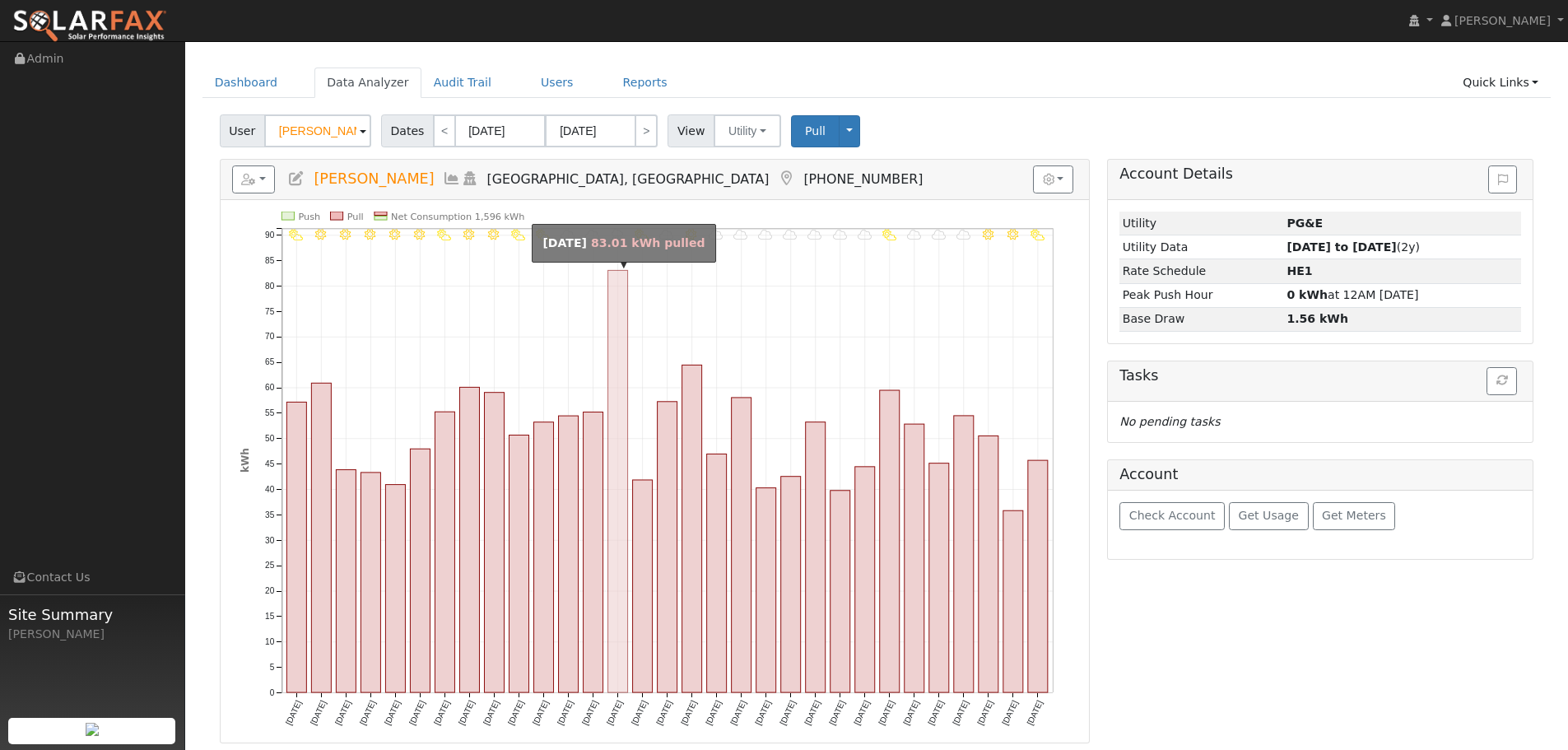
click at [621, 381] on rect "onclick=""" at bounding box center [617, 481] width 20 height 422
type input "12/14/2024"
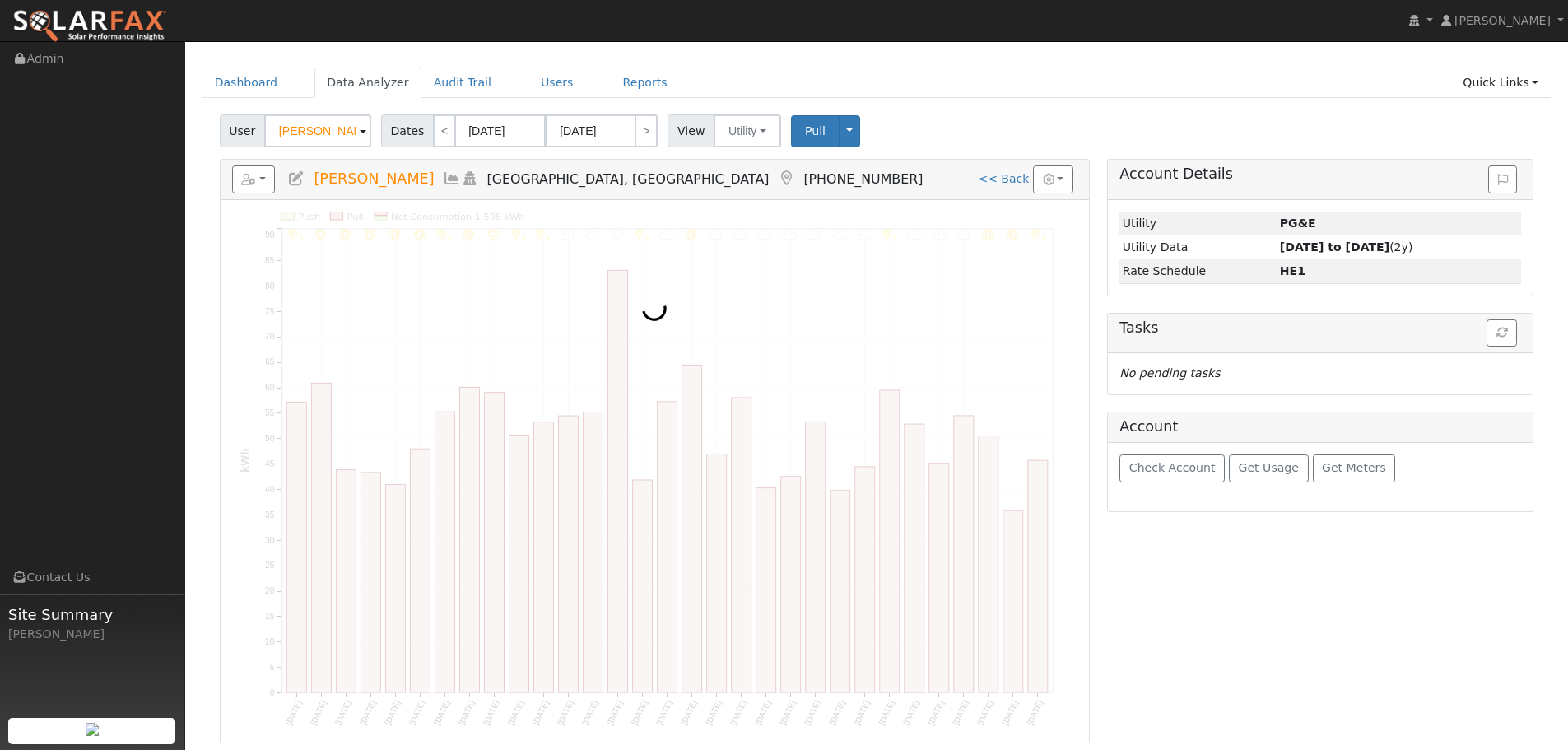
scroll to position [0, 0]
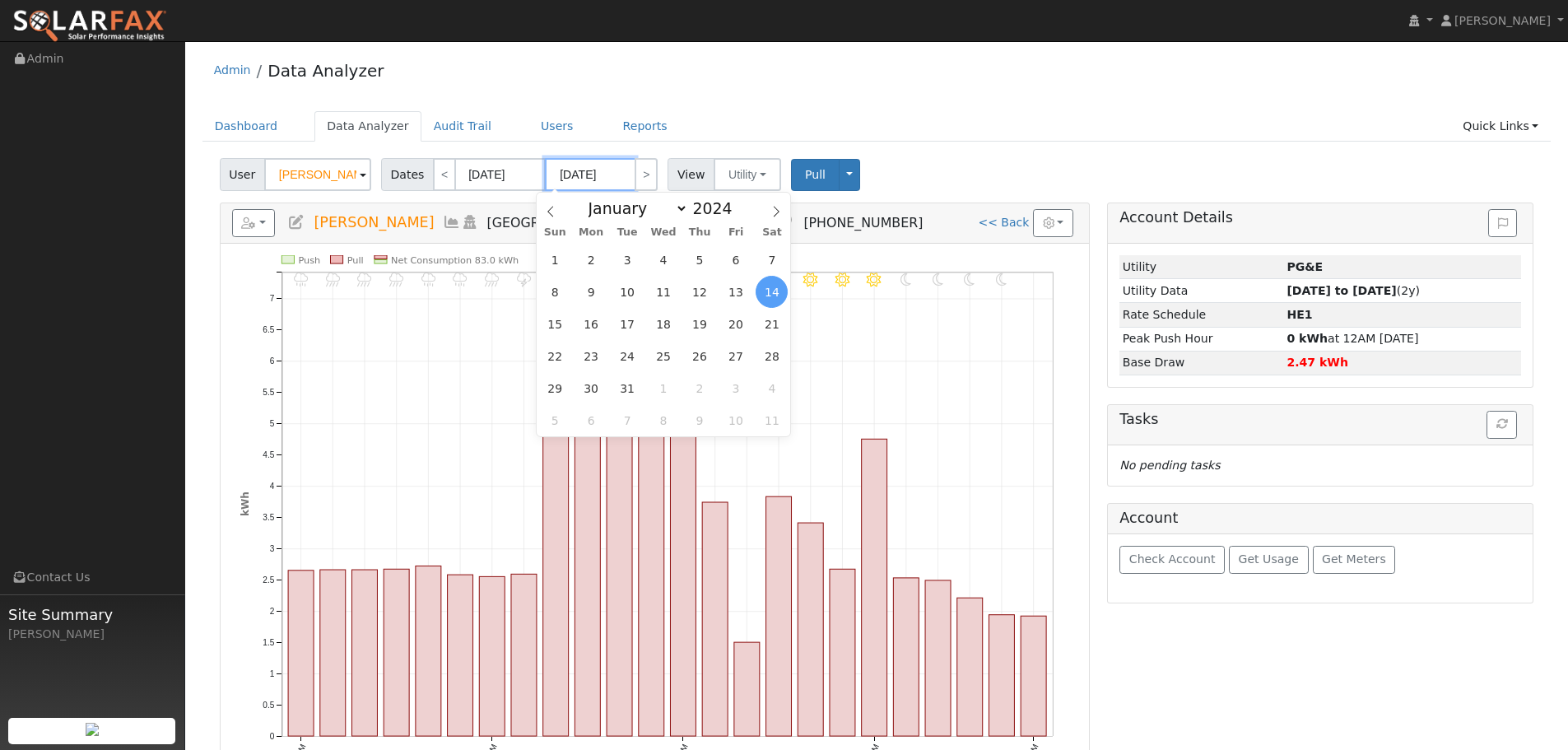
click at [577, 177] on input "12/14/2024" at bounding box center [590, 174] width 90 height 33
click at [628, 392] on span "31" at bounding box center [628, 388] width 32 height 32
type input "[DATE]"
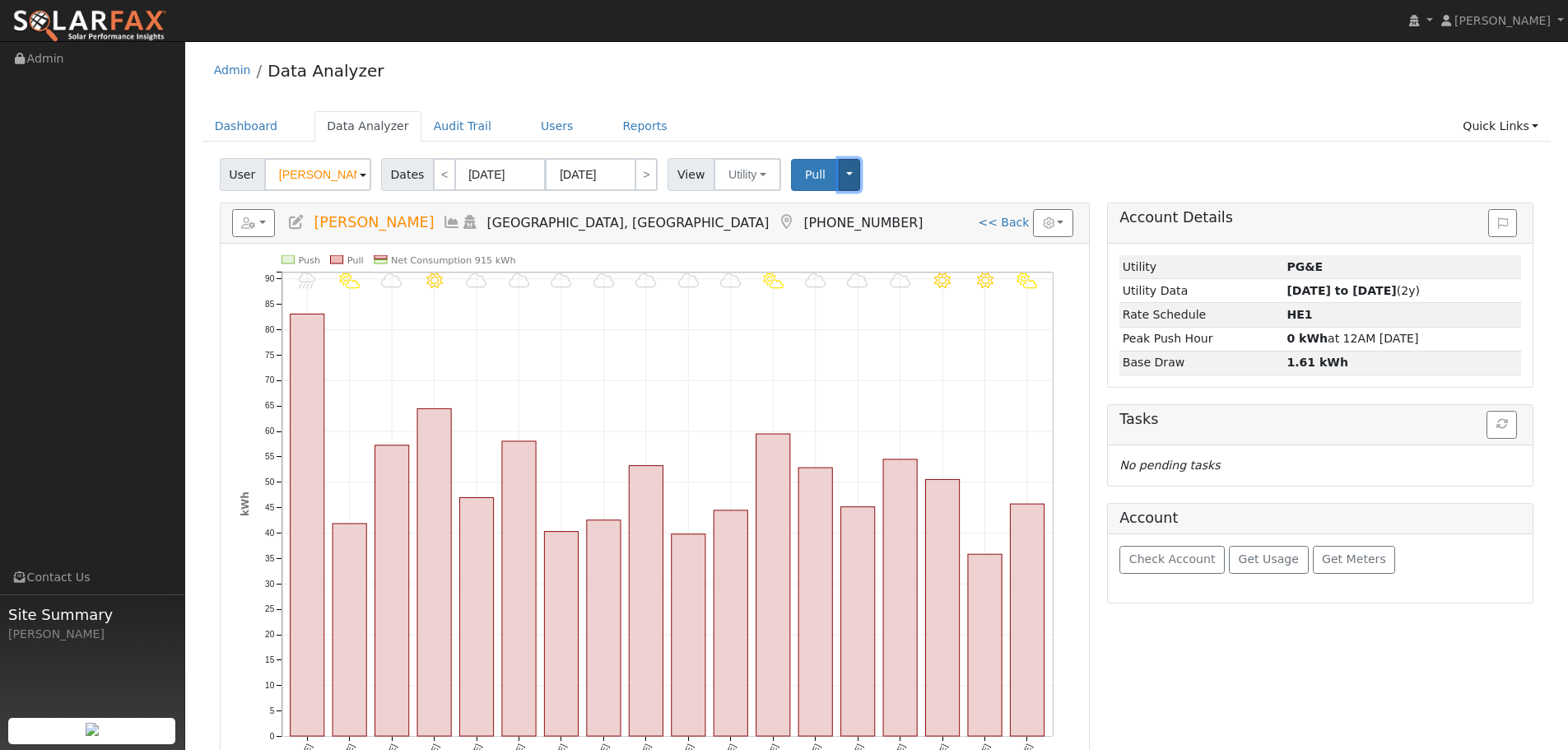
click at [839, 179] on button "Toggle Dropdown" at bounding box center [849, 175] width 22 height 32
click at [244, 126] on link "Dashboard" at bounding box center [246, 126] width 88 height 30
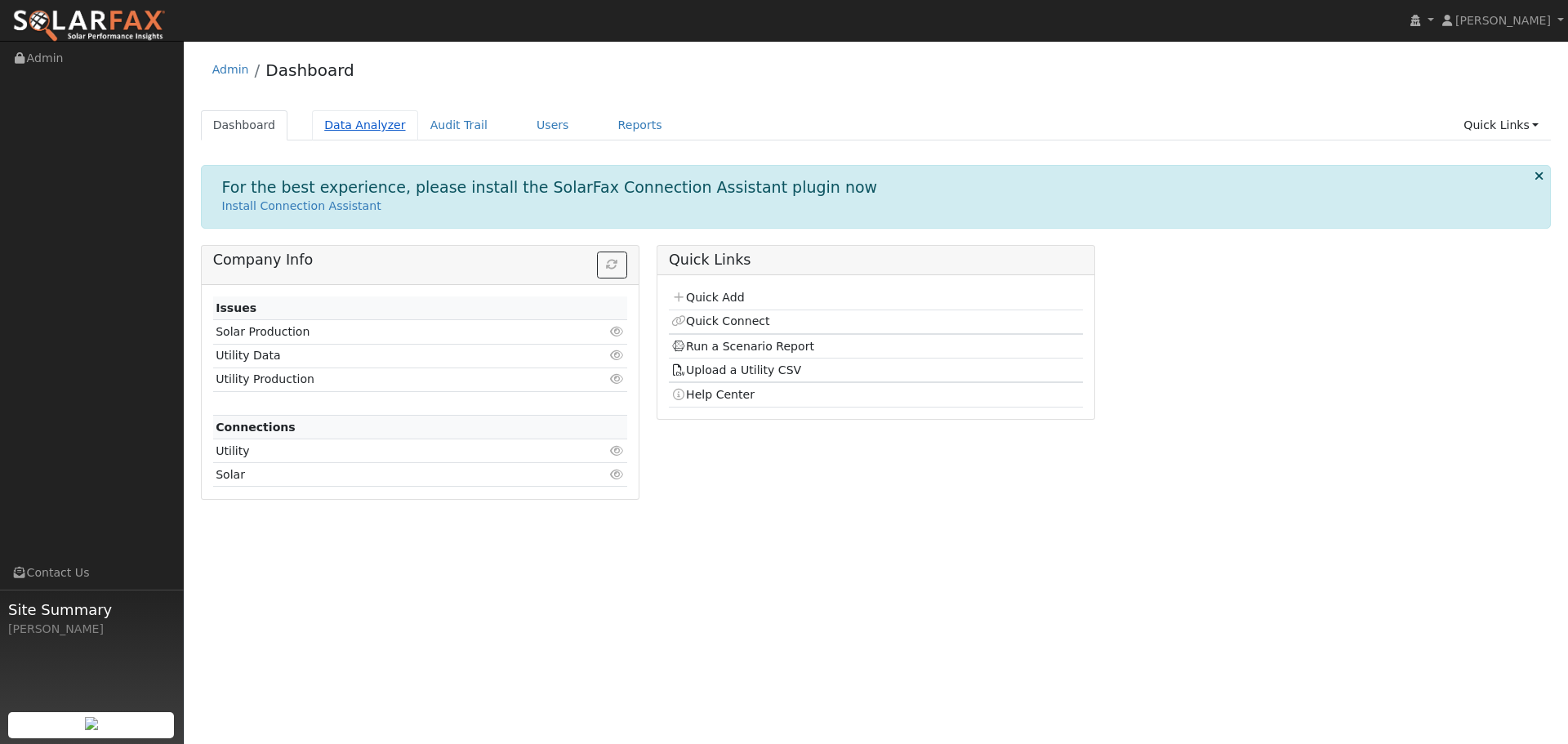
click at [349, 129] on link "Data Analyzer" at bounding box center [365, 125] width 106 height 30
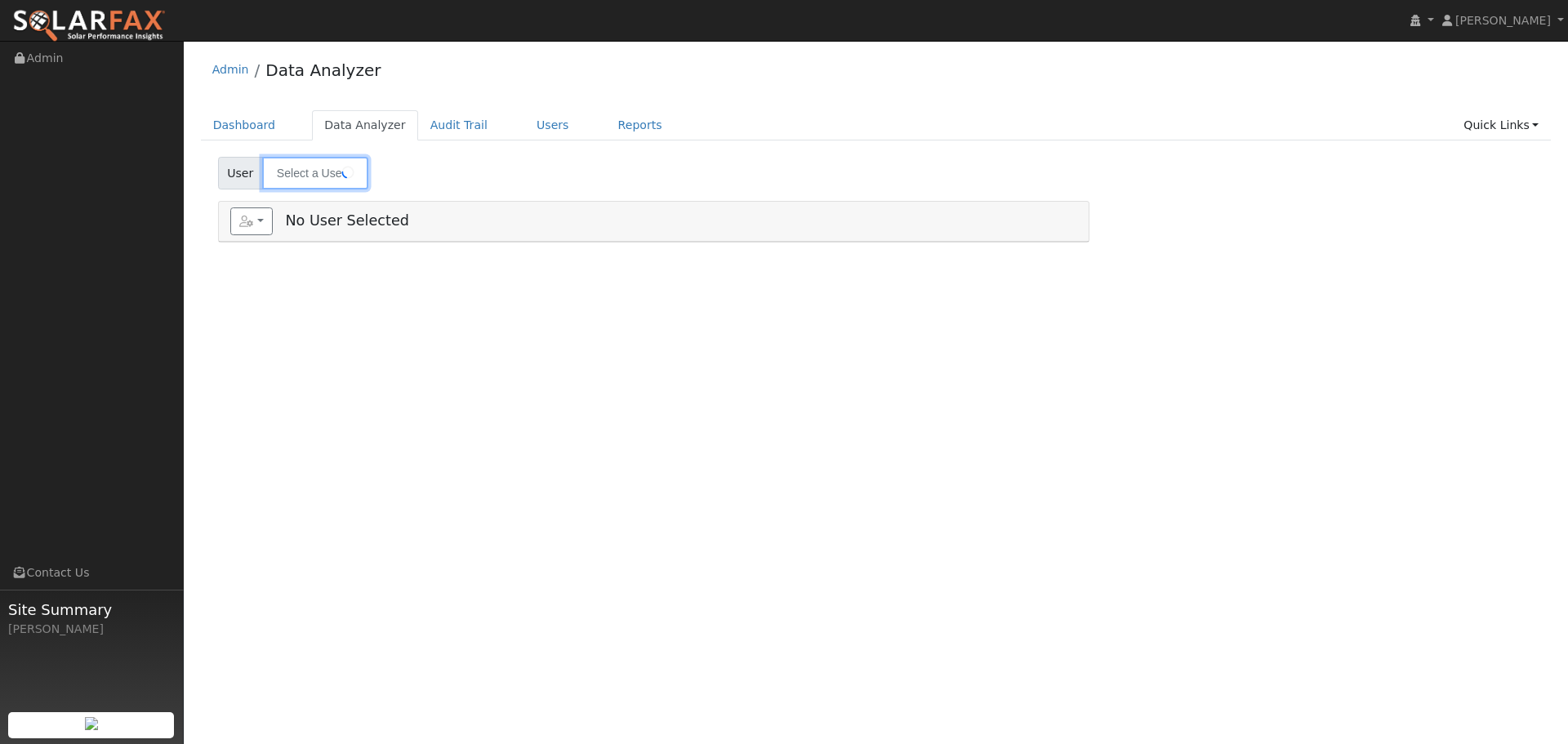
type input "[PERSON_NAME]"
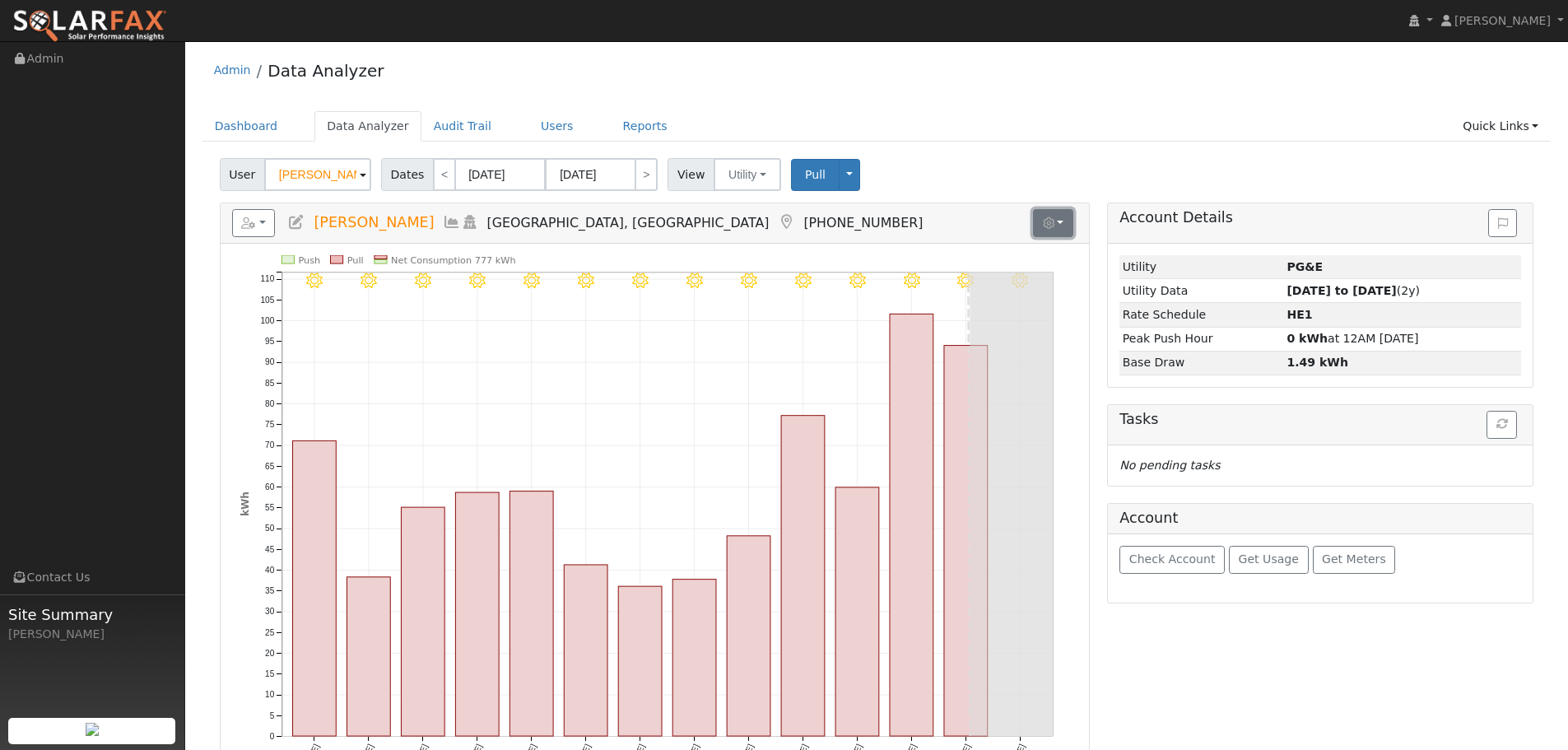
click at [1044, 226] on icon "button" at bounding box center [1048, 223] width 11 height 11
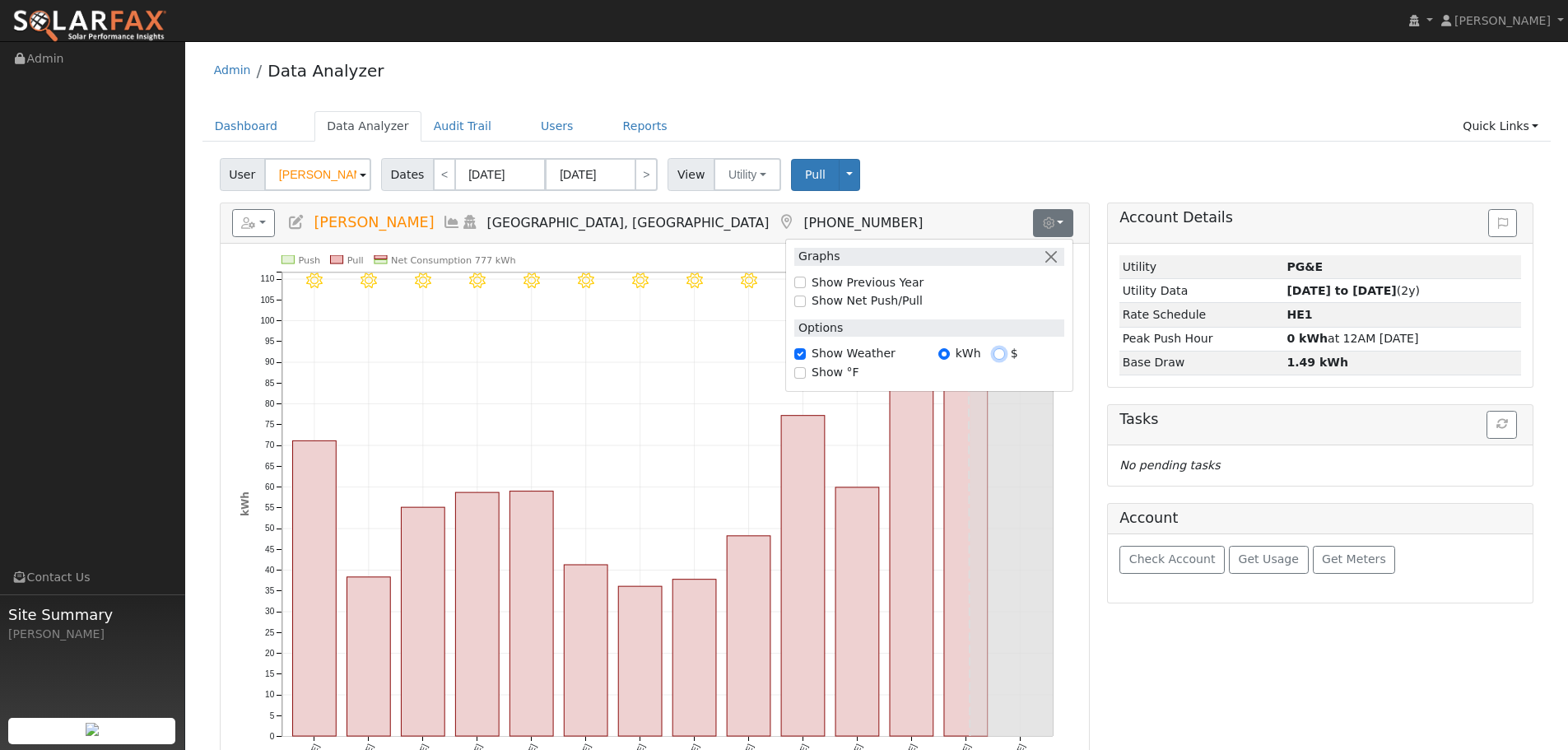
click at [998, 354] on input "$" at bounding box center [999, 354] width 11 height 11
radio input "true"
radio input "false"
click at [803, 373] on input "Show °F" at bounding box center [801, 373] width 11 height 11
checkbox input "true"
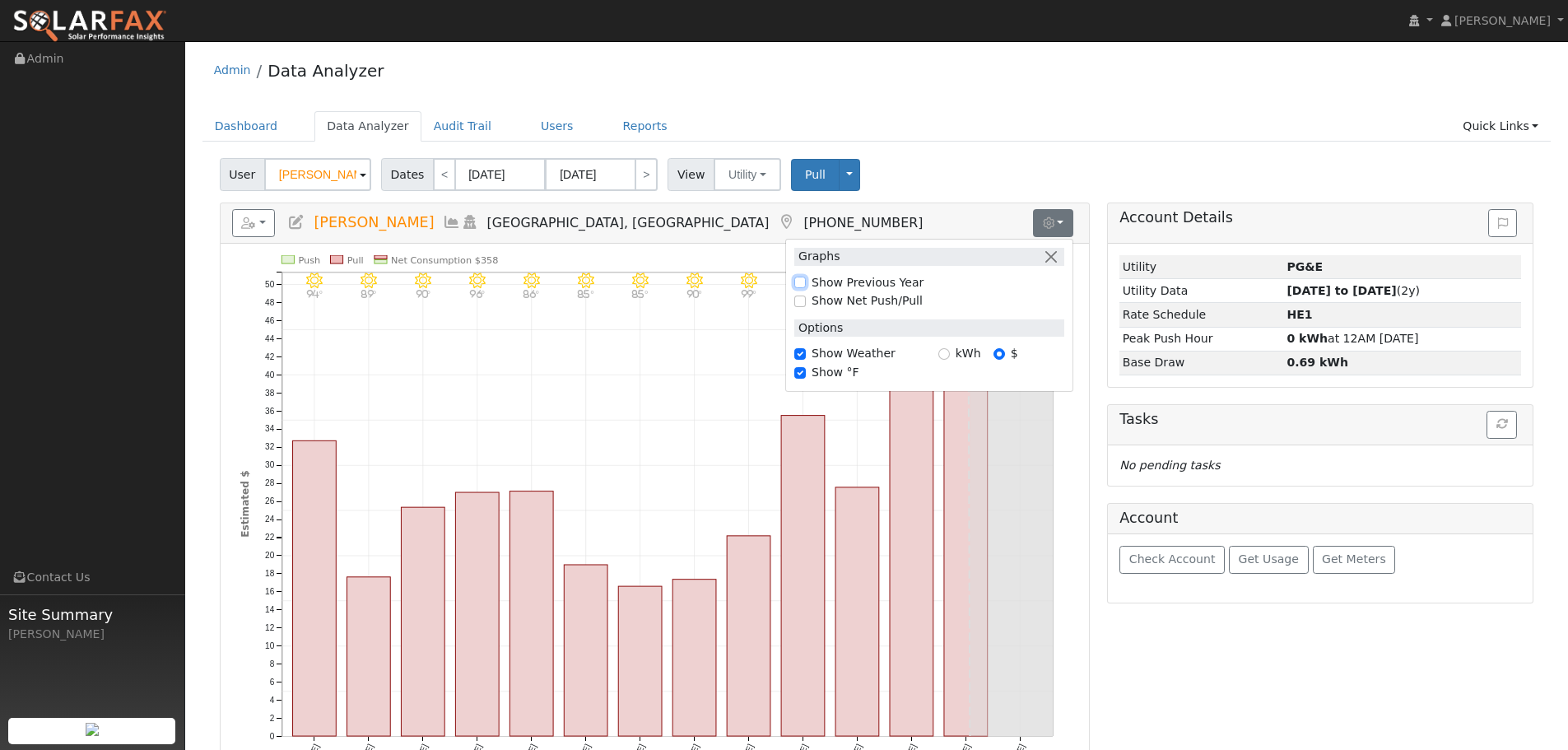
click at [801, 284] on input "Show Previous Year" at bounding box center [801, 282] width 11 height 11
click at [803, 282] on input "Show Previous Year" at bounding box center [801, 282] width 11 height 11
checkbox input "false"
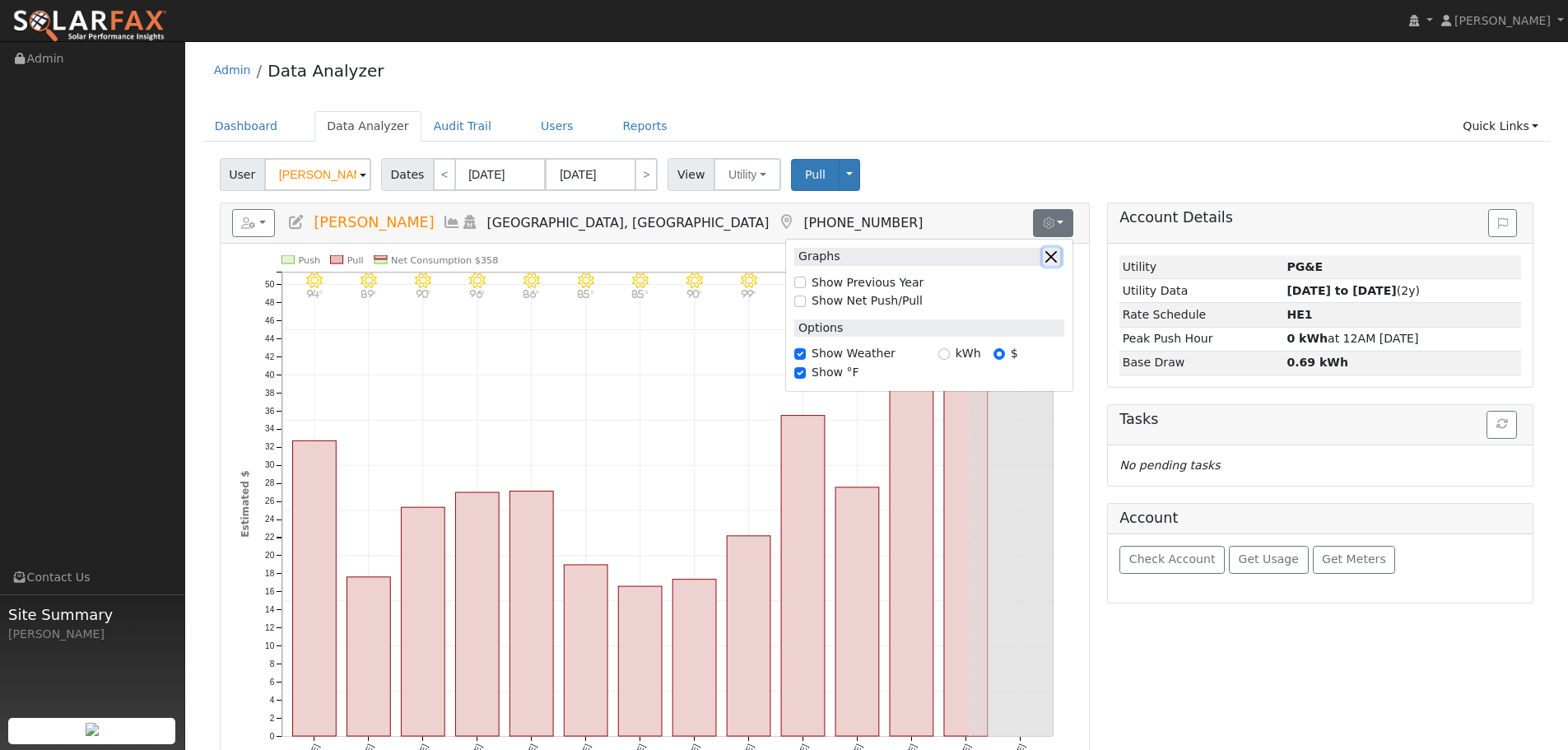
click at [1058, 259] on button "button" at bounding box center [1051, 256] width 17 height 17
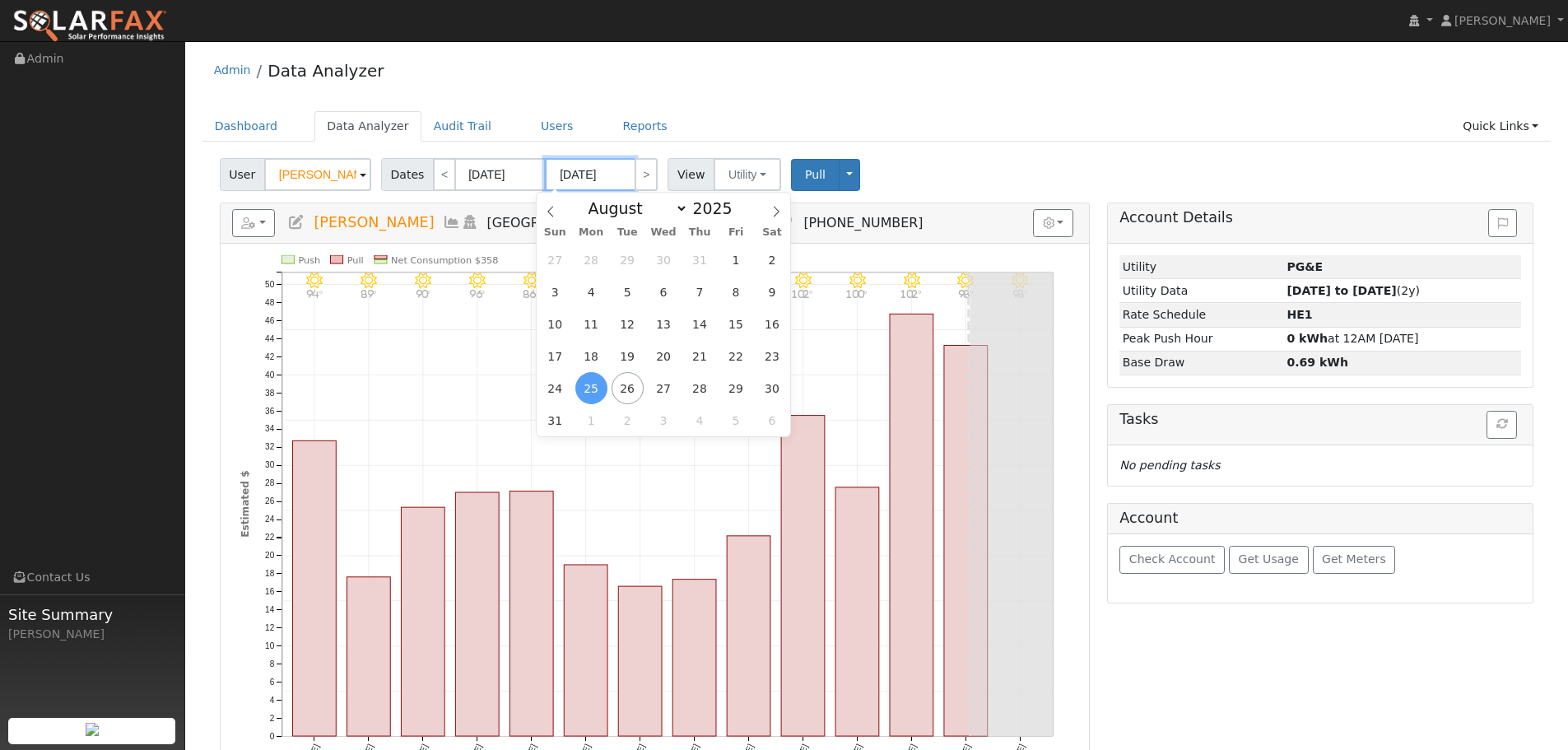
click at [589, 183] on input "[DATE]" at bounding box center [590, 174] width 90 height 33
click at [482, 182] on input "[DATE]" at bounding box center [500, 174] width 90 height 33
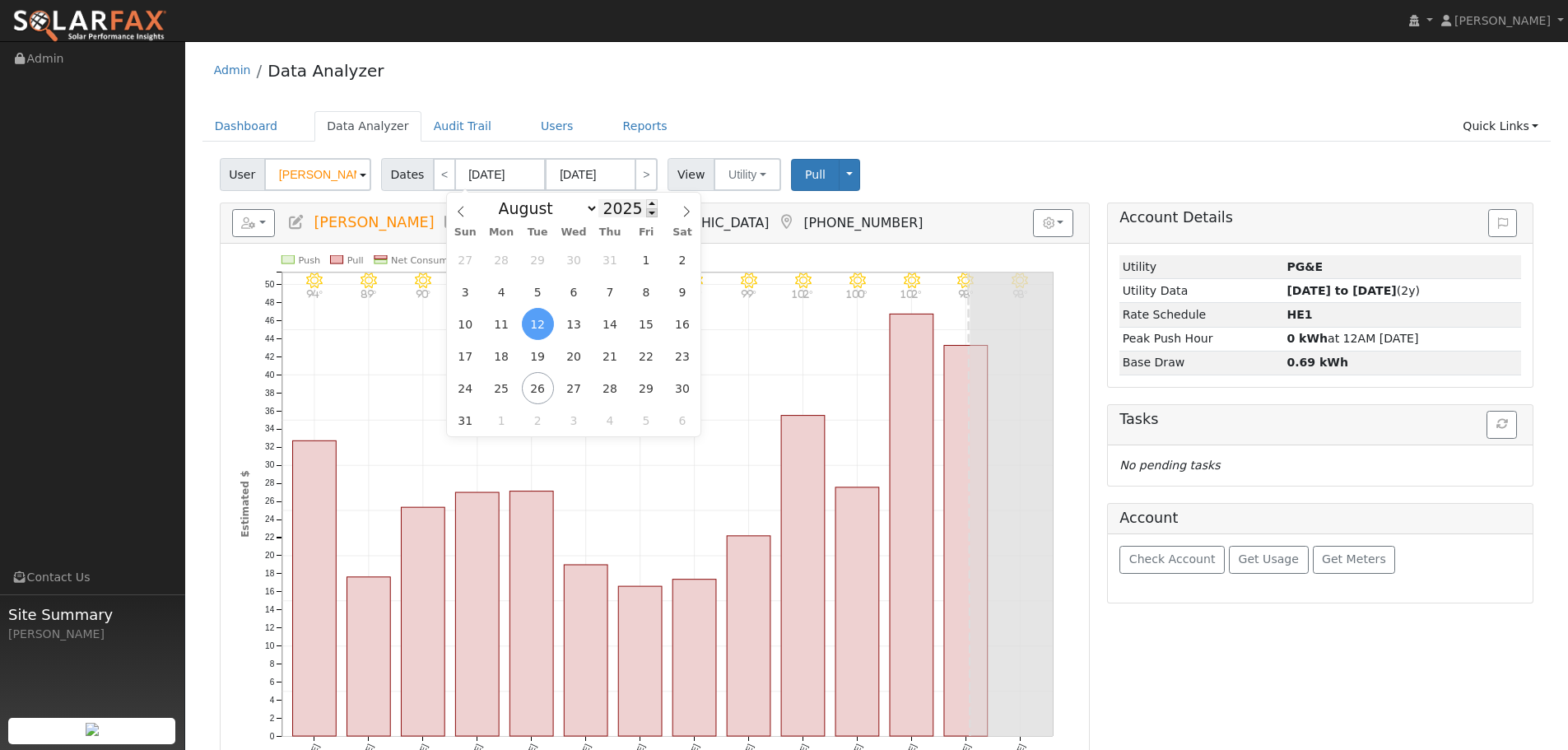
click at [646, 215] on span at bounding box center [652, 213] width 11 height 9
type input "2024"
click at [690, 212] on icon at bounding box center [687, 212] width 11 height 11
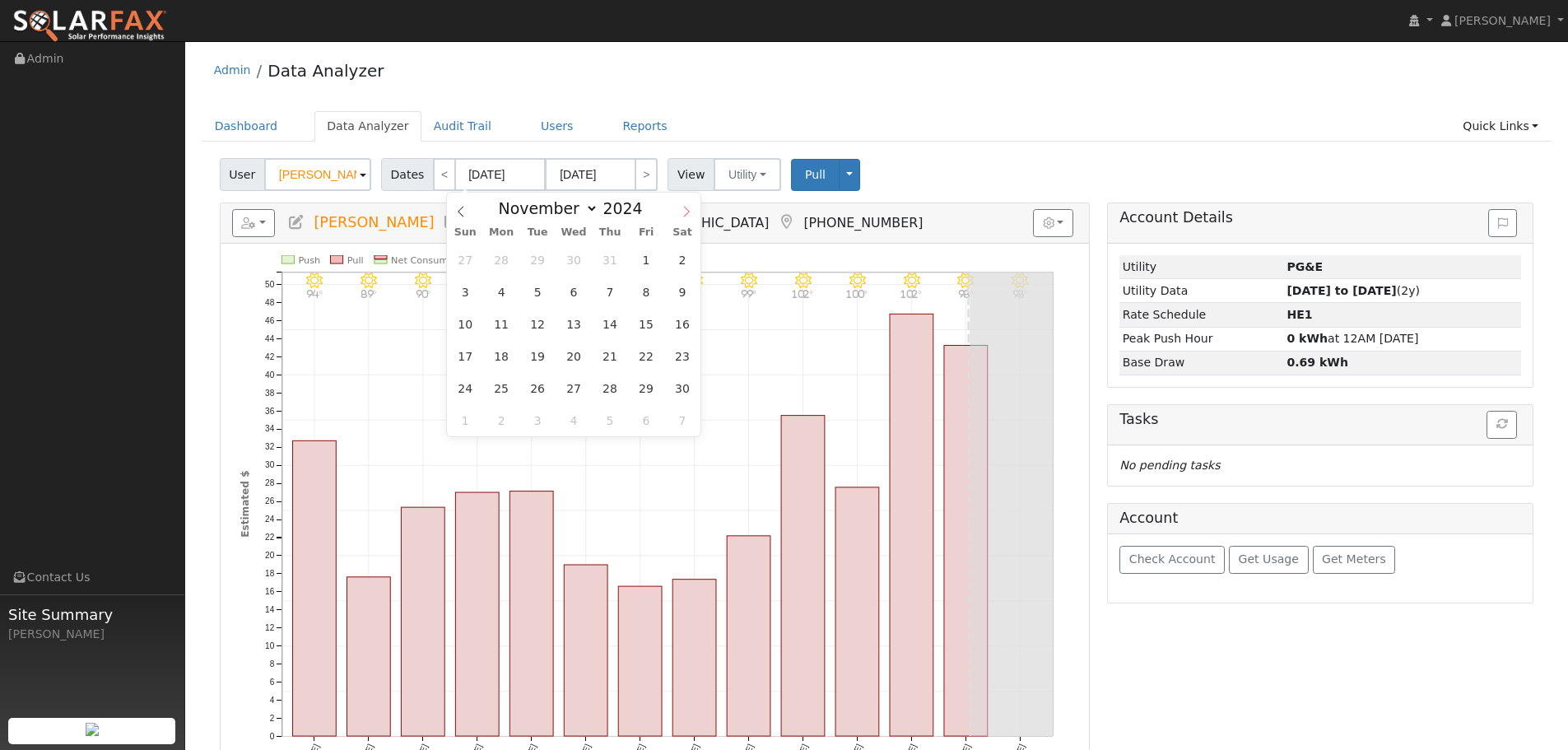
click at [693, 214] on span at bounding box center [686, 206] width 28 height 28
select select "11"
click at [472, 263] on span "1" at bounding box center [465, 260] width 32 height 32
type input "[DATE]"
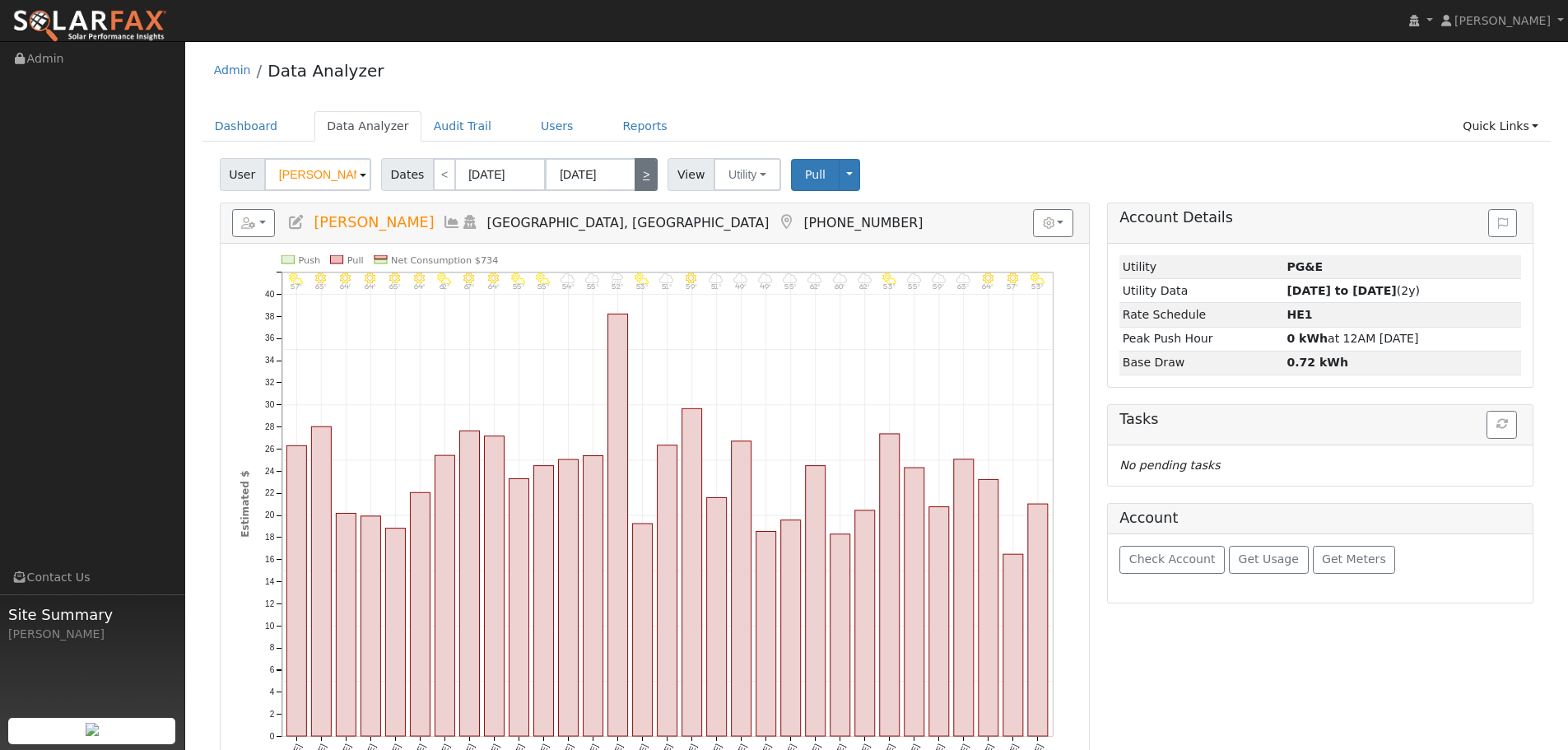
click at [642, 172] on link ">" at bounding box center [646, 174] width 23 height 33
type input "[DATE]"
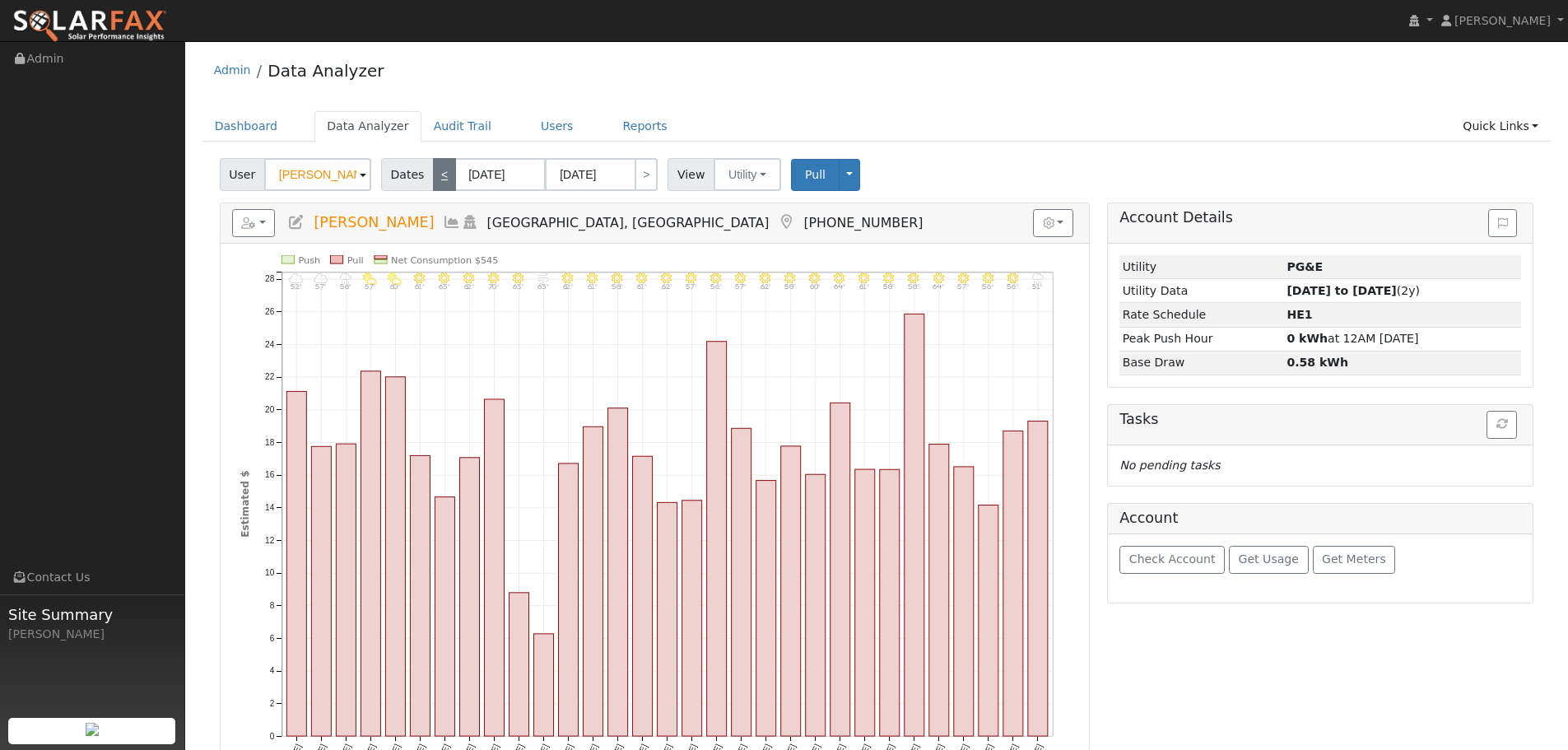
click at [433, 177] on link "<" at bounding box center [444, 174] width 23 height 33
type input "[DATE]"
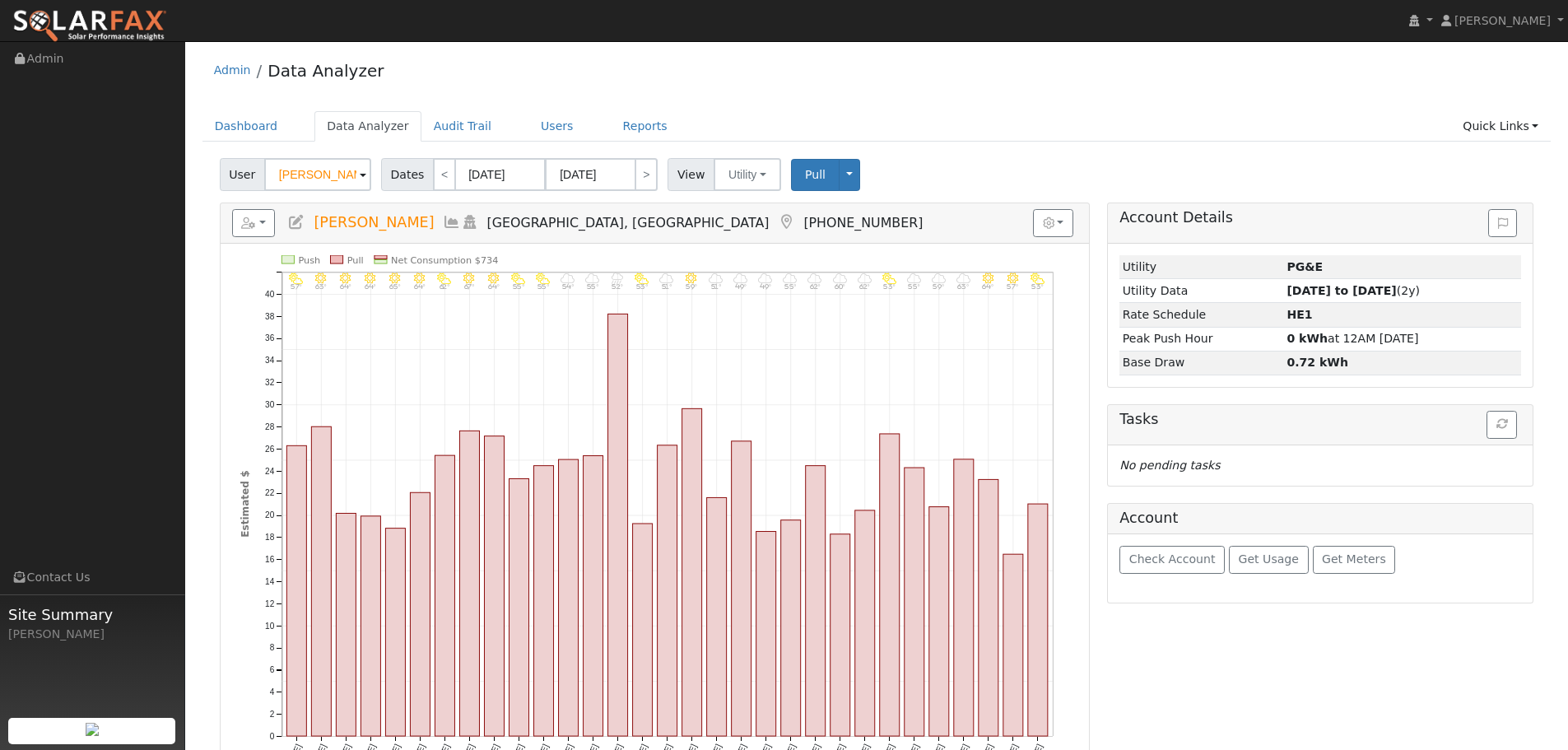
click at [1239, 635] on div "Account Details Issue History Date By Flag Comment Type No Issue History Loadin…" at bounding box center [1320, 584] width 444 height 764
click at [920, 85] on div "Admin Data Analyzer" at bounding box center [877, 74] width 1350 height 50
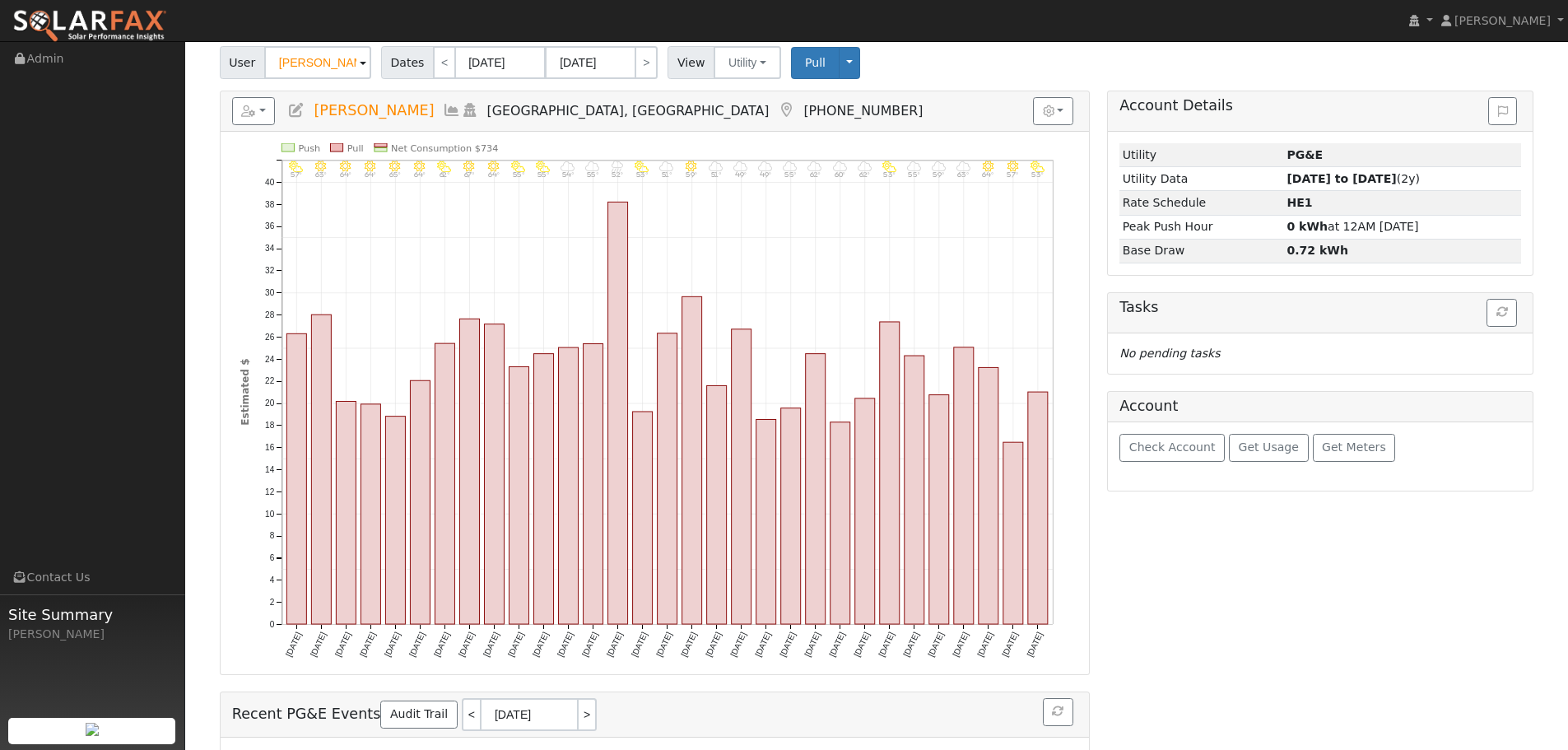
scroll to position [83, 0]
